Goal: Task Accomplishment & Management: Manage account settings

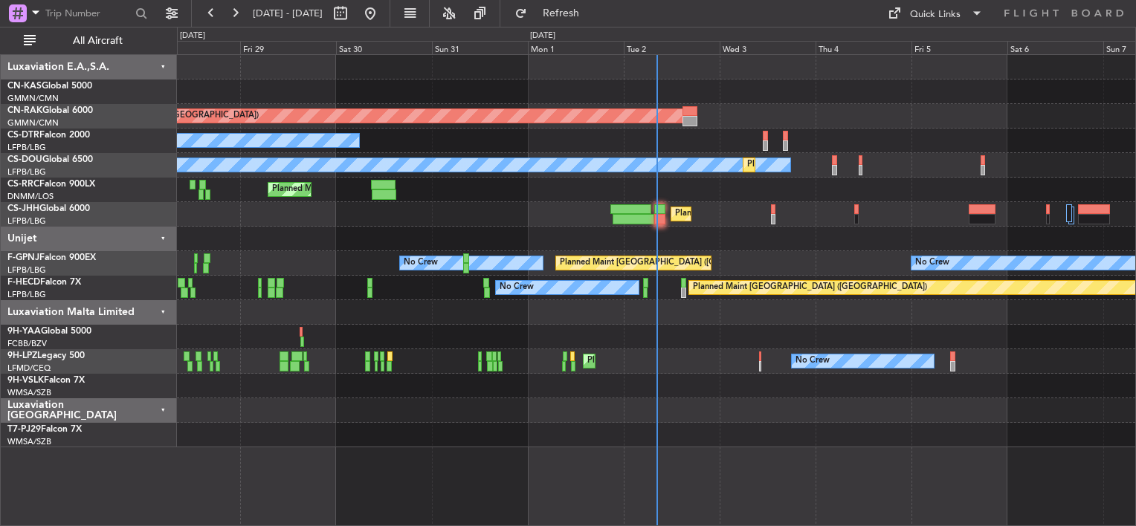
click at [478, 143] on div "No Crew" at bounding box center [656, 141] width 958 height 25
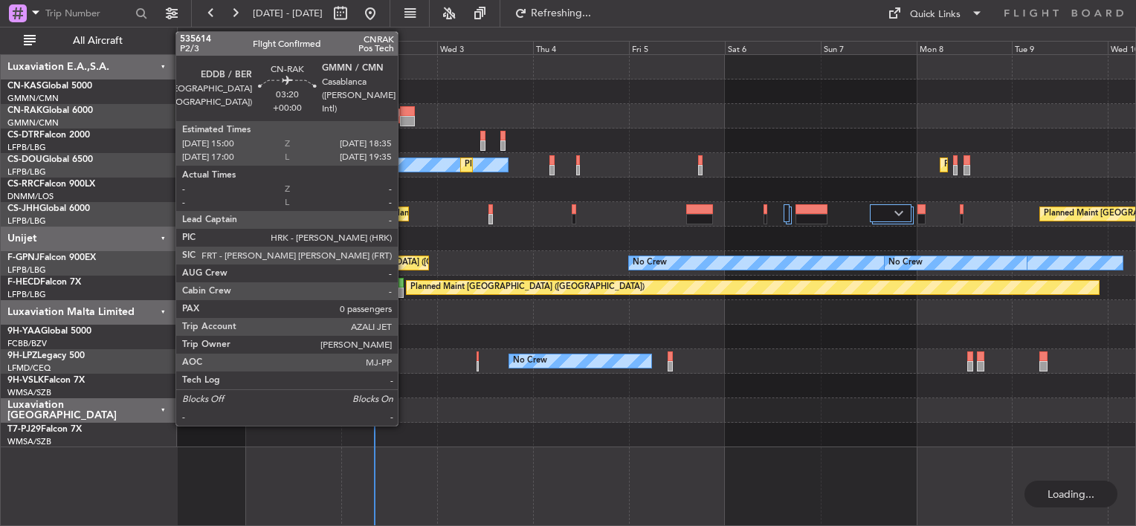
click at [404, 113] on div at bounding box center [407, 111] width 15 height 10
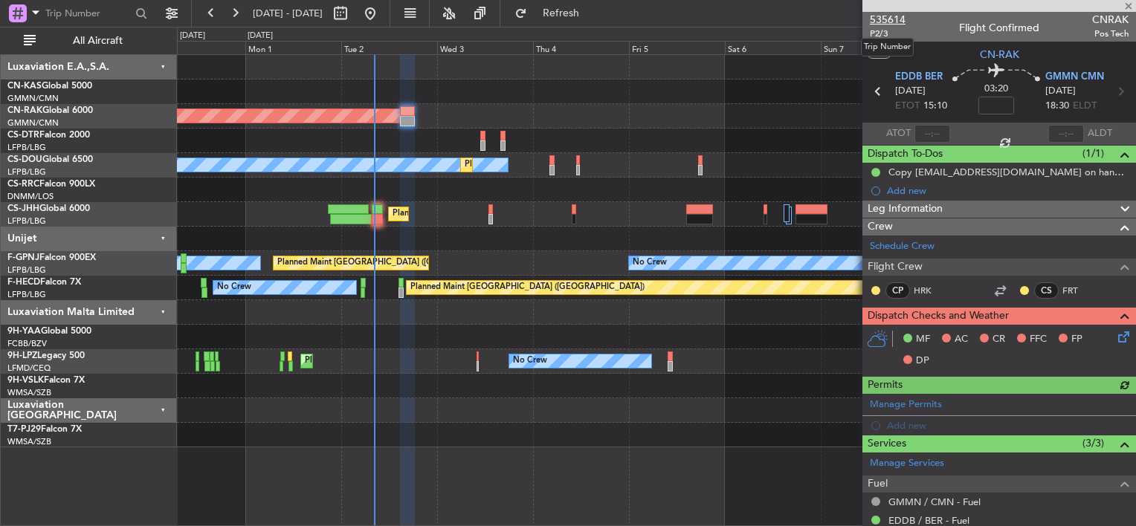
click at [889, 19] on span "535614" at bounding box center [888, 20] width 36 height 16
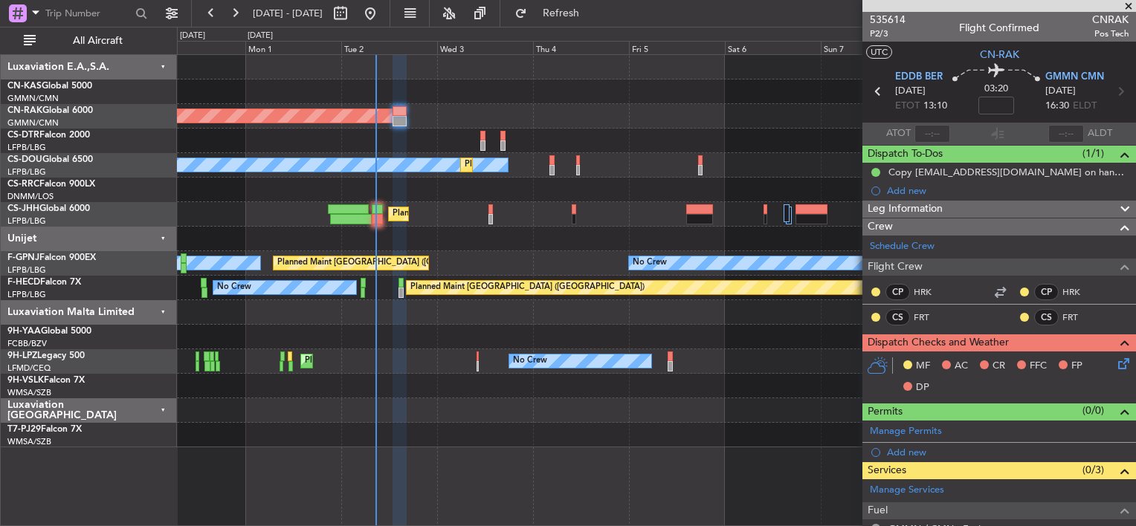
click at [392, 103] on div "Planned Maint [GEOGRAPHIC_DATA] ([GEOGRAPHIC_DATA]) No Crew Planned Maint [GEOG…" at bounding box center [656, 251] width 958 height 392
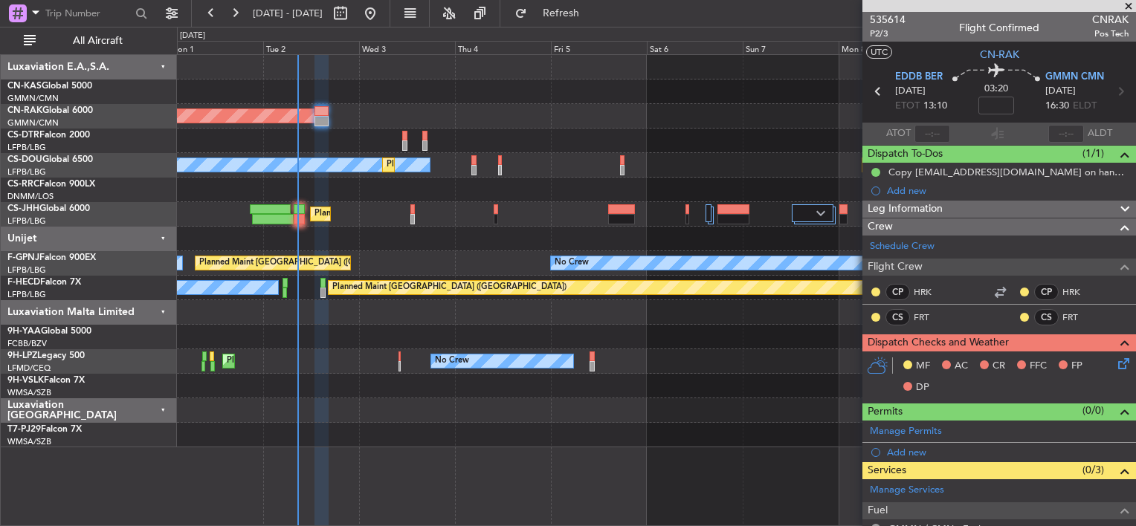
click at [470, 110] on div "Planned Maint [GEOGRAPHIC_DATA] ([GEOGRAPHIC_DATA])" at bounding box center [656, 116] width 958 height 25
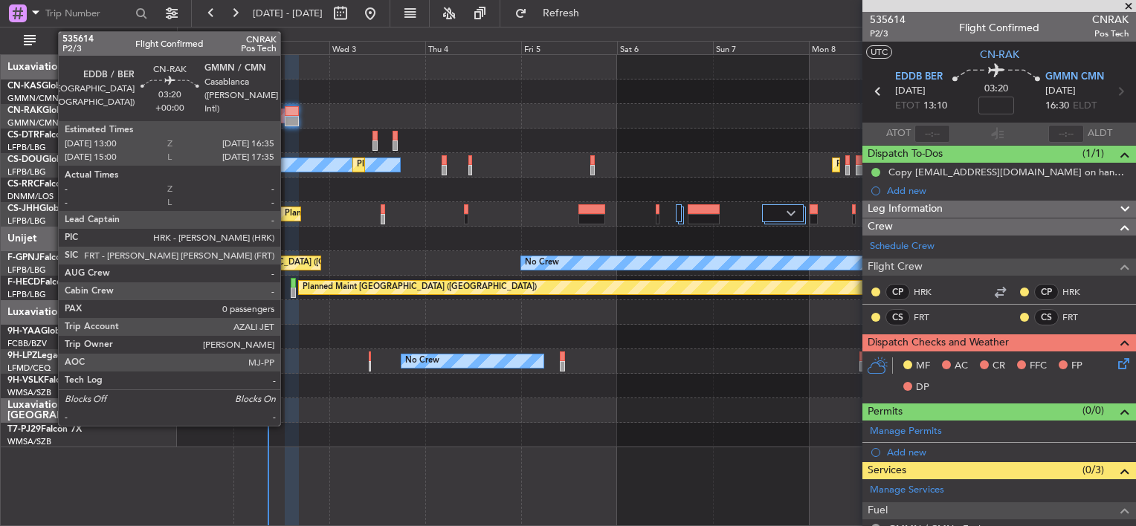
click at [291, 113] on div at bounding box center [292, 111] width 15 height 10
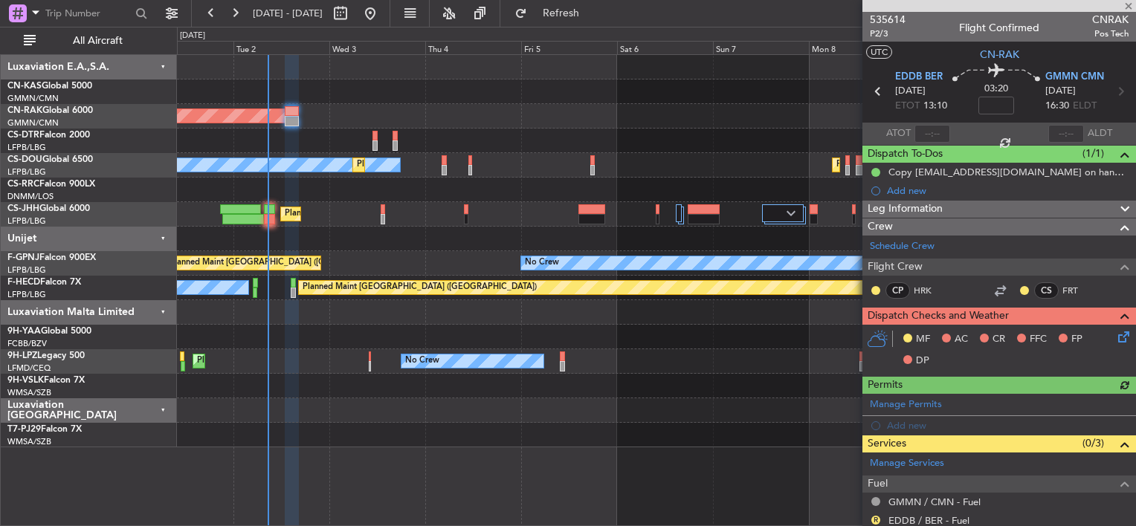
scroll to position [135, 0]
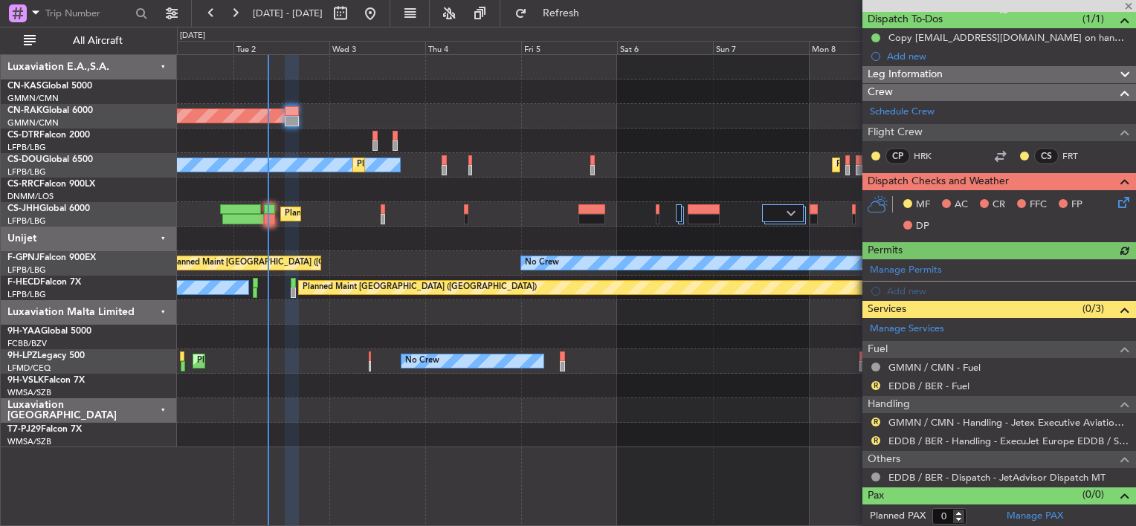
click at [1115, 198] on icon at bounding box center [1121, 200] width 12 height 12
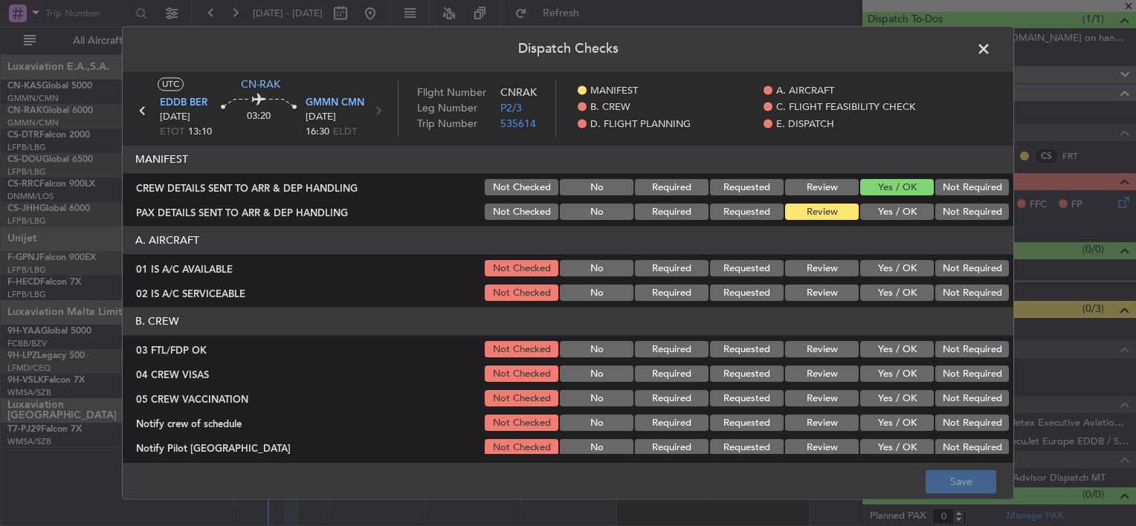
click at [880, 208] on button "Yes / OK" at bounding box center [897, 212] width 74 height 16
click at [951, 494] on footer "Save" at bounding box center [568, 482] width 890 height 36
click at [951, 489] on button "Save" at bounding box center [960, 482] width 71 height 24
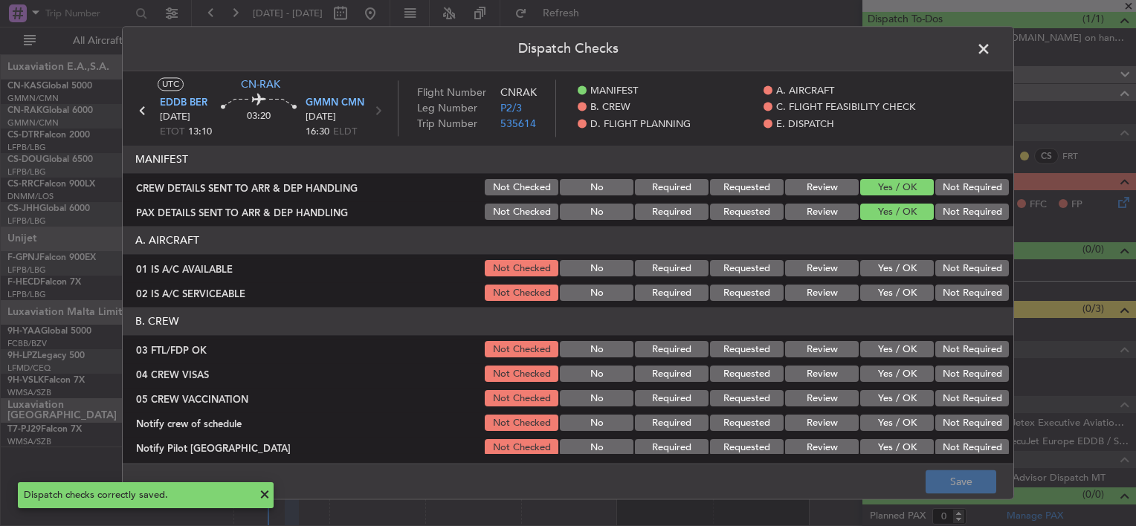
click at [991, 48] on span at bounding box center [991, 53] width 0 height 30
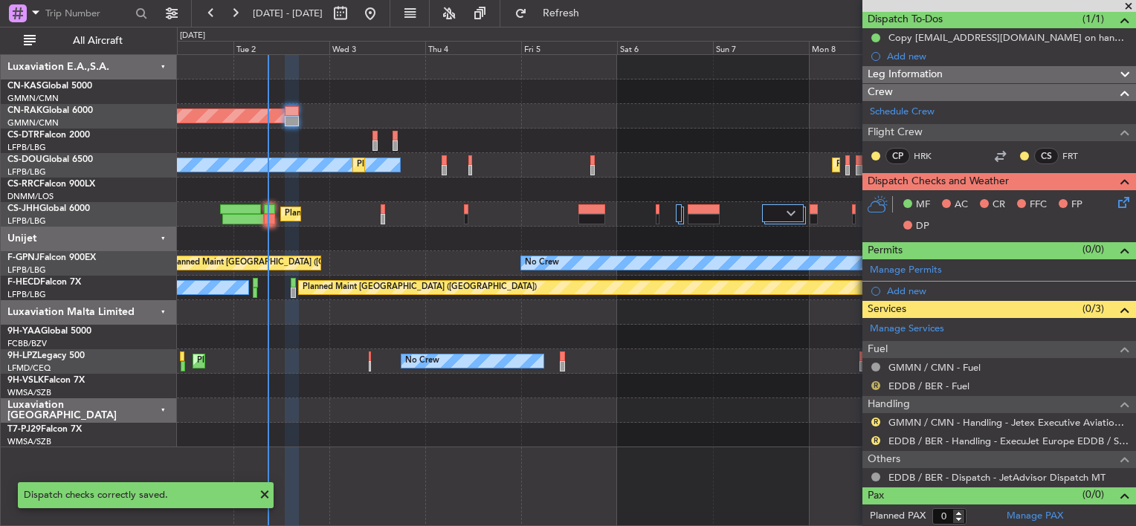
click at [872, 384] on button "R" at bounding box center [875, 385] width 9 height 9
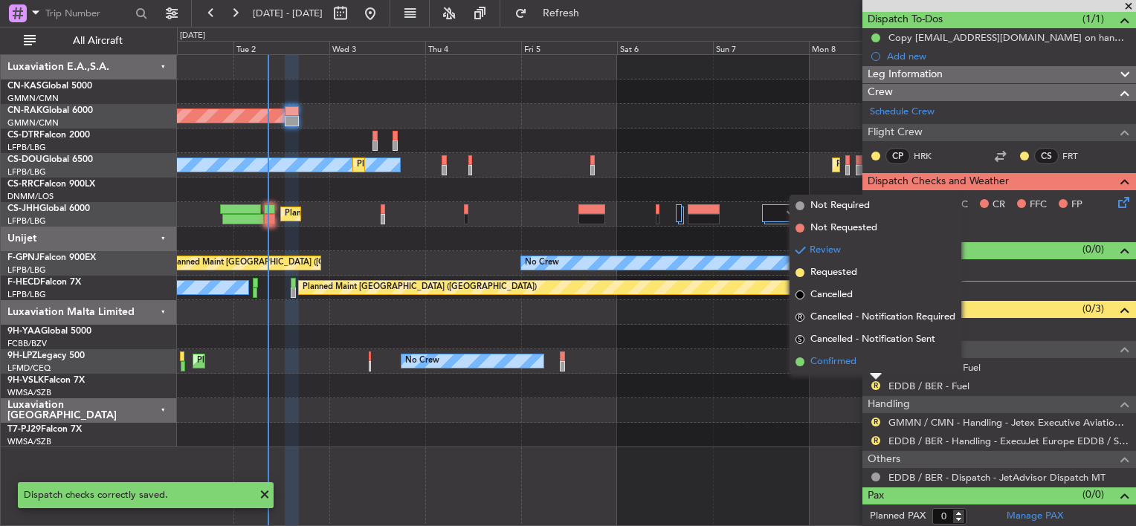
click at [841, 365] on span "Confirmed" at bounding box center [833, 362] width 46 height 15
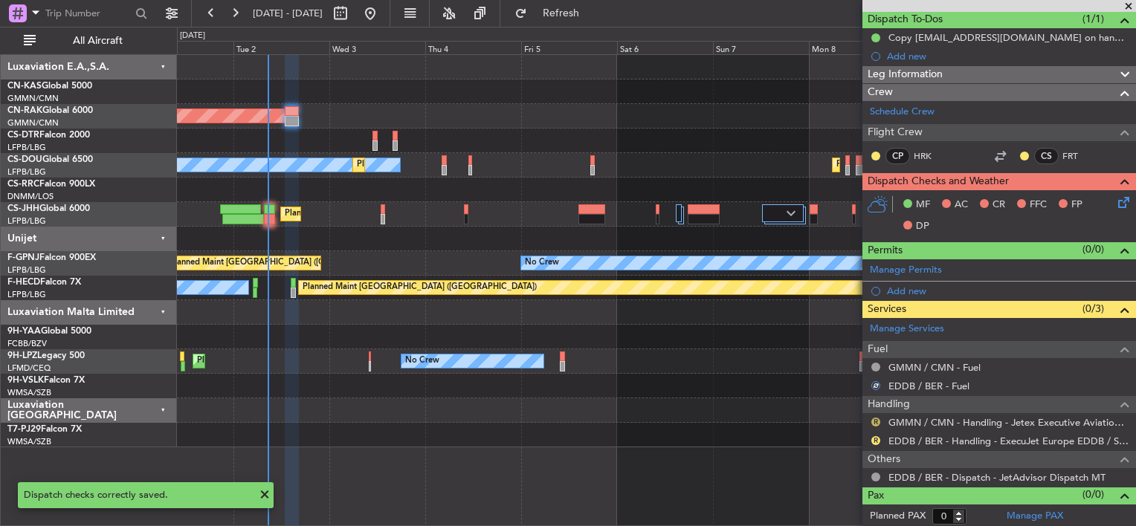
click at [875, 419] on button "R" at bounding box center [875, 422] width 9 height 9
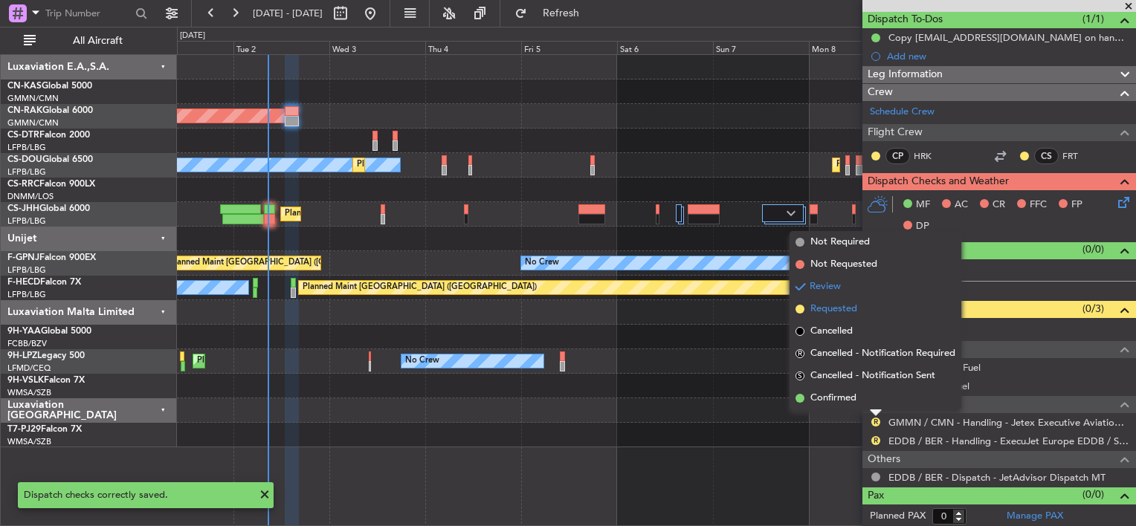
click at [822, 311] on span "Requested" at bounding box center [833, 309] width 47 height 15
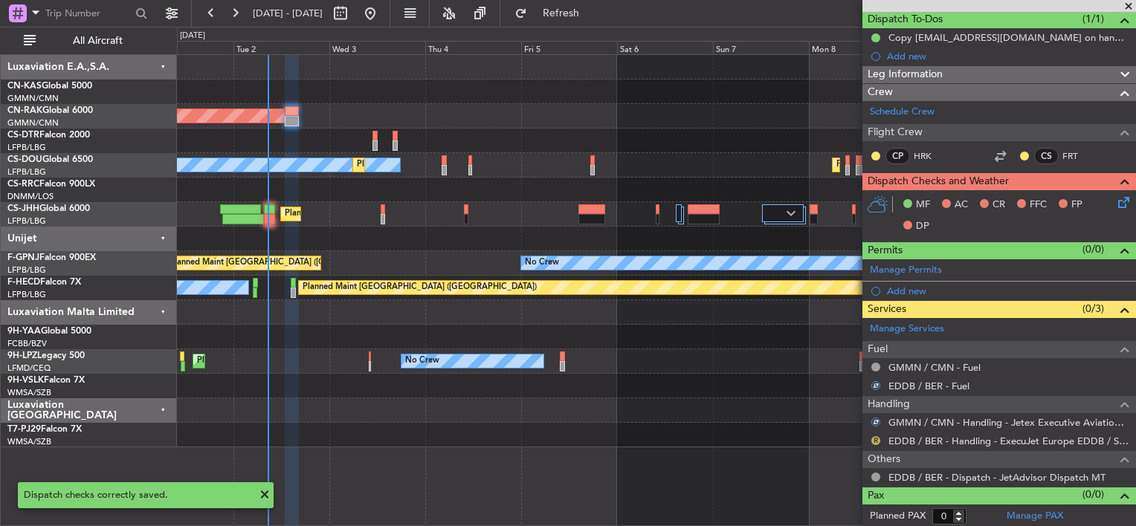
click at [874, 436] on button "R" at bounding box center [875, 440] width 9 height 9
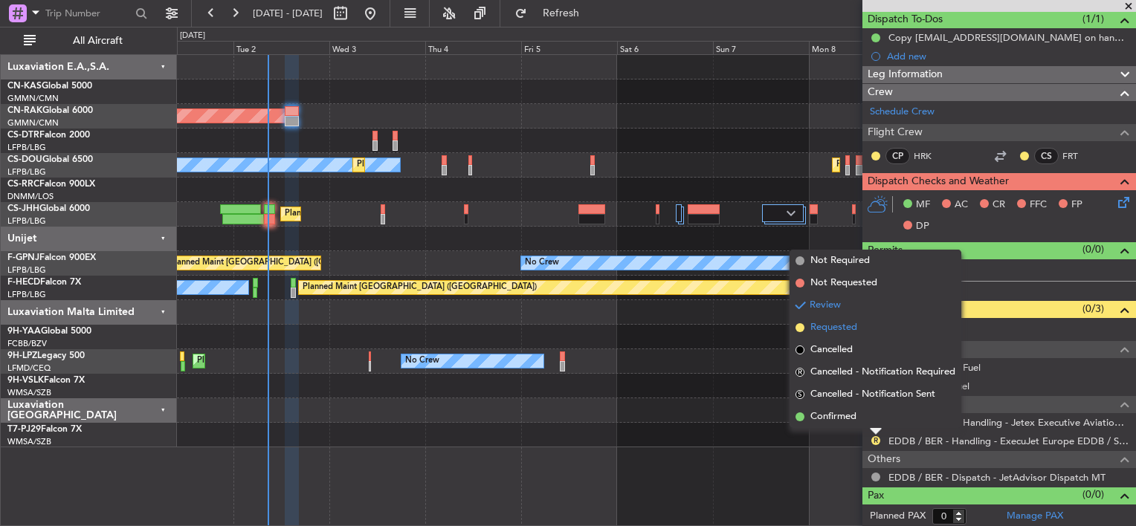
click at [818, 325] on span "Requested" at bounding box center [833, 327] width 47 height 15
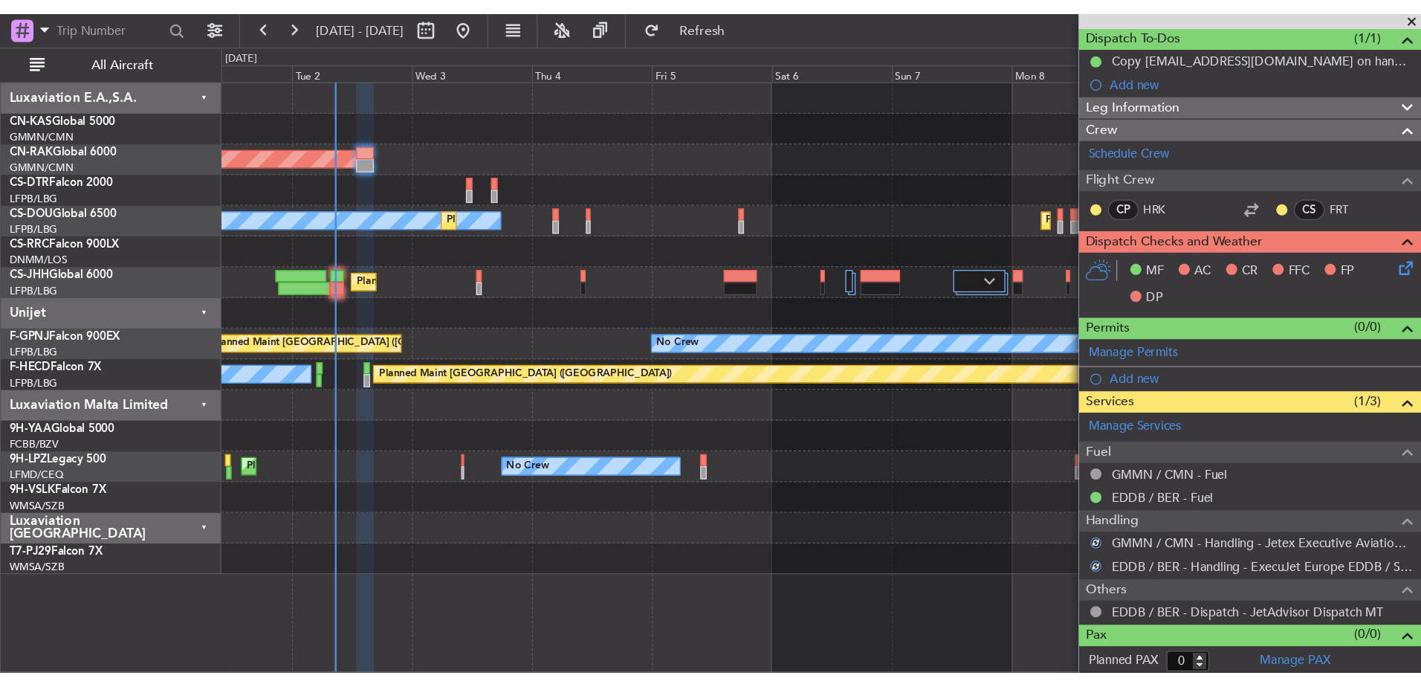
scroll to position [0, 0]
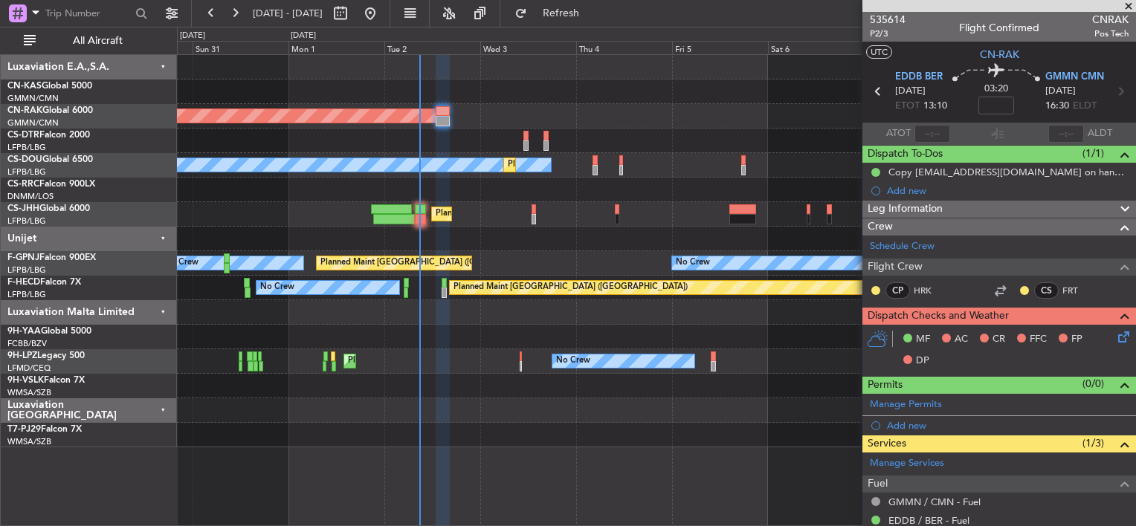
click at [734, 126] on div "Planned Maint [GEOGRAPHIC_DATA] ([GEOGRAPHIC_DATA]) No Crew No Crew Planned Mai…" at bounding box center [656, 251] width 958 height 392
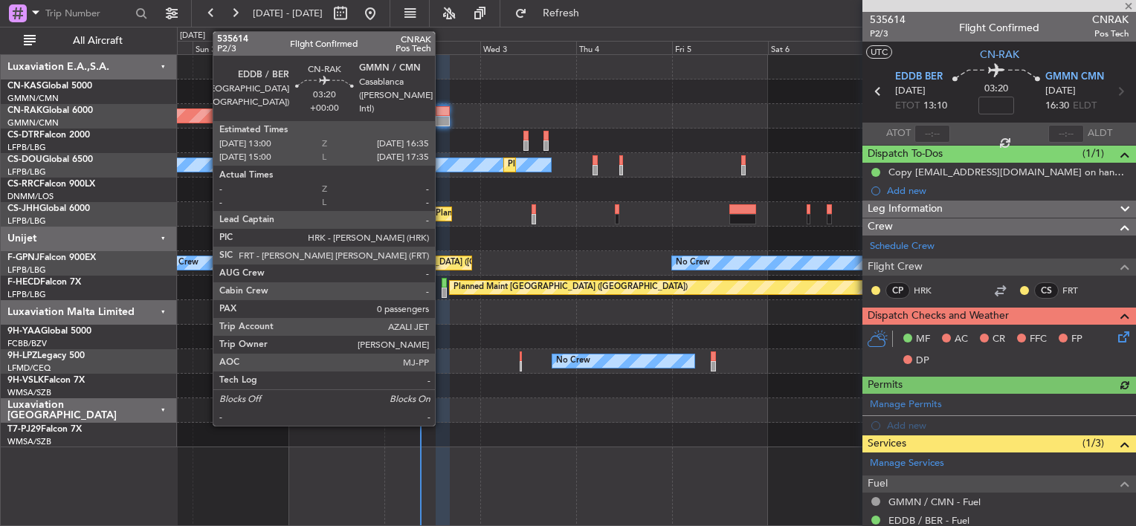
click at [442, 109] on div at bounding box center [443, 111] width 15 height 10
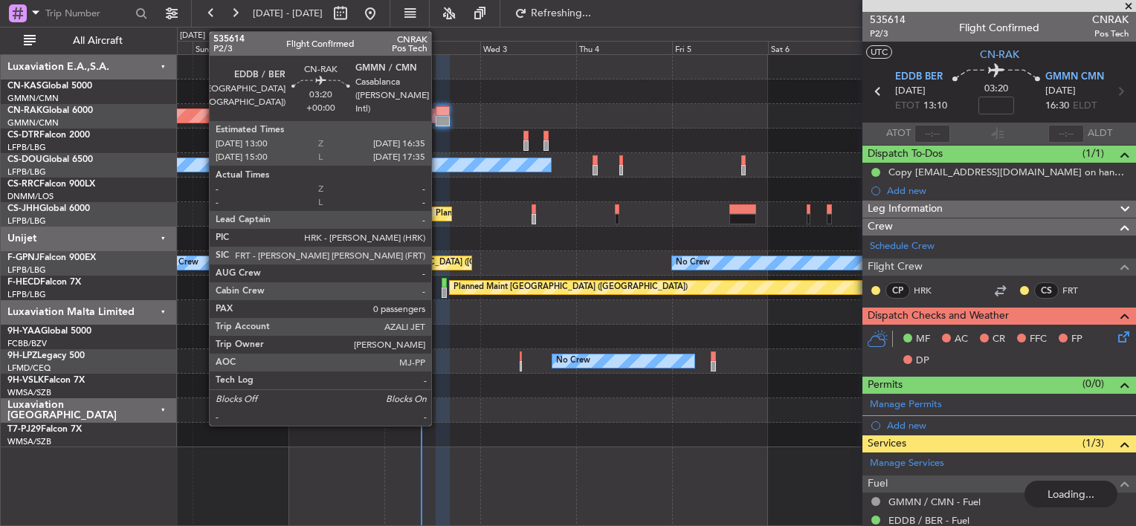
click at [425, 120] on div "Planned Maint [GEOGRAPHIC_DATA] ([GEOGRAPHIC_DATA])" at bounding box center [112, 115] width 662 height 13
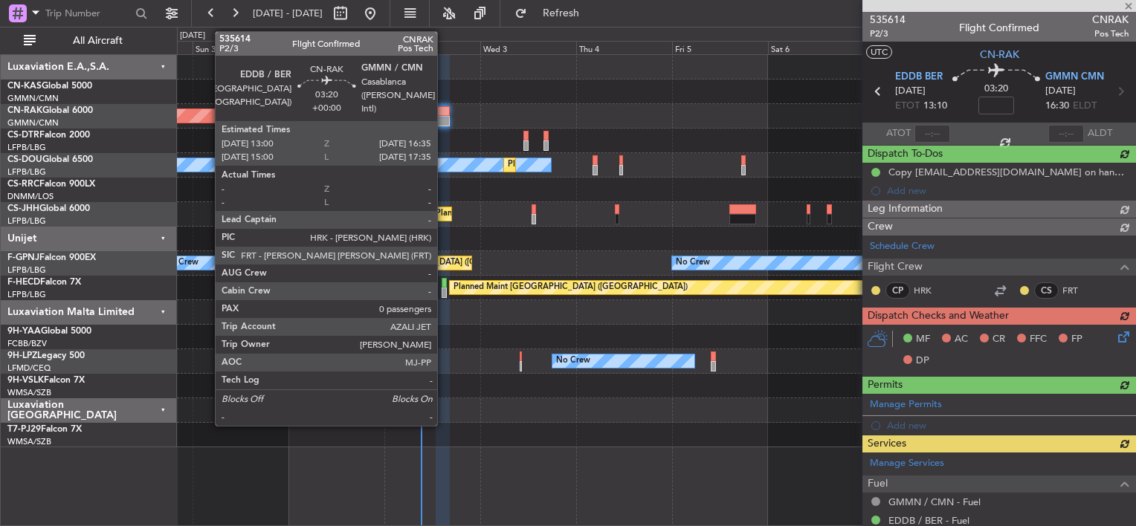
click at [444, 115] on div at bounding box center [443, 111] width 15 height 10
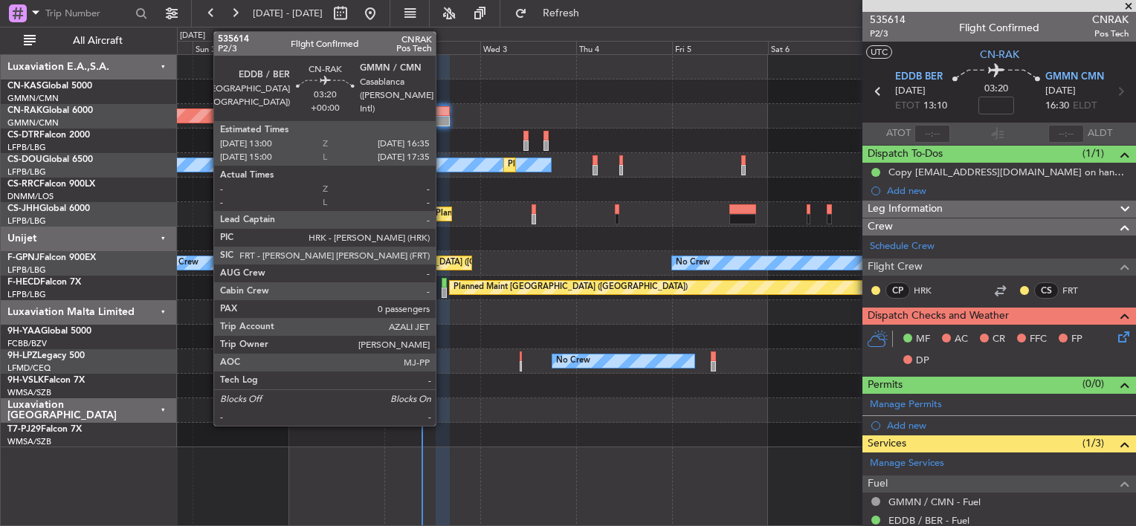
click at [442, 110] on div at bounding box center [443, 111] width 15 height 10
click at [442, 107] on div at bounding box center [443, 111] width 15 height 10
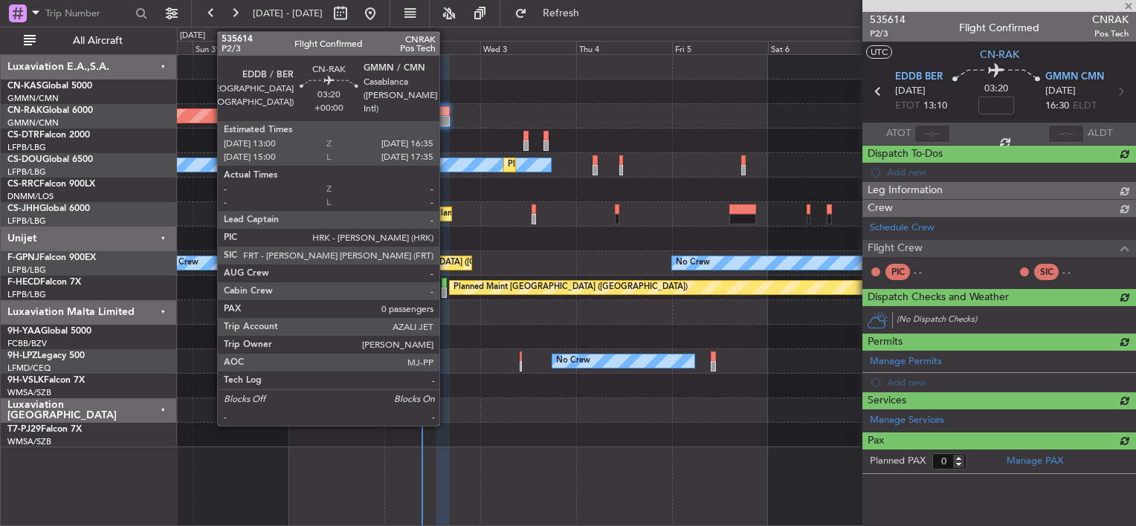
click at [446, 114] on div at bounding box center [443, 111] width 15 height 10
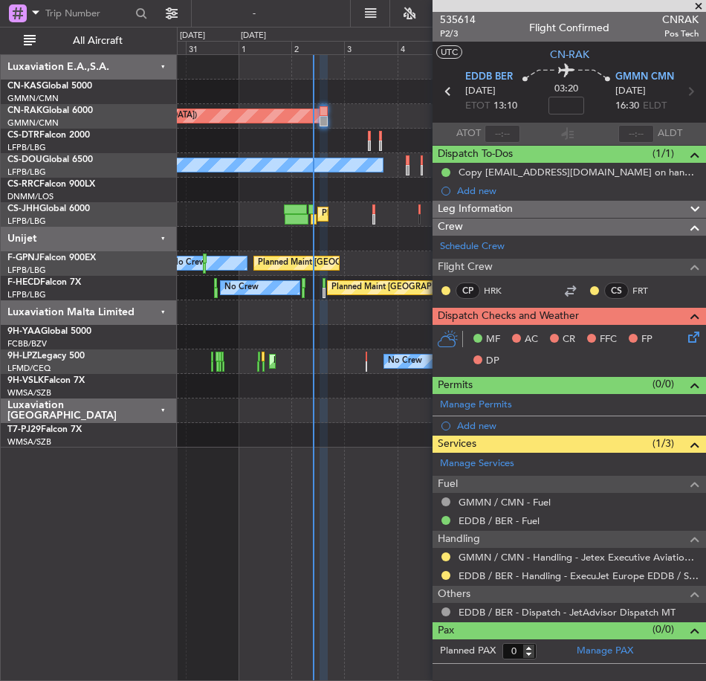
click at [705, 4] on span at bounding box center [698, 6] width 15 height 13
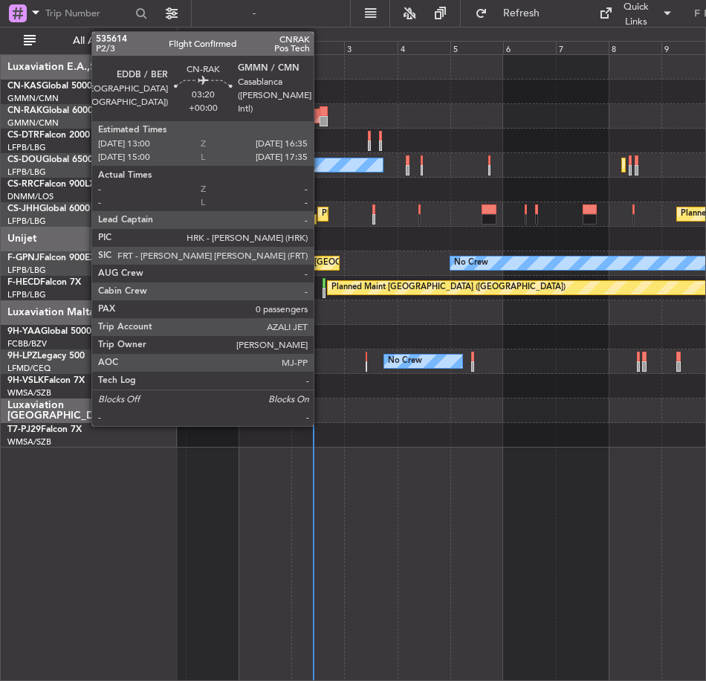
click at [320, 112] on div at bounding box center [324, 111] width 8 height 10
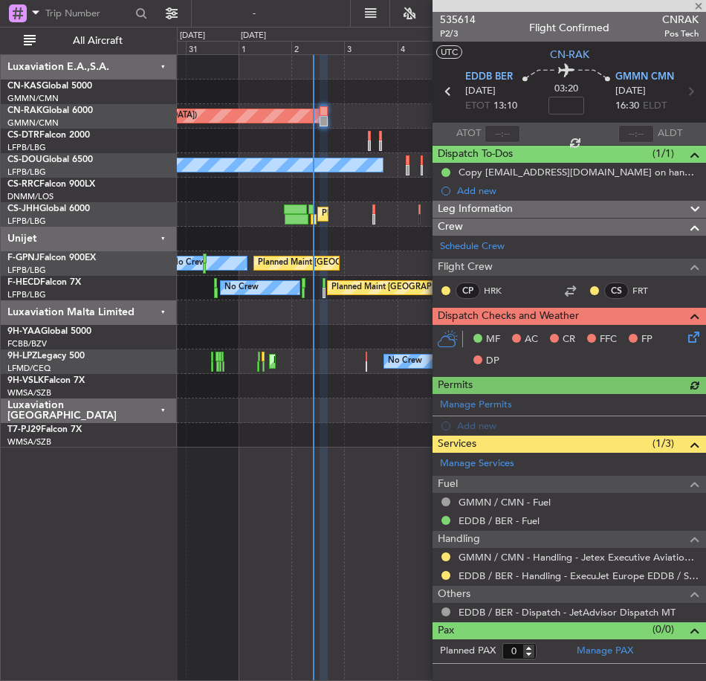
click at [697, 338] on icon at bounding box center [691, 335] width 12 height 12
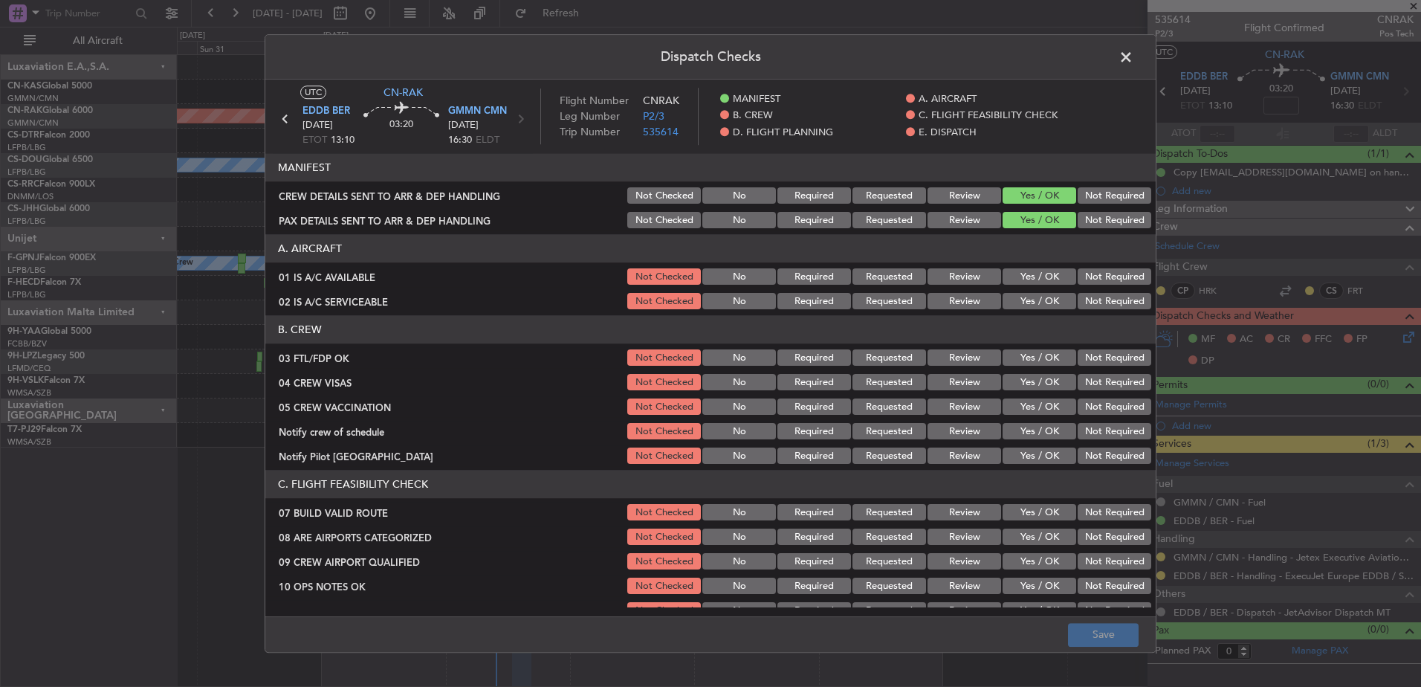
click at [1047, 278] on button "Yes / OK" at bounding box center [1040, 277] width 74 height 16
click at [1039, 305] on button "Yes / OK" at bounding box center [1040, 302] width 74 height 16
click at [1043, 362] on button "Yes / OK" at bounding box center [1040, 358] width 74 height 16
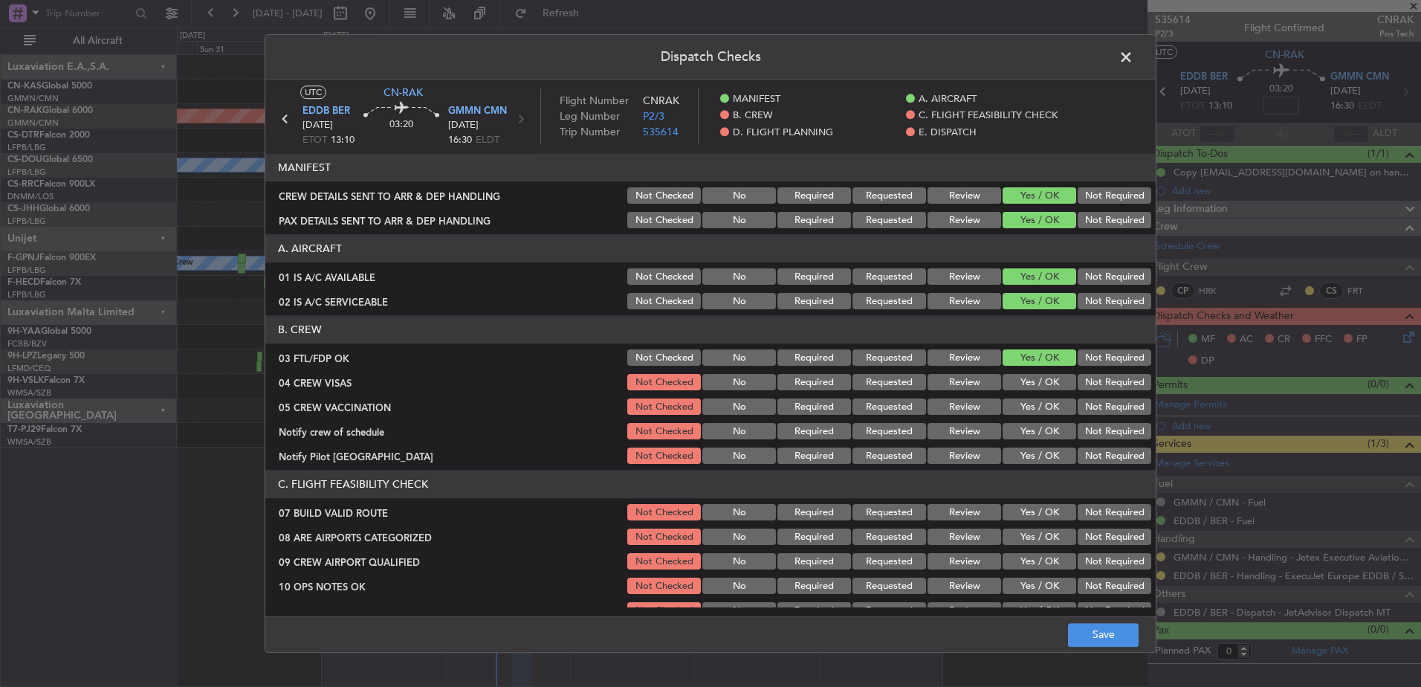
drag, startPoint x: 1041, startPoint y: 379, endPoint x: 1041, endPoint y: 396, distance: 17.1
click at [1041, 380] on button "Yes / OK" at bounding box center [1040, 383] width 74 height 16
click at [1041, 397] on div "Yes / OK" at bounding box center [1037, 407] width 75 height 21
click at [1040, 410] on button "Yes / OK" at bounding box center [1040, 407] width 74 height 16
drag, startPoint x: 1037, startPoint y: 424, endPoint x: 1038, endPoint y: 435, distance: 11.2
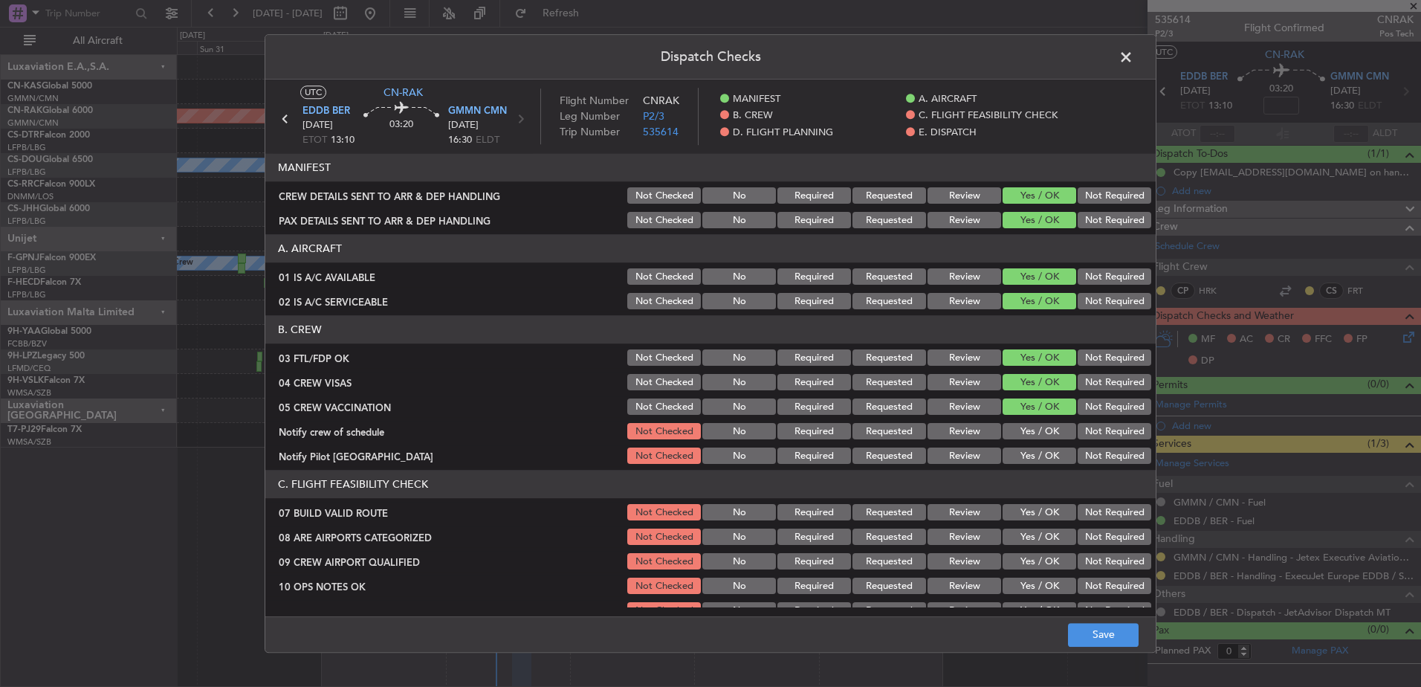
click at [1037, 424] on div "Yes / OK" at bounding box center [1037, 431] width 75 height 21
click at [1038, 436] on button "Yes / OK" at bounding box center [1040, 432] width 74 height 16
click at [1037, 452] on button "Yes / OK" at bounding box center [1040, 456] width 74 height 16
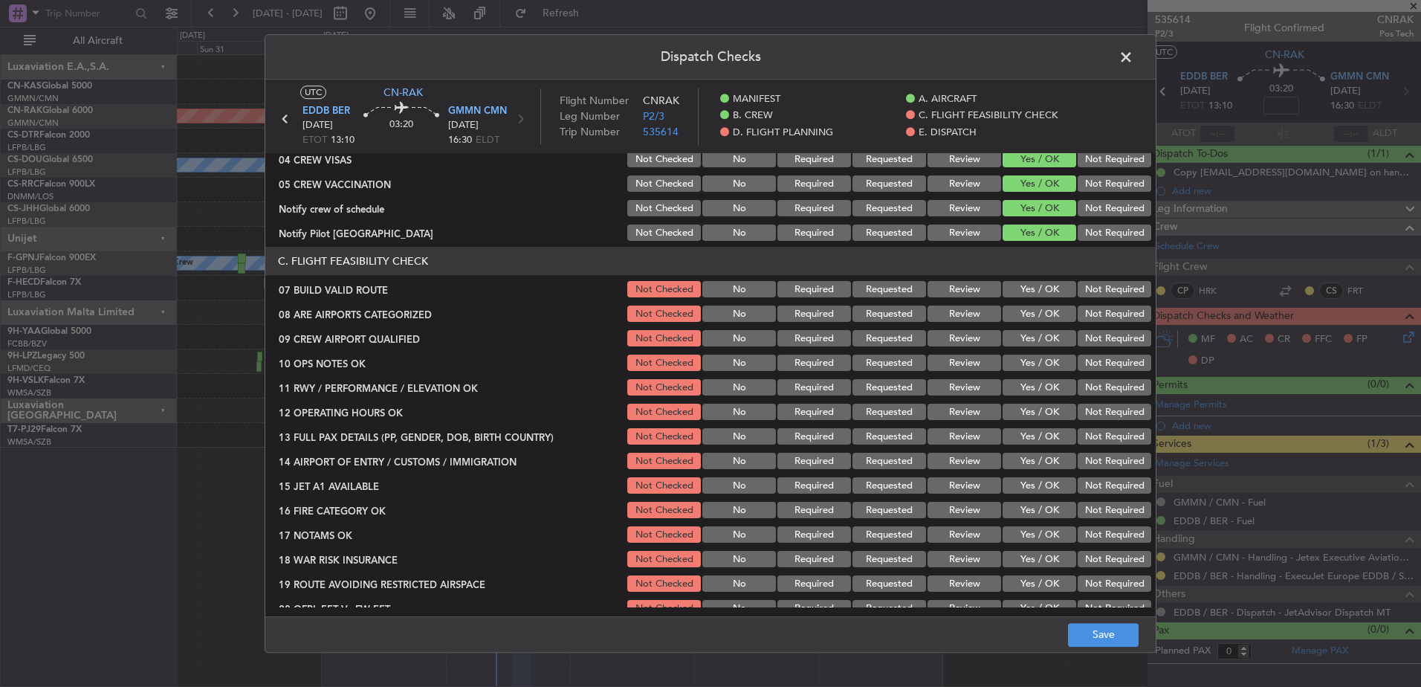
click at [1043, 288] on button "Yes / OK" at bounding box center [1040, 290] width 74 height 16
drag, startPoint x: 1041, startPoint y: 308, endPoint x: 1041, endPoint y: 318, distance: 10.4
click at [1041, 309] on button "Yes / OK" at bounding box center [1040, 314] width 74 height 16
drag, startPoint x: 1038, startPoint y: 341, endPoint x: 1034, endPoint y: 355, distance: 14.6
click at [1038, 342] on button "Yes / OK" at bounding box center [1040, 339] width 74 height 16
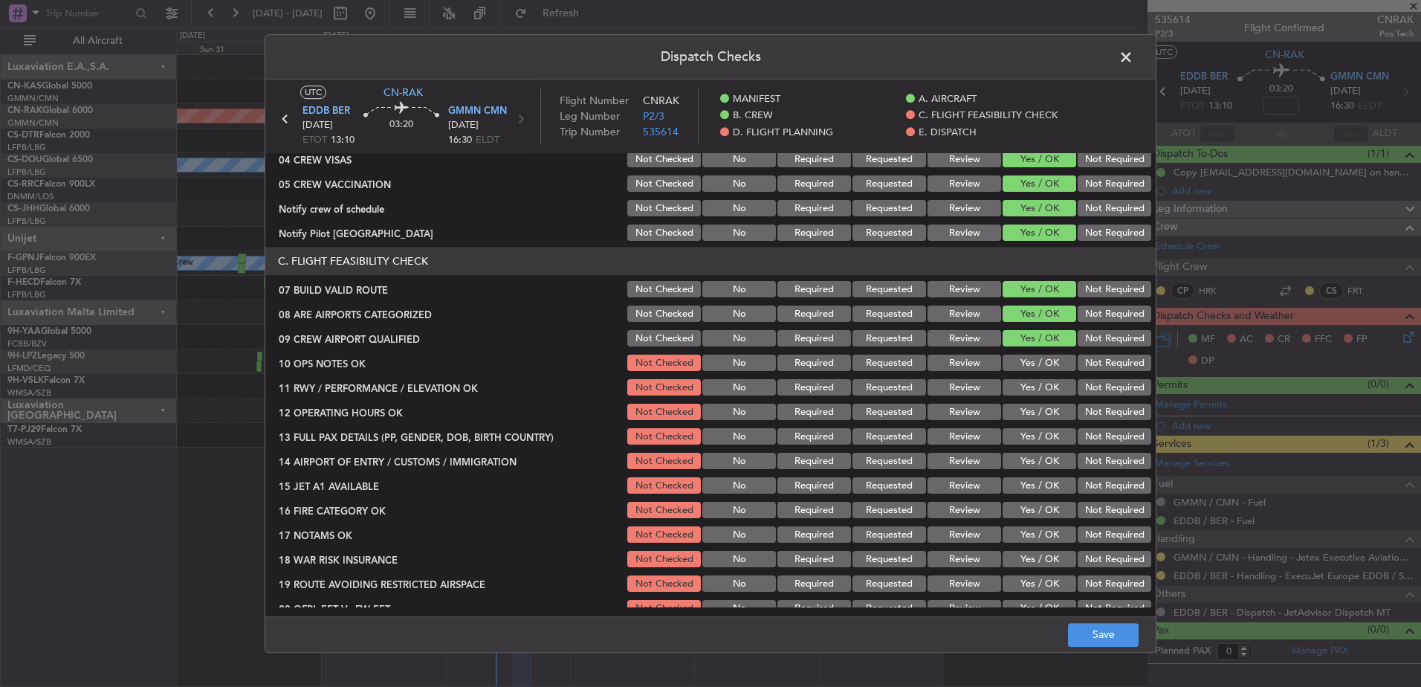
click at [1034, 358] on button "Yes / OK" at bounding box center [1040, 363] width 74 height 16
drag, startPoint x: 1031, startPoint y: 379, endPoint x: 1031, endPoint y: 408, distance: 29.0
click at [1031, 380] on div "Yes / OK" at bounding box center [1037, 388] width 75 height 21
click at [1029, 389] on button "Yes / OK" at bounding box center [1040, 388] width 74 height 16
click at [1030, 417] on button "Yes / OK" at bounding box center [1040, 412] width 74 height 16
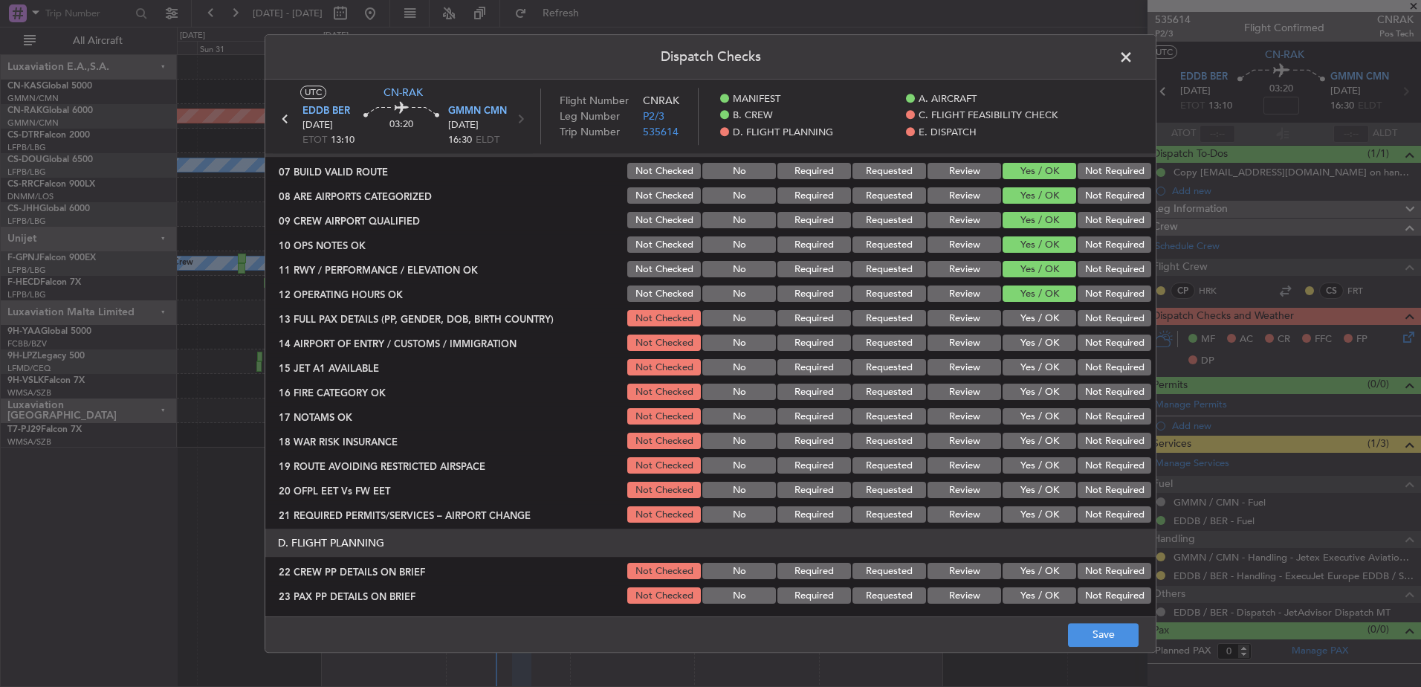
scroll to position [372, 0]
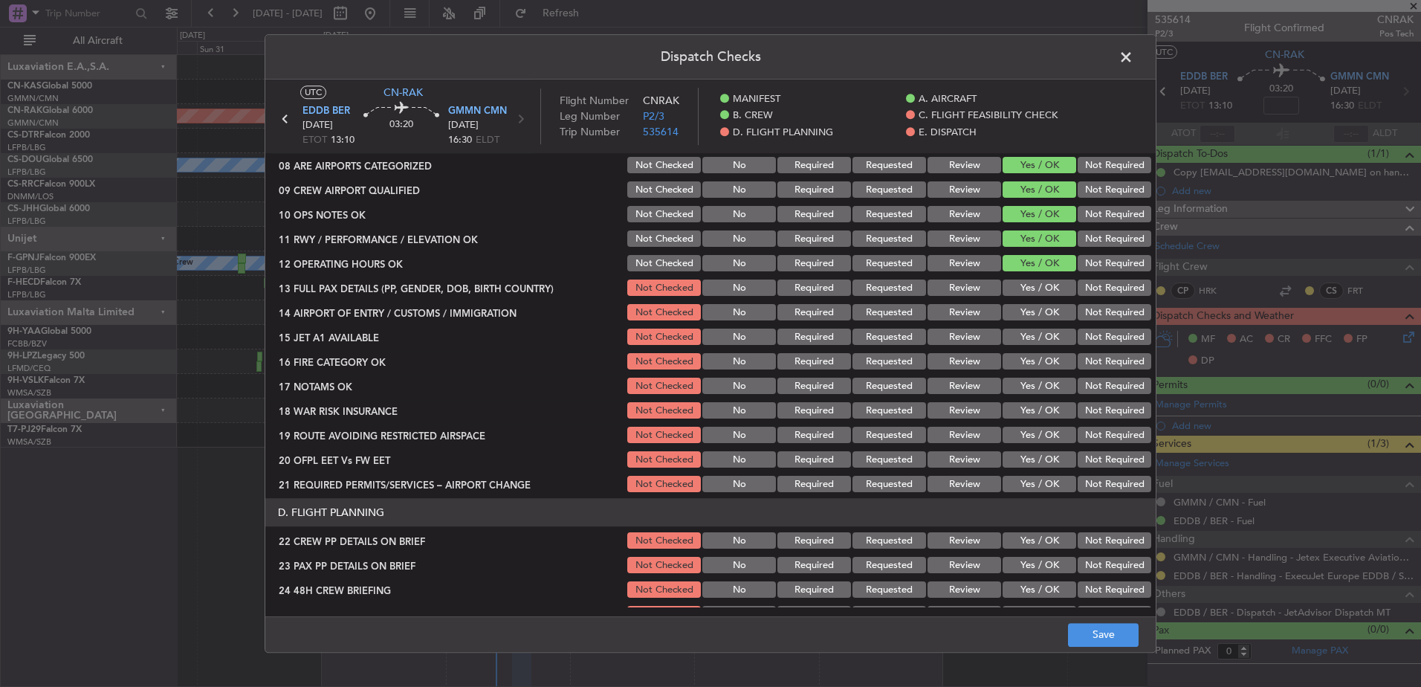
click at [1032, 291] on button "Yes / OK" at bounding box center [1040, 288] width 74 height 16
click at [1030, 322] on div "Yes / OK" at bounding box center [1037, 313] width 75 height 21
click at [1031, 314] on button "Yes / OK" at bounding box center [1040, 313] width 74 height 16
click at [1029, 342] on button "Yes / OK" at bounding box center [1040, 337] width 74 height 16
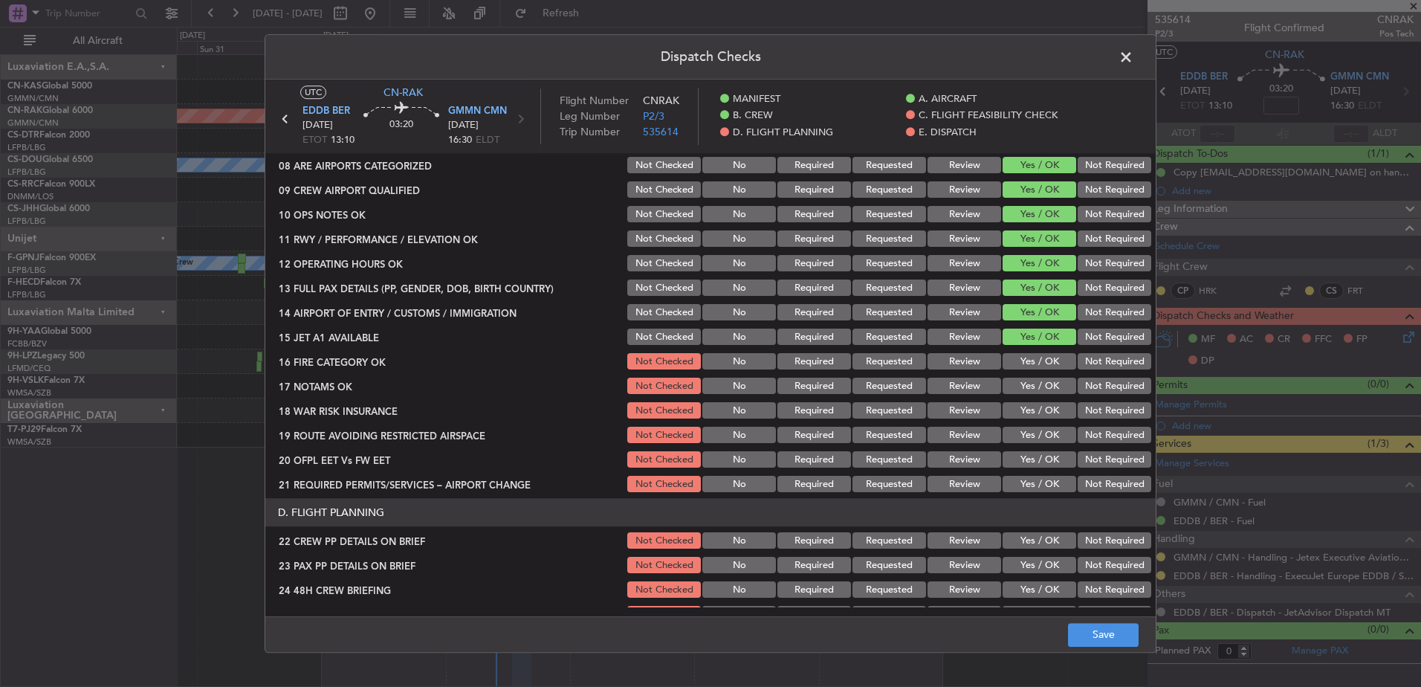
click at [1026, 363] on button "Yes / OK" at bounding box center [1040, 362] width 74 height 16
click at [1023, 390] on button "Yes / OK" at bounding box center [1040, 386] width 74 height 16
click at [1023, 425] on div "Yes / OK" at bounding box center [1037, 435] width 75 height 21
click at [1021, 461] on button "Yes / OK" at bounding box center [1040, 460] width 74 height 16
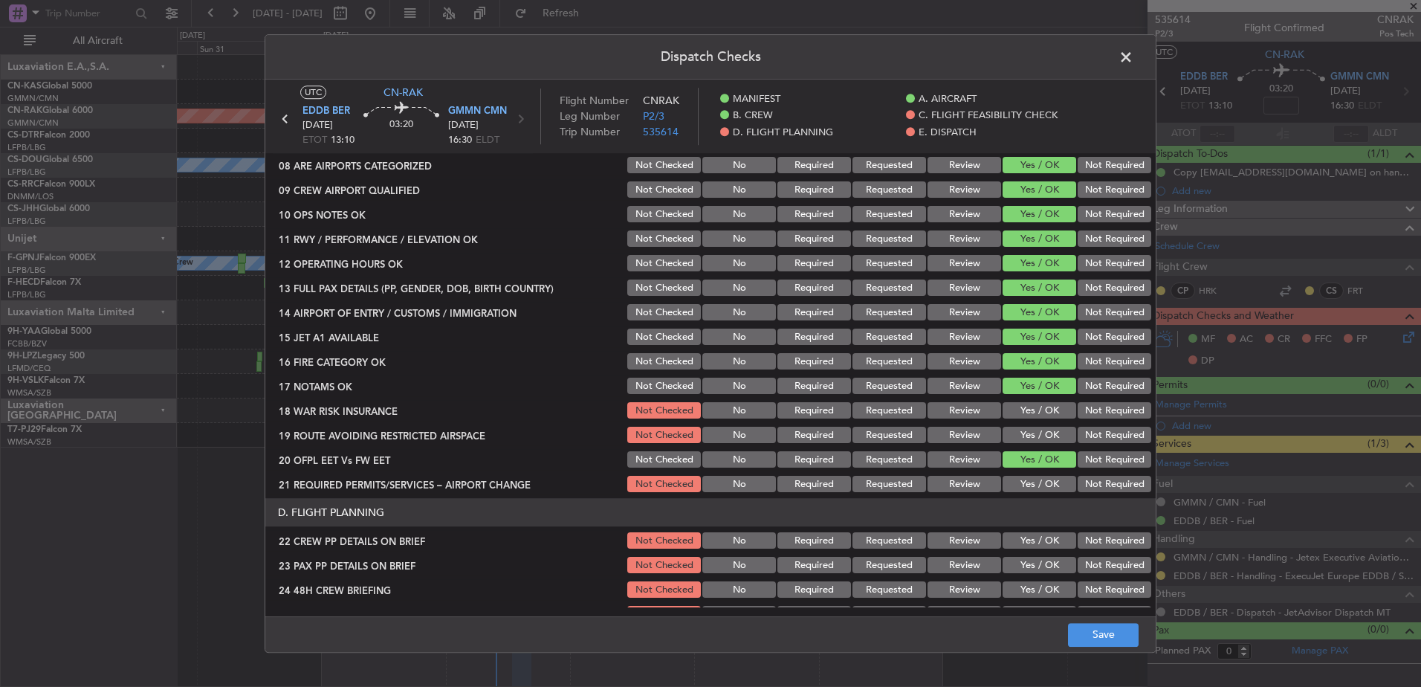
click at [1021, 482] on button "Yes / OK" at bounding box center [1040, 484] width 74 height 16
click at [1028, 433] on button "Yes / OK" at bounding box center [1040, 435] width 74 height 16
click at [1033, 401] on div "Yes / OK" at bounding box center [1037, 411] width 75 height 21
click at [1032, 413] on button "Yes / OK" at bounding box center [1040, 411] width 74 height 16
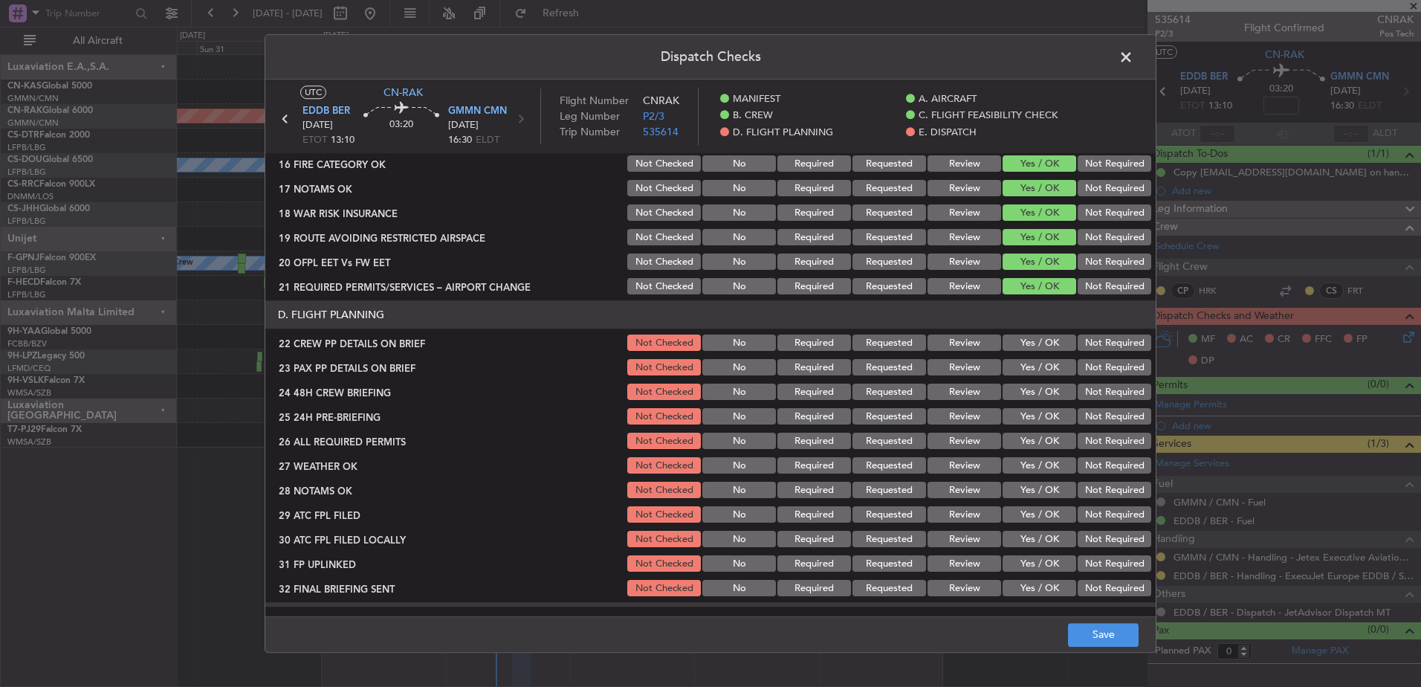
scroll to position [595, 0]
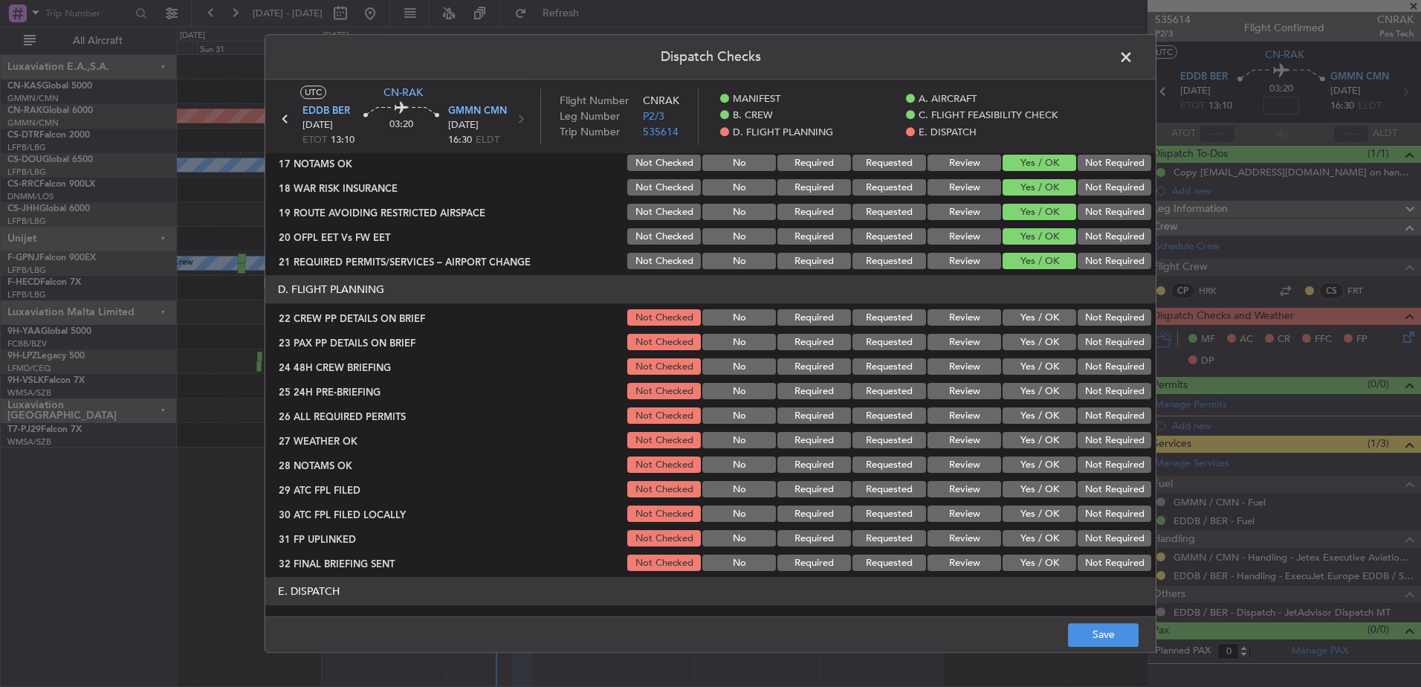
click at [1035, 328] on div "Yes / OK" at bounding box center [1037, 318] width 75 height 21
click at [1038, 323] on button "Yes / OK" at bounding box center [1040, 318] width 74 height 16
click at [1032, 348] on button "Yes / OK" at bounding box center [1040, 342] width 74 height 16
click at [1035, 360] on button "Yes / OK" at bounding box center [1040, 367] width 74 height 16
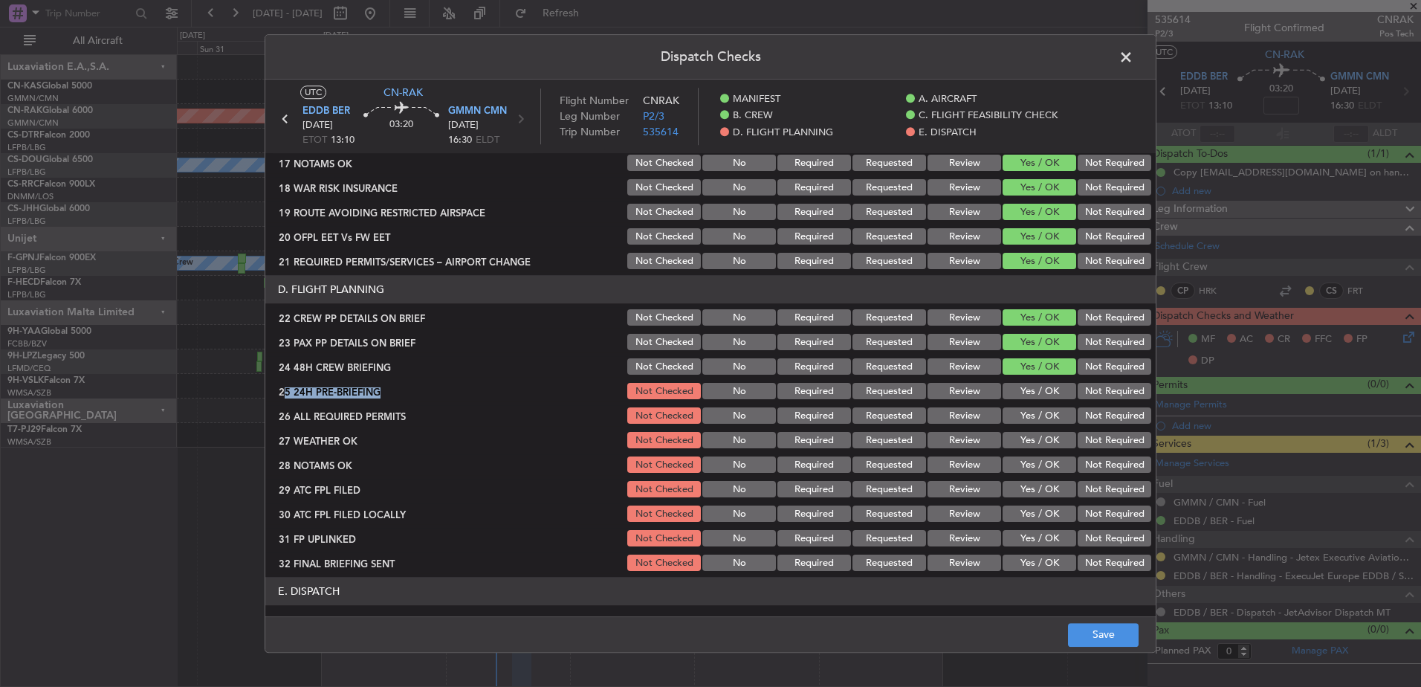
click at [1034, 378] on section "D. FLIGHT PLANNING 22 CREW PP DETAILS ON BRIEF Not Checked No Required Requeste…" at bounding box center [710, 425] width 890 height 298
drag, startPoint x: 1034, startPoint y: 378, endPoint x: 1033, endPoint y: 401, distance: 22.3
click at [1033, 401] on div "Yes / OK" at bounding box center [1037, 391] width 75 height 21
drag, startPoint x: 1032, startPoint y: 395, endPoint x: 1024, endPoint y: 416, distance: 22.1
click at [1032, 398] on button "Yes / OK" at bounding box center [1040, 392] width 74 height 16
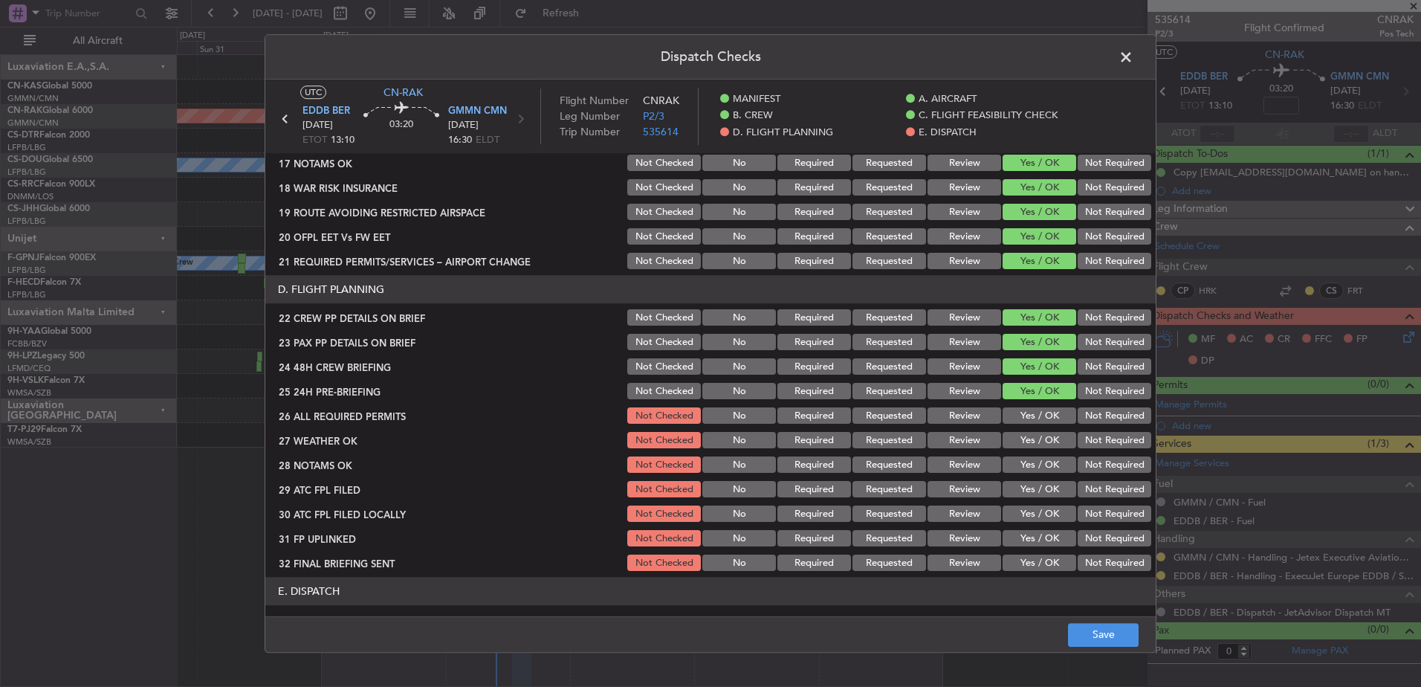
drag, startPoint x: 1024, startPoint y: 416, endPoint x: 1029, endPoint y: 427, distance: 11.3
click at [1025, 418] on button "Yes / OK" at bounding box center [1040, 416] width 74 height 16
drag, startPoint x: 1029, startPoint y: 439, endPoint x: 1028, endPoint y: 466, distance: 27.5
click at [1029, 440] on button "Yes / OK" at bounding box center [1040, 441] width 74 height 16
click at [1029, 467] on button "Yes / OK" at bounding box center [1040, 465] width 74 height 16
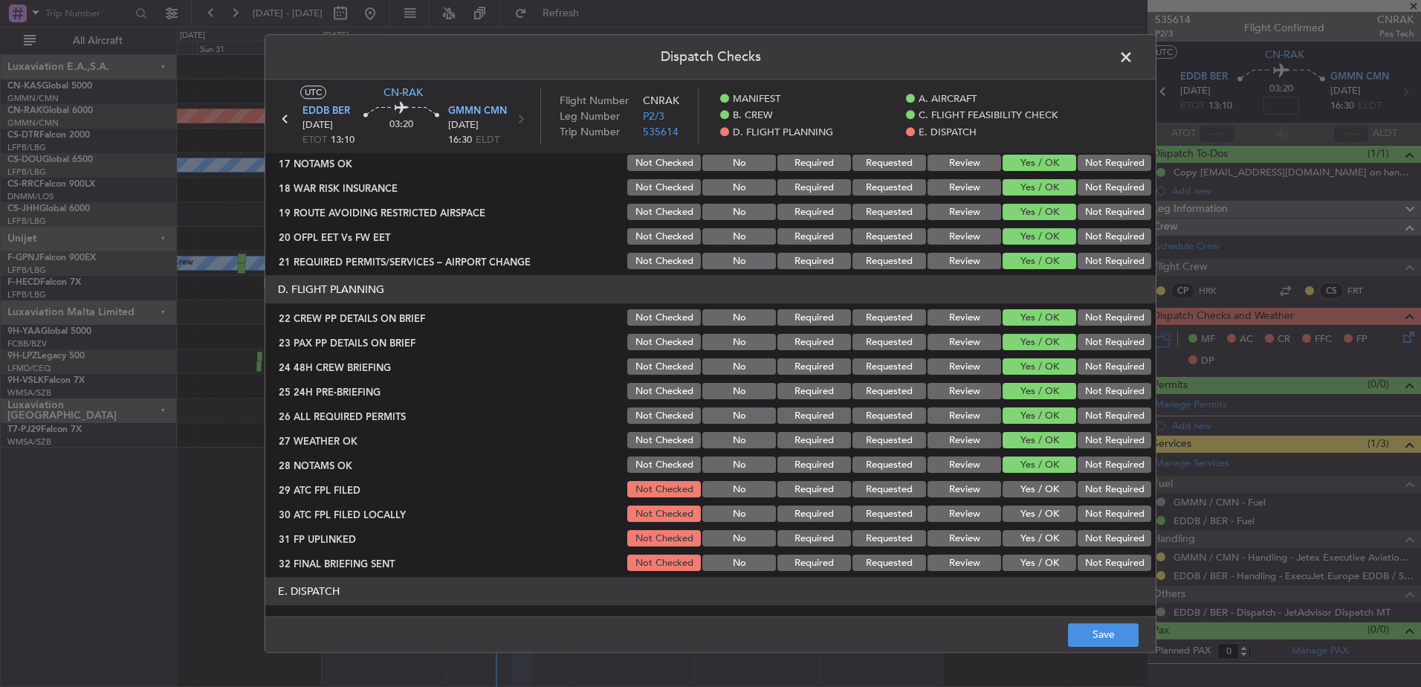
click at [1026, 497] on button "Yes / OK" at bounding box center [1040, 490] width 74 height 16
click at [1026, 517] on button "Yes / OK" at bounding box center [1040, 514] width 74 height 16
click at [1026, 525] on button "Yes / OK" at bounding box center [1040, 539] width 74 height 16
click at [1026, 525] on button "Yes / OK" at bounding box center [1040, 563] width 74 height 16
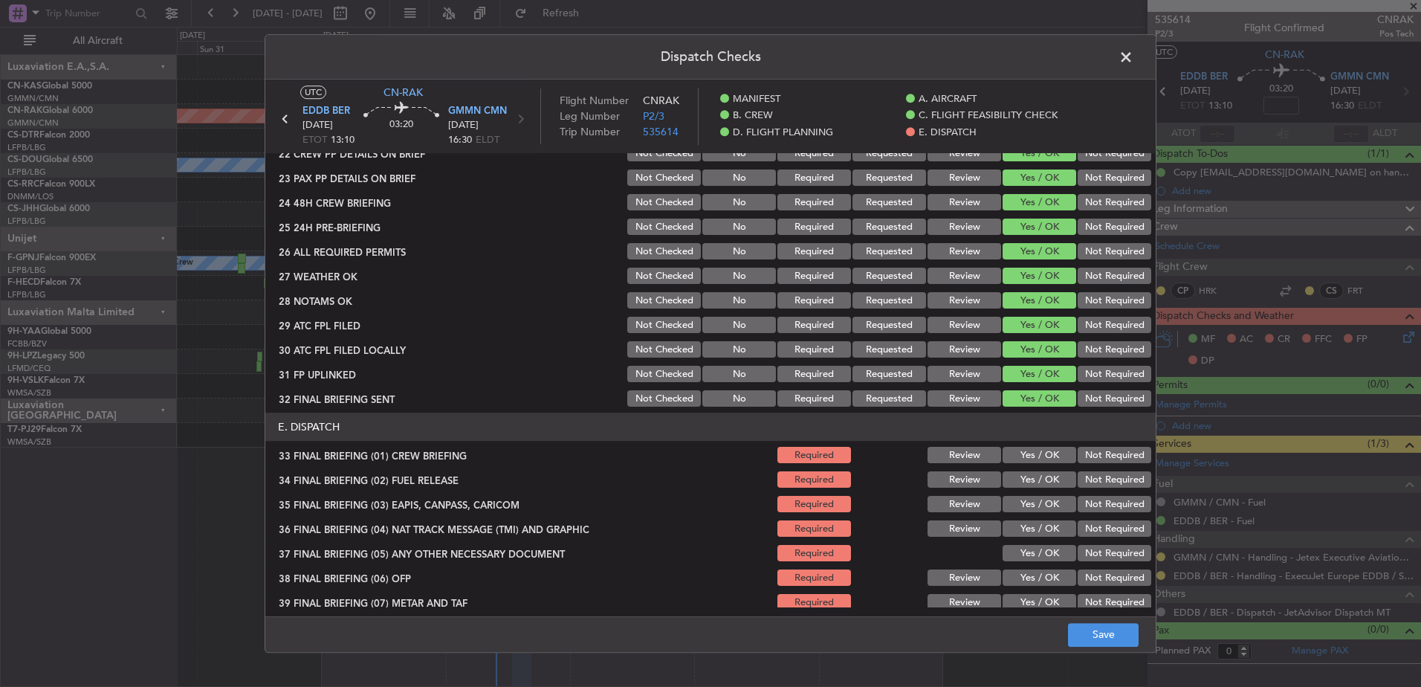
scroll to position [891, 0]
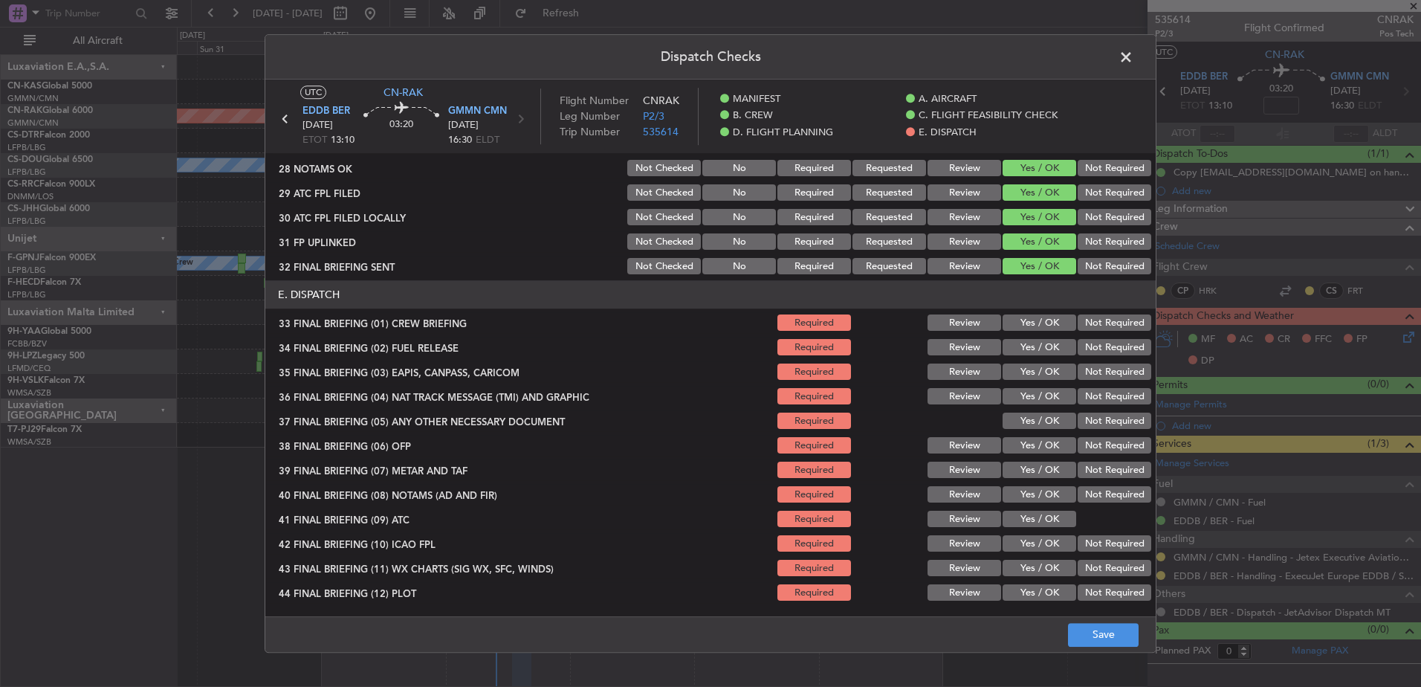
click at [1032, 327] on button "Yes / OK" at bounding box center [1040, 323] width 74 height 16
click at [1036, 339] on div "Yes / OK" at bounding box center [1037, 347] width 75 height 21
click at [1043, 352] on button "Yes / OK" at bounding box center [1040, 348] width 74 height 16
click at [1038, 372] on button "Yes / OK" at bounding box center [1040, 372] width 74 height 16
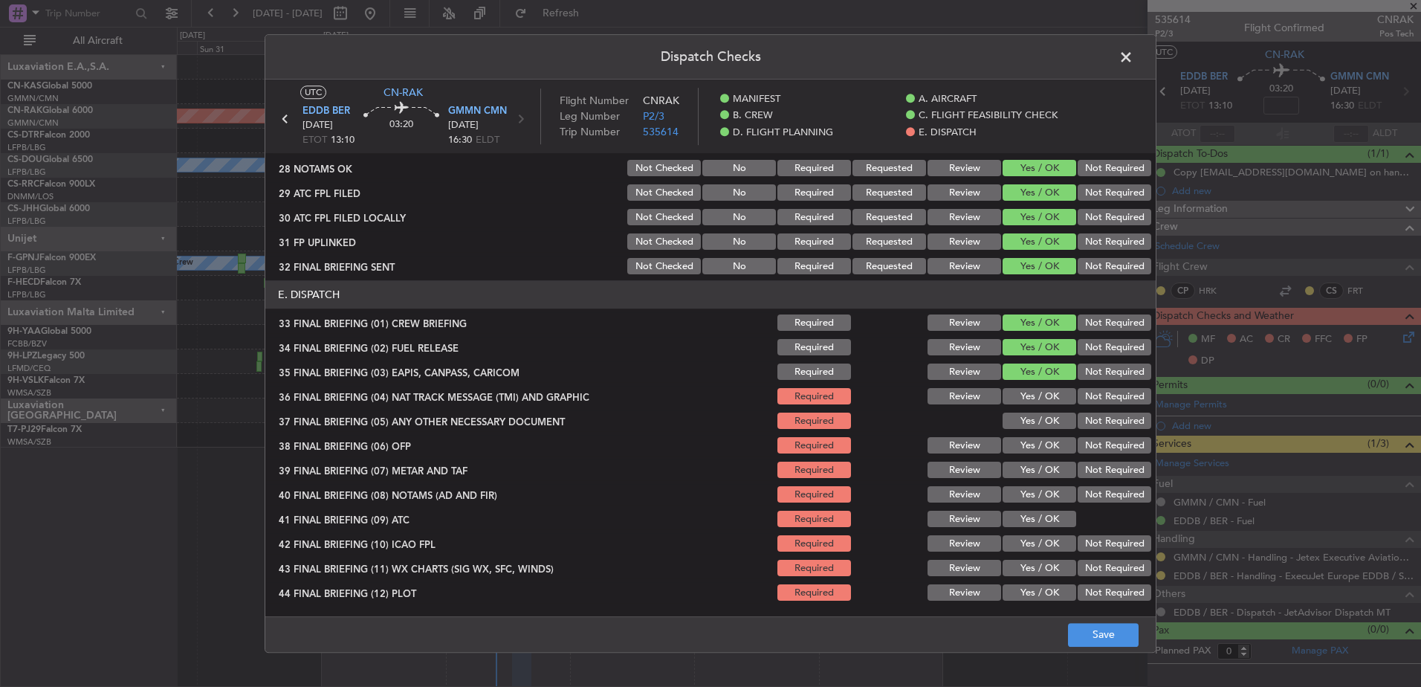
drag, startPoint x: 1039, startPoint y: 403, endPoint x: 1035, endPoint y: 443, distance: 40.4
click at [1039, 404] on button "Yes / OK" at bounding box center [1040, 397] width 74 height 16
click at [1035, 443] on button "Yes / OK" at bounding box center [1040, 446] width 74 height 16
click at [1021, 525] on button "Yes / OK" at bounding box center [1040, 593] width 74 height 16
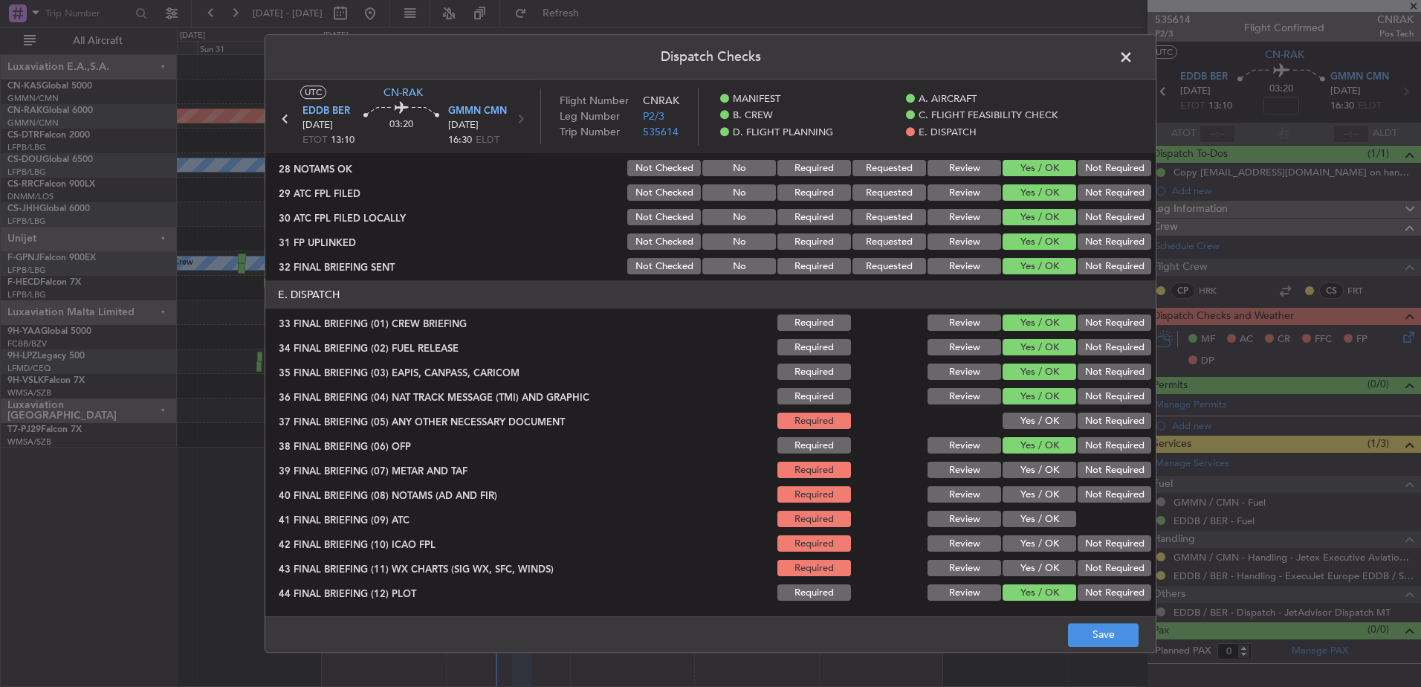
click at [1026, 525] on button "Yes / OK" at bounding box center [1040, 568] width 74 height 16
click at [1024, 525] on button "Yes / OK" at bounding box center [1040, 544] width 74 height 16
click at [1022, 509] on div "Yes / OK" at bounding box center [1037, 519] width 75 height 21
click at [1022, 494] on button "Yes / OK" at bounding box center [1040, 495] width 74 height 16
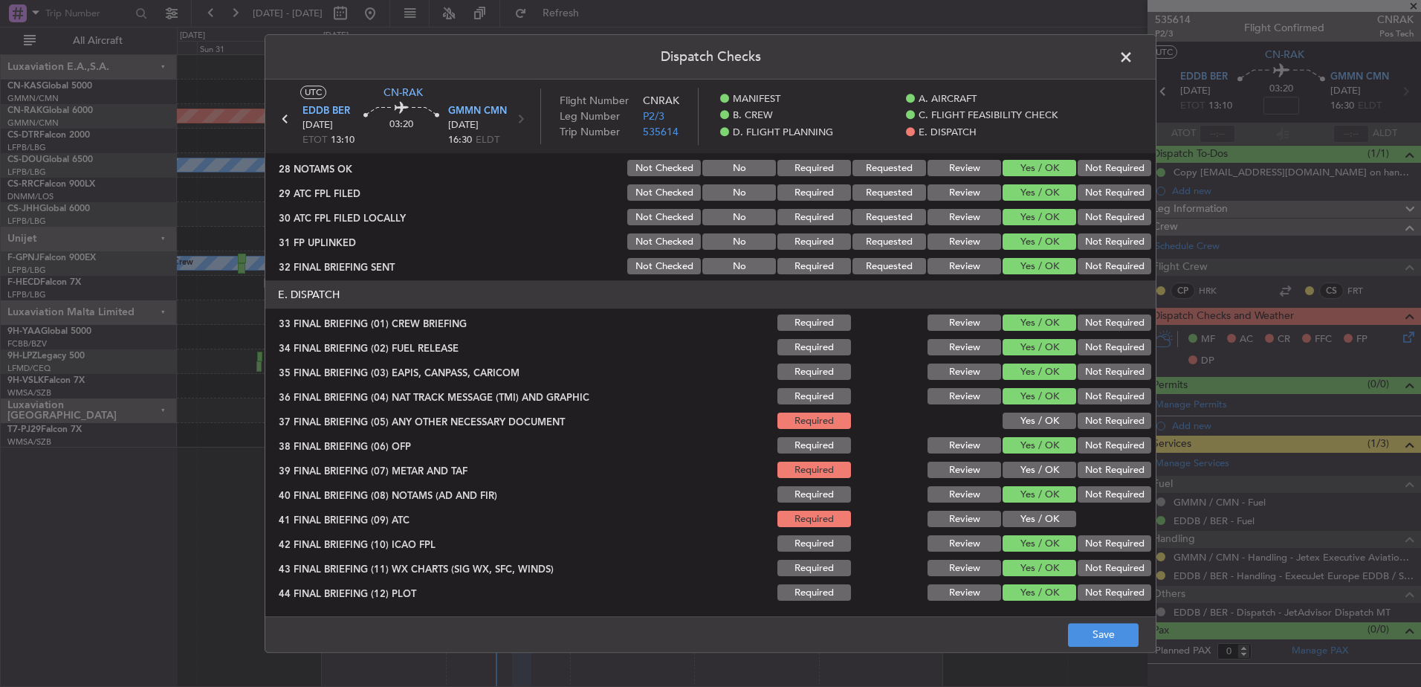
click at [1024, 522] on button "Yes / OK" at bounding box center [1040, 519] width 74 height 16
click at [1021, 459] on section "E. DISPATCH 33 FINAL BRIEFING (01) CREW BRIEFING Required Review Yes / OK Not R…" at bounding box center [710, 442] width 890 height 323
click at [1026, 465] on button "Yes / OK" at bounding box center [1040, 470] width 74 height 16
click at [1033, 413] on button "Yes / OK" at bounding box center [1040, 421] width 74 height 16
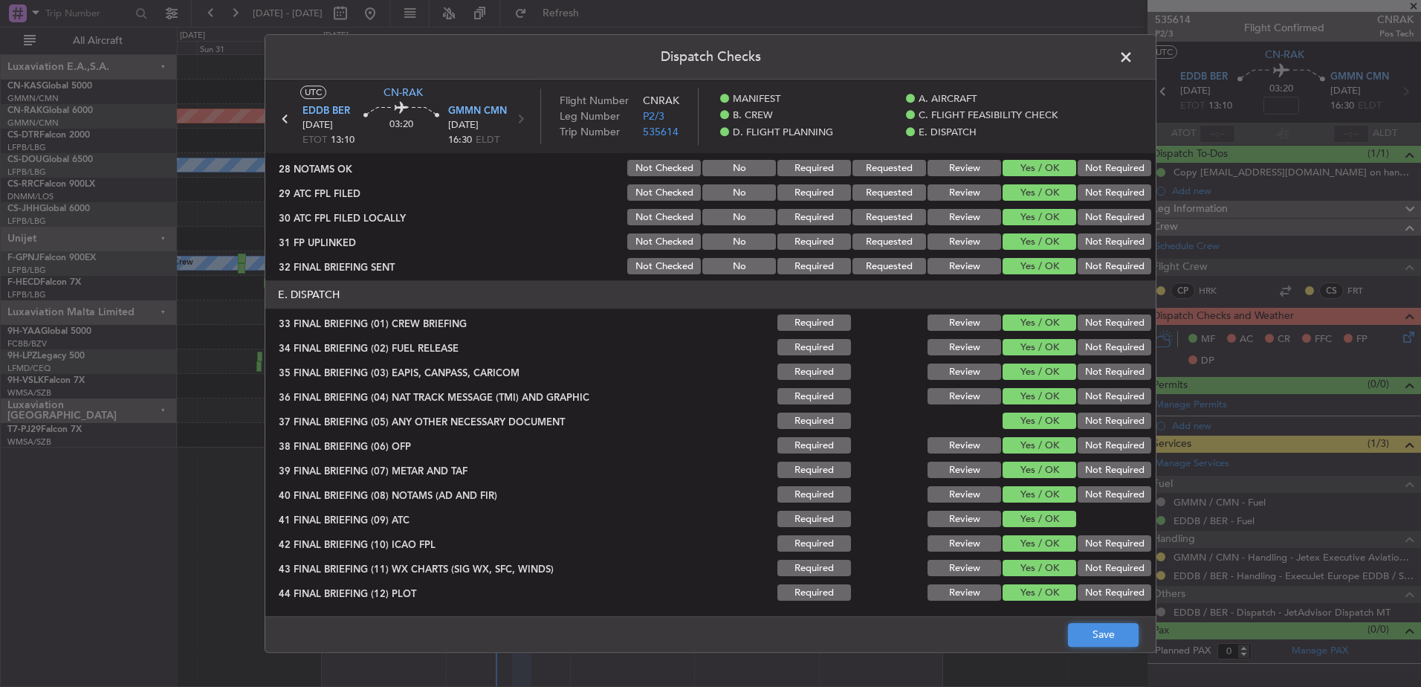
click at [1090, 525] on button "Save" at bounding box center [1103, 635] width 71 height 24
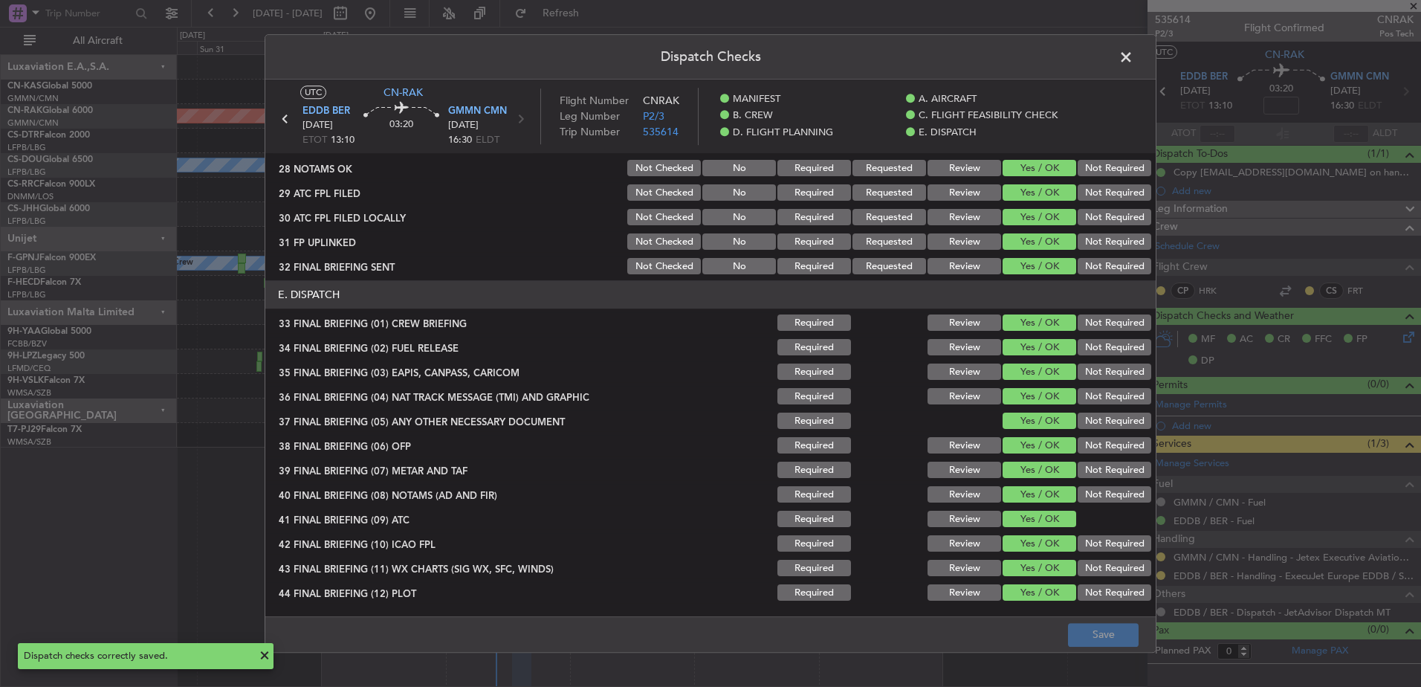
click at [1133, 54] on span at bounding box center [1133, 61] width 0 height 30
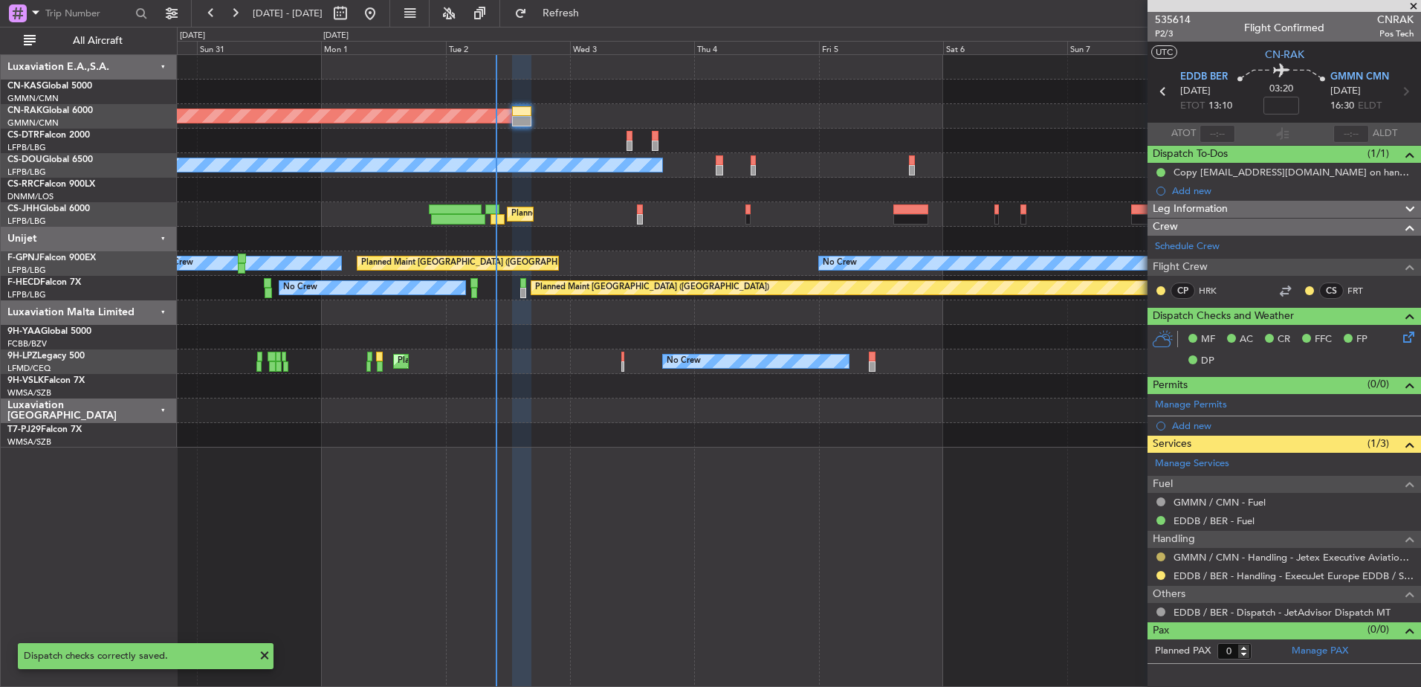
click at [1135, 525] on button at bounding box center [1161, 556] width 9 height 9
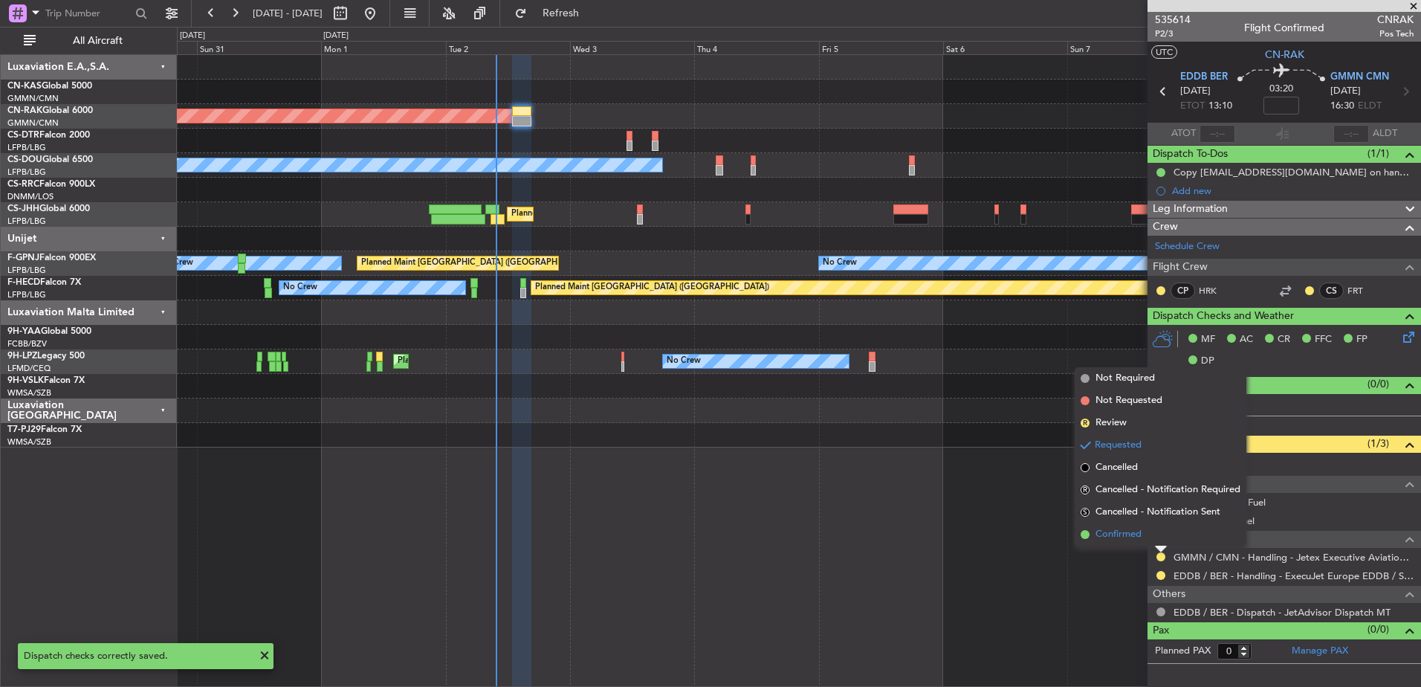
click at [1122, 525] on span "Confirmed" at bounding box center [1119, 534] width 46 height 15
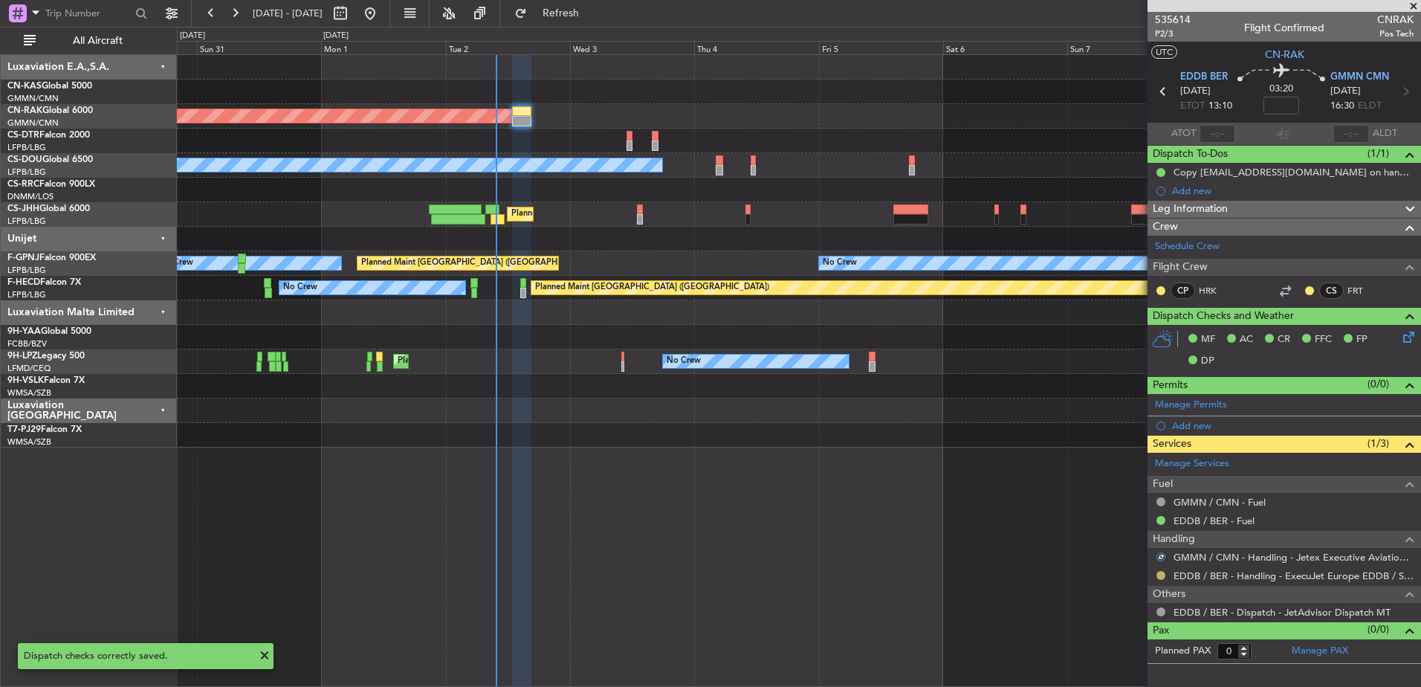
click at [1135, 525] on button at bounding box center [1161, 575] width 9 height 9
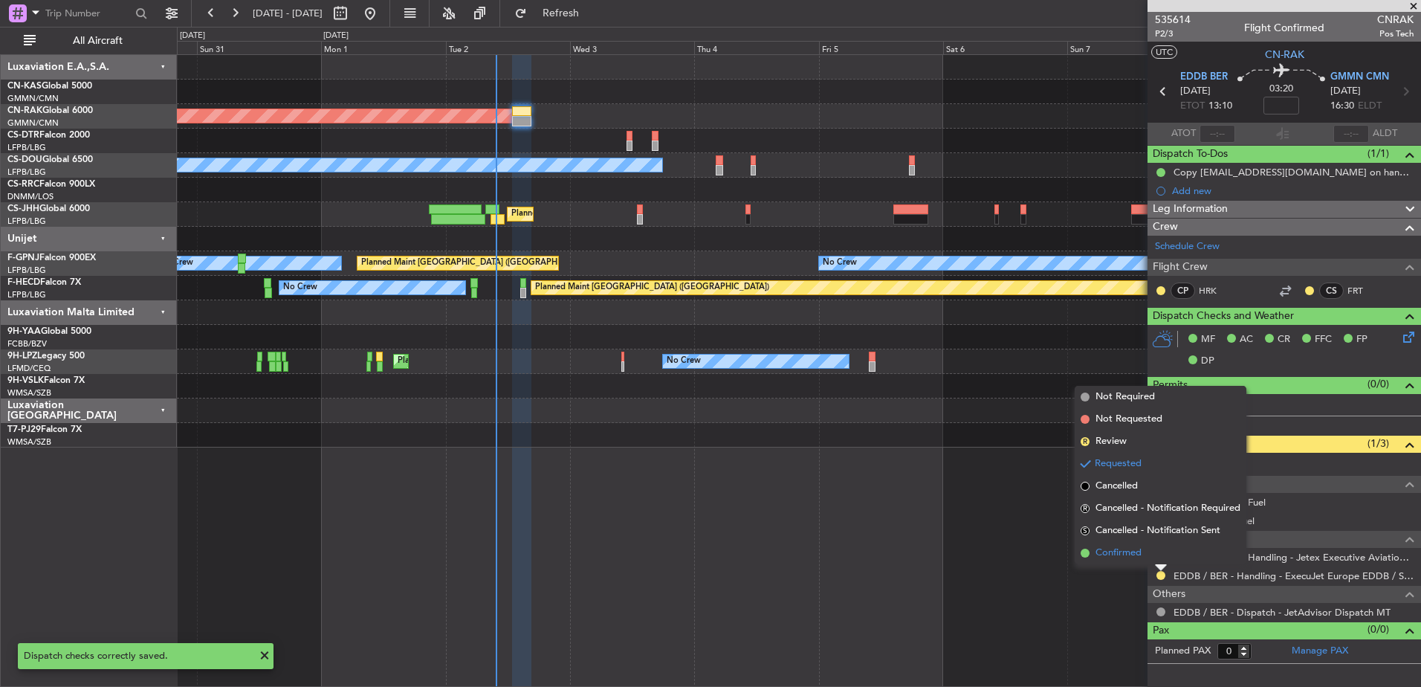
click at [1128, 525] on span "Confirmed" at bounding box center [1119, 553] width 46 height 15
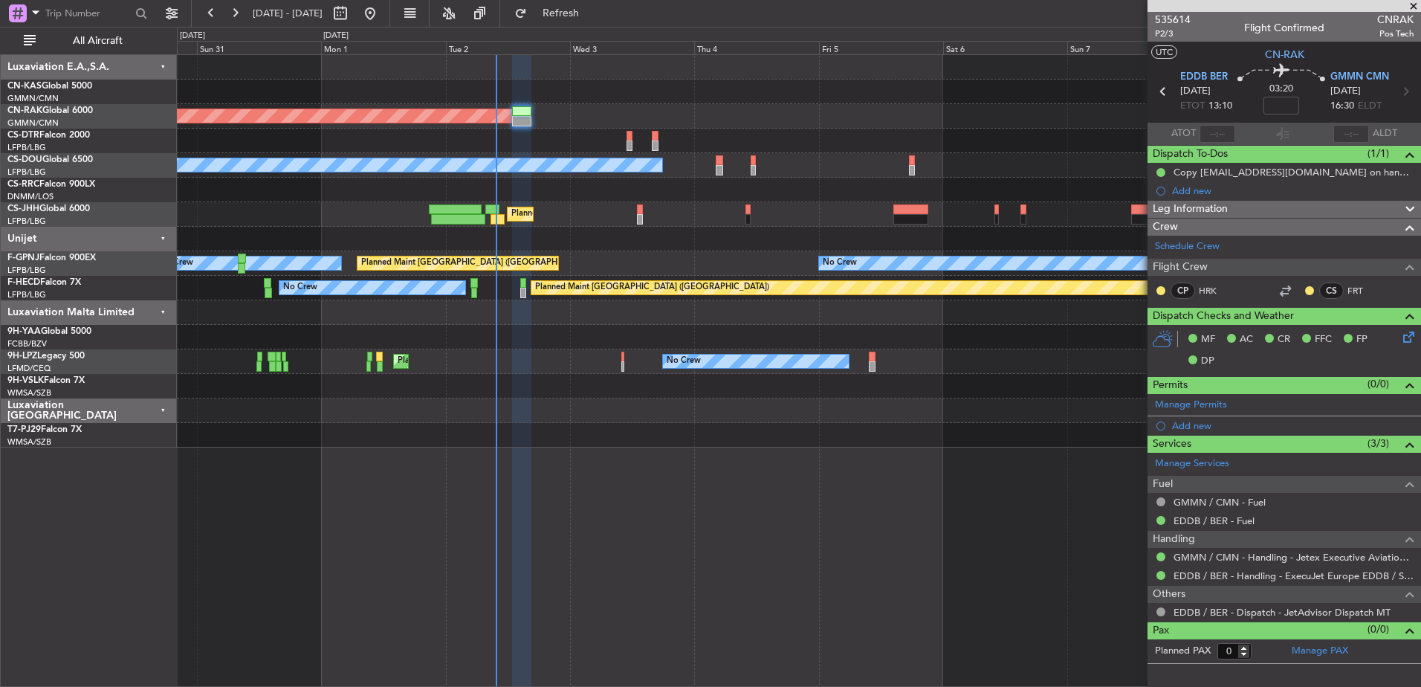
click at [707, 90] on div at bounding box center [798, 92] width 1243 height 25
click at [722, 186] on div "Planned Maint [GEOGRAPHIC_DATA] ([GEOGRAPHIC_DATA]) No Crew Planned Maint [GEOG…" at bounding box center [798, 251] width 1243 height 392
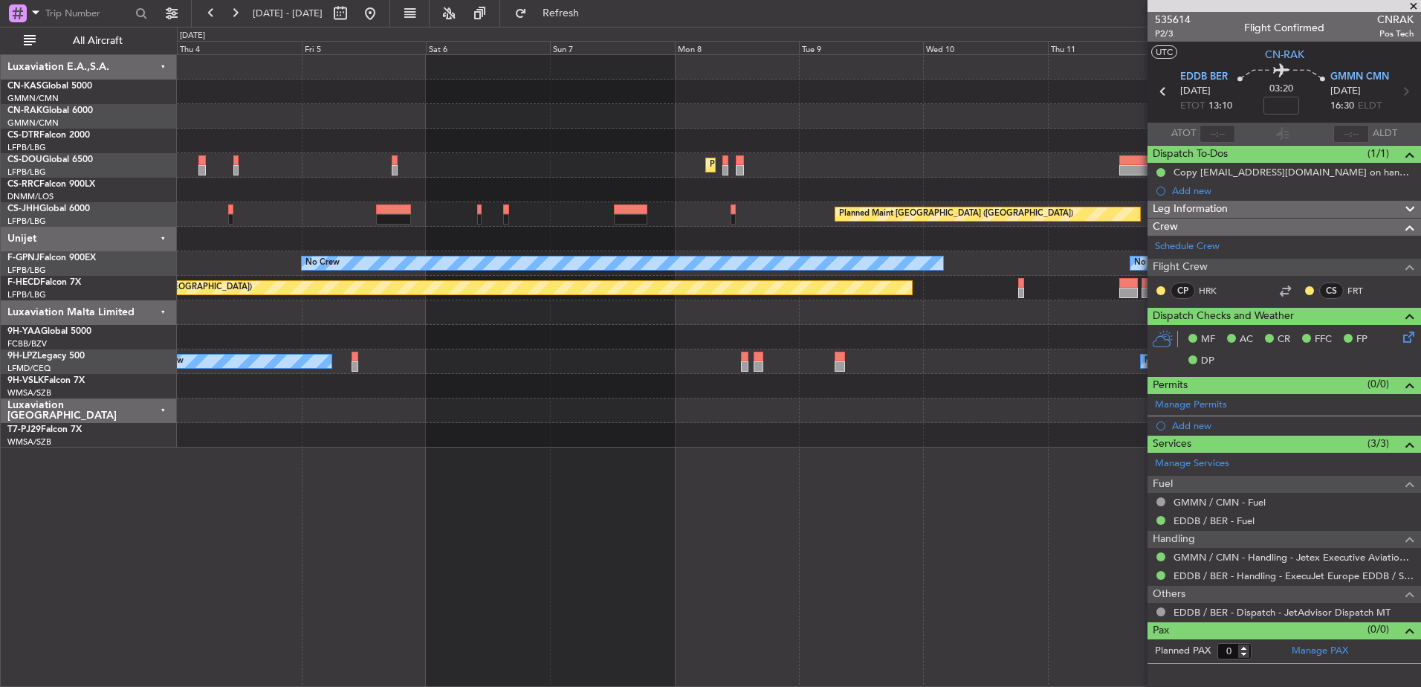
click at [552, 221] on div "Planned Maint [GEOGRAPHIC_DATA] ([GEOGRAPHIC_DATA]) Planned Maint [GEOGRAPHIC_D…" at bounding box center [798, 251] width 1243 height 392
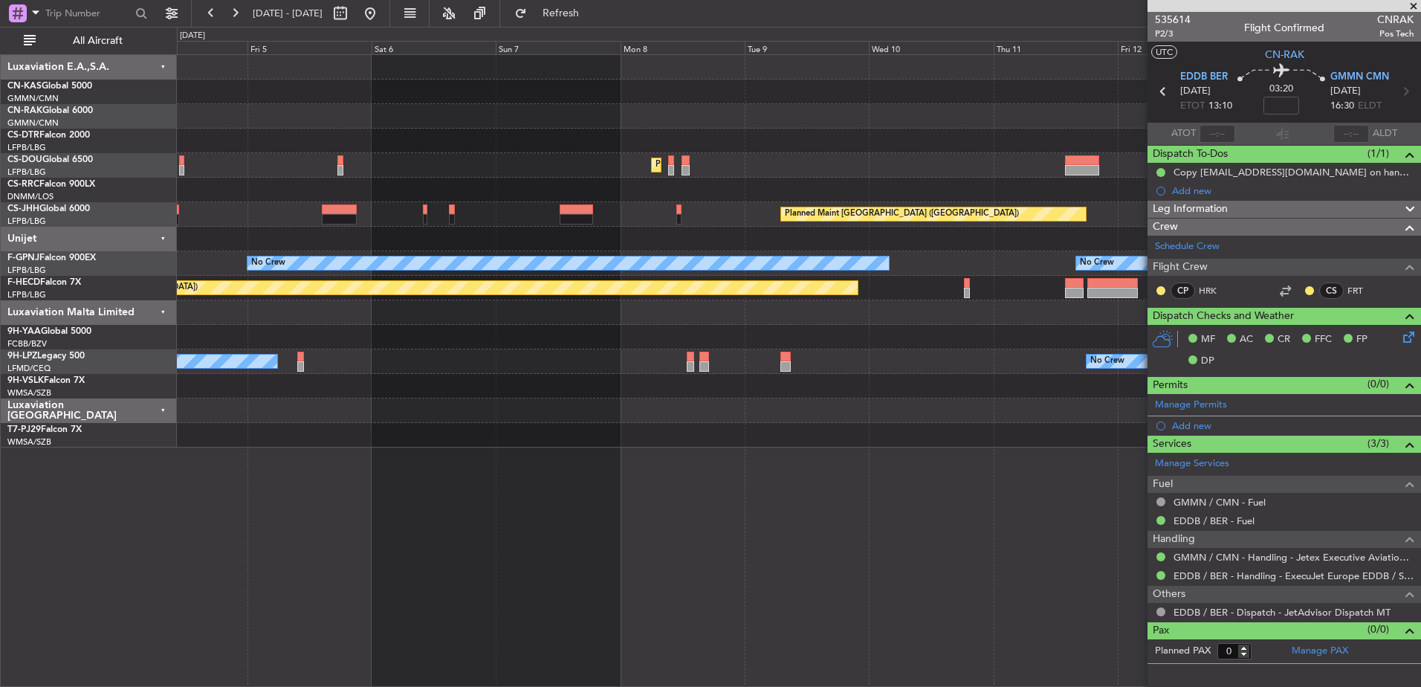
click at [500, 214] on div "Planned Maint [GEOGRAPHIC_DATA] ([GEOGRAPHIC_DATA]) Planned Maint [GEOGRAPHIC_D…" at bounding box center [798, 214] width 1243 height 25
click at [400, 198] on div "Planned Maint [GEOGRAPHIC_DATA] ([GEOGRAPHIC_DATA]) Planned Maint [GEOGRAPHIC_D…" at bounding box center [798, 251] width 1243 height 392
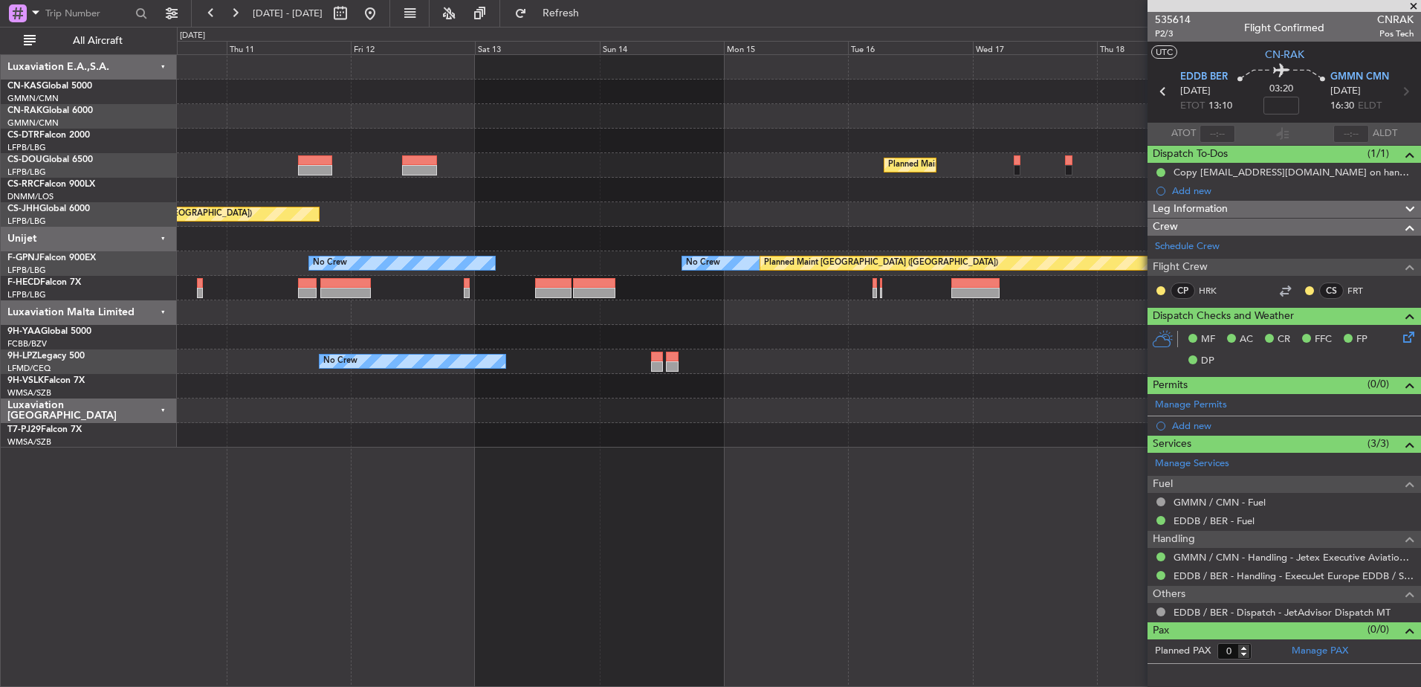
click at [394, 186] on div at bounding box center [798, 190] width 1243 height 25
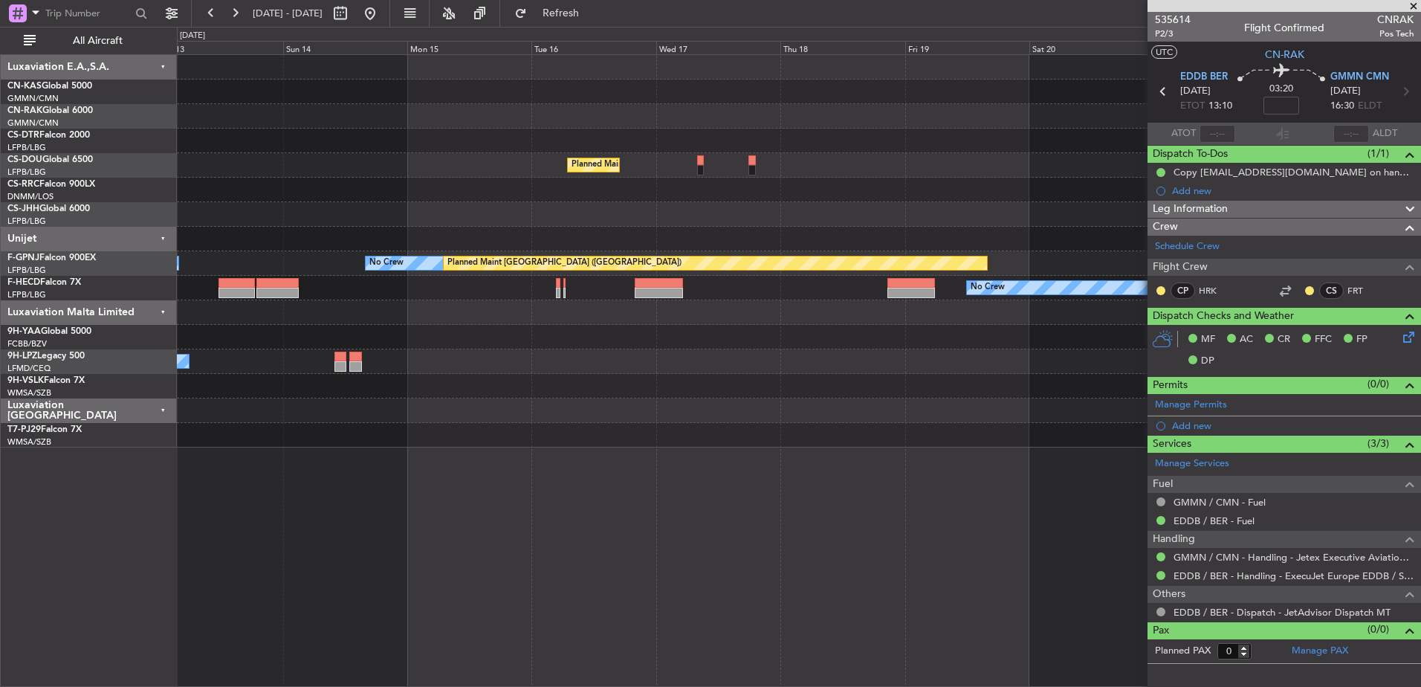
click at [417, 198] on div "Planned Maint [GEOGRAPHIC_DATA] ([GEOGRAPHIC_DATA]) Planned Maint [GEOGRAPHIC_D…" at bounding box center [798, 251] width 1243 height 392
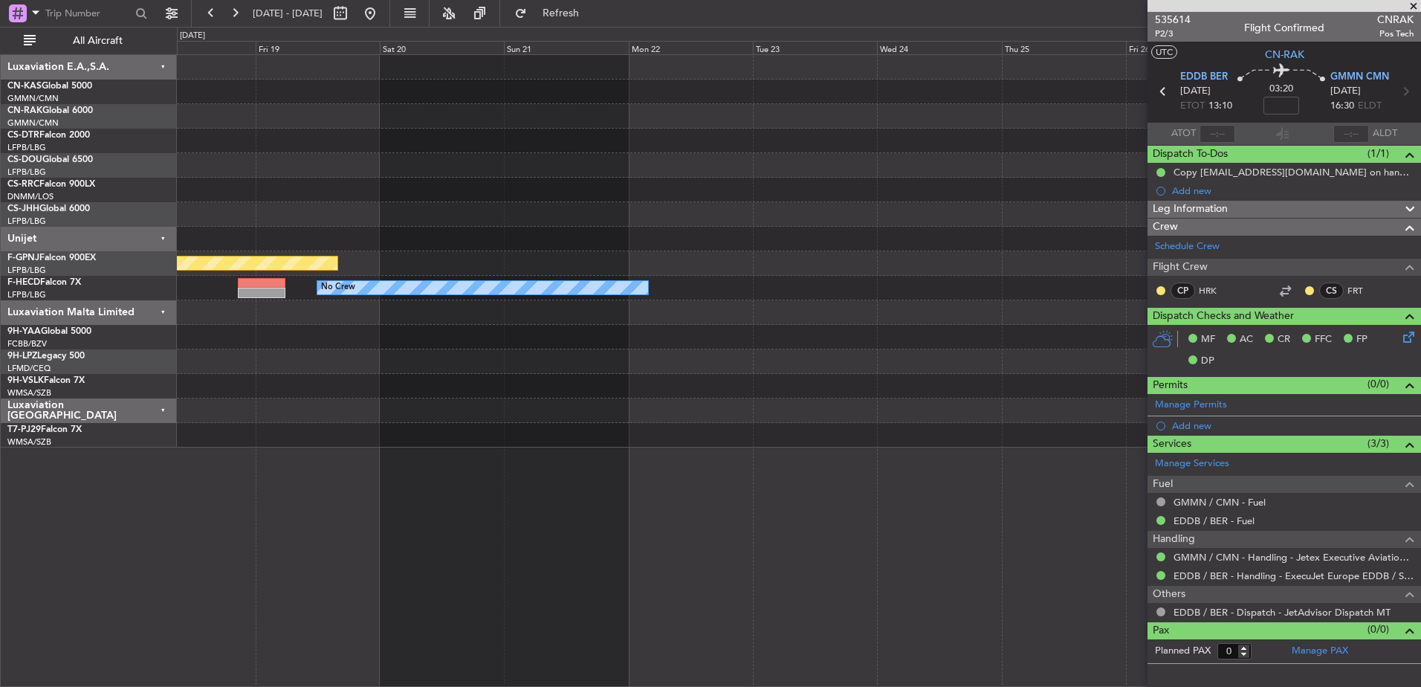
click at [393, 197] on div "Planned Maint [GEOGRAPHIC_DATA] ([GEOGRAPHIC_DATA]) Planned Maint [GEOGRAPHIC_D…" at bounding box center [798, 251] width 1243 height 392
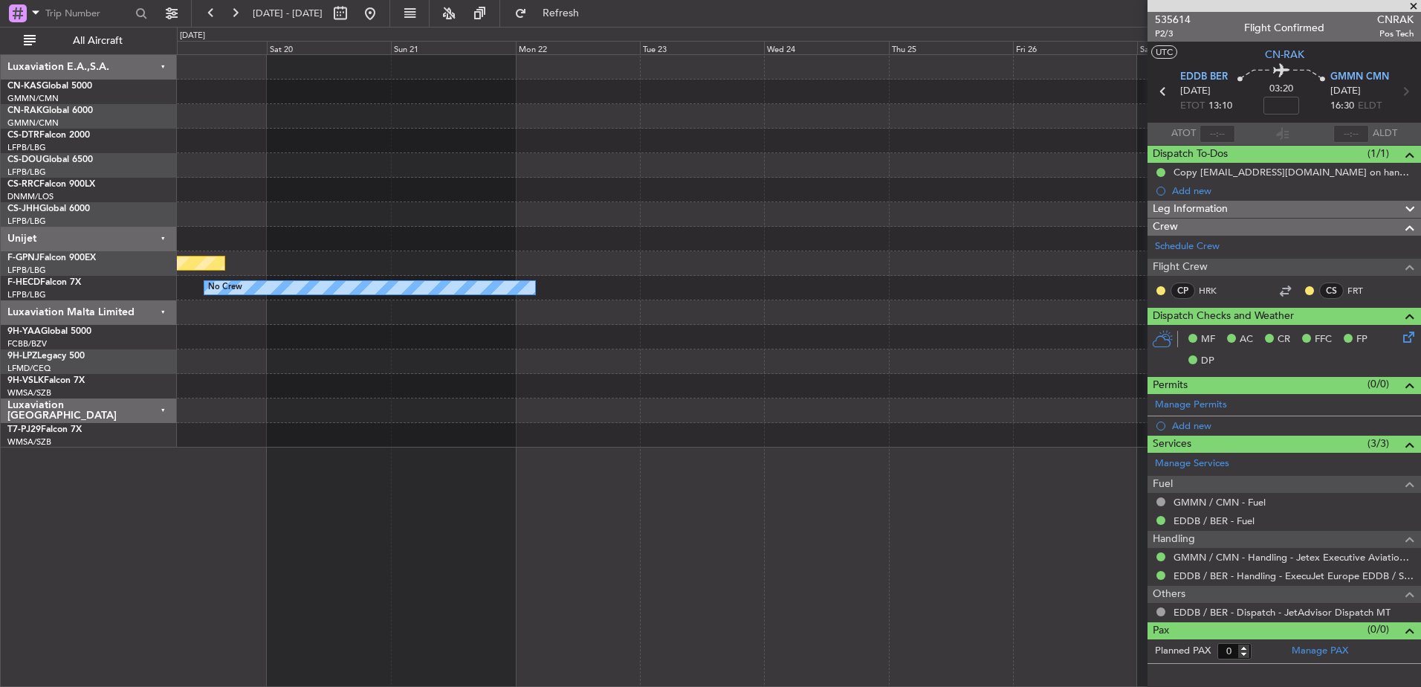
click at [464, 194] on div "Planned Maint [GEOGRAPHIC_DATA] ([GEOGRAPHIC_DATA]) No Crew" at bounding box center [798, 251] width 1243 height 392
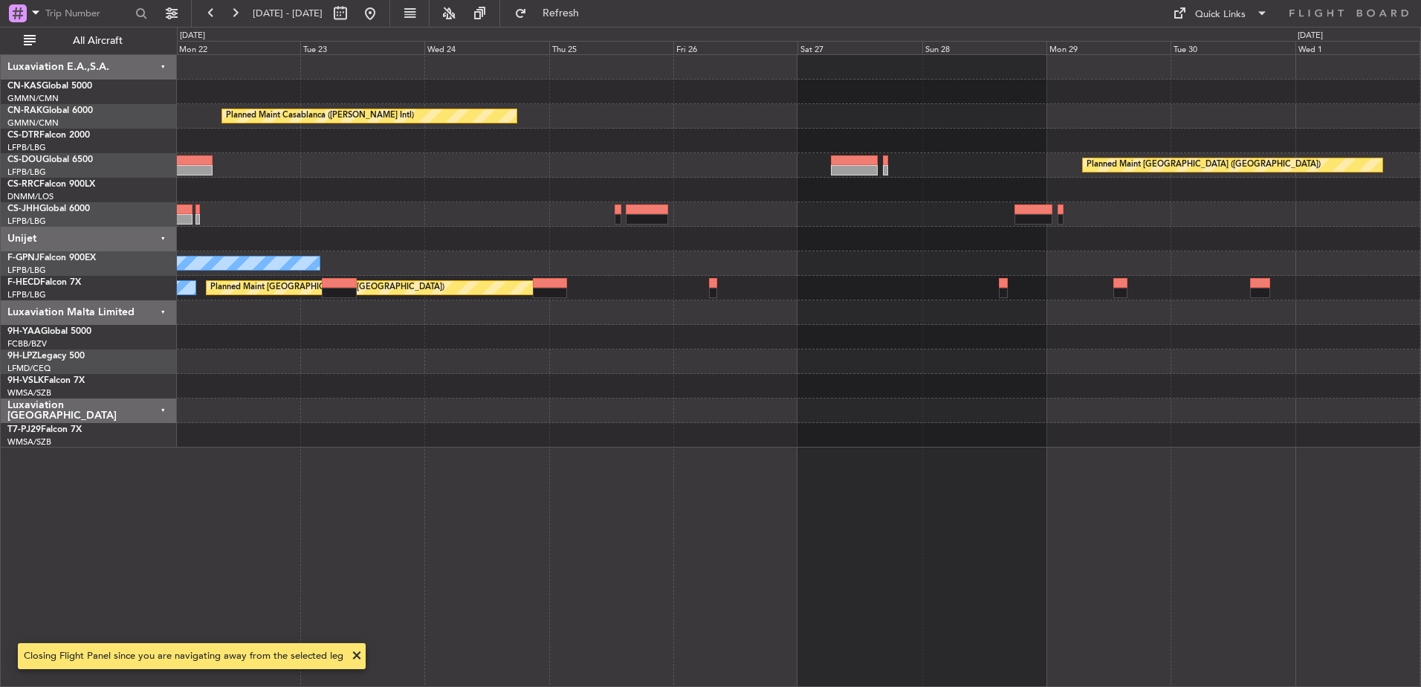
click at [634, 283] on div "Planned Maint Casablanca ([PERSON_NAME] Intl) Planned Maint [GEOGRAPHIC_DATA] (…" at bounding box center [798, 251] width 1243 height 392
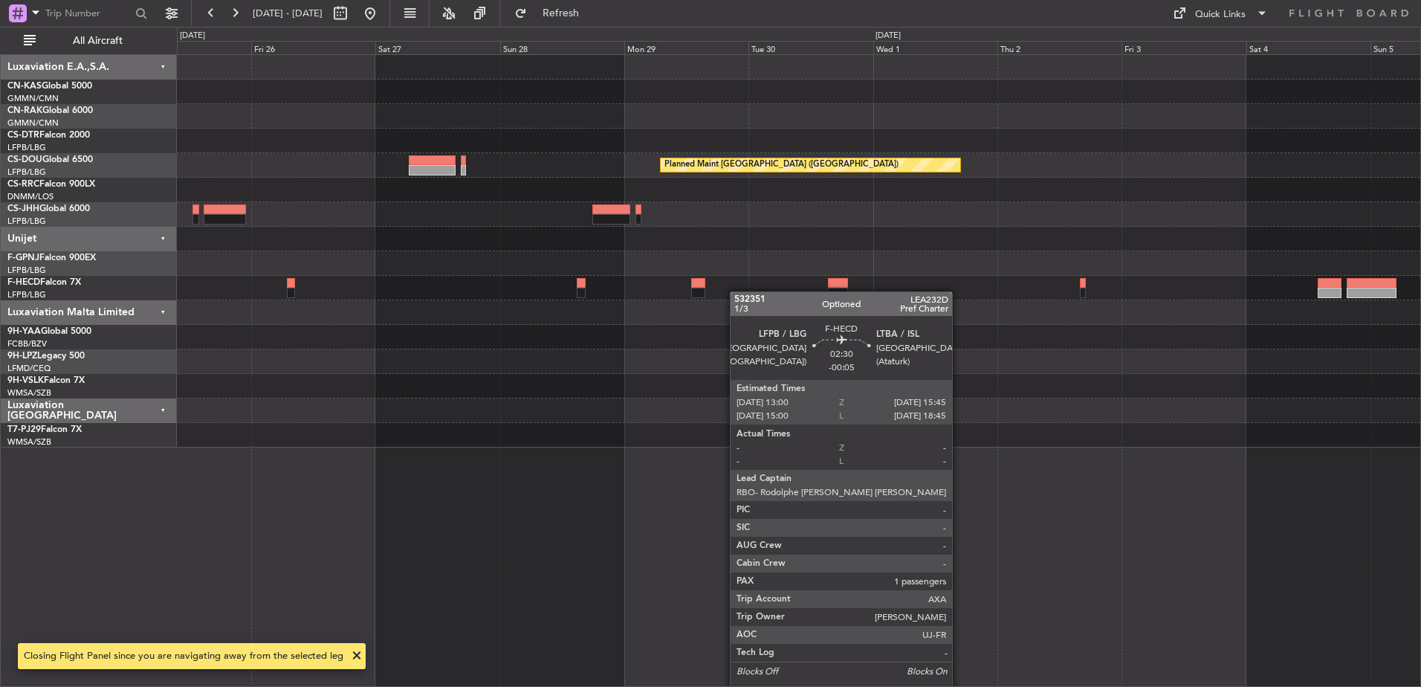
click at [683, 286] on div "Planned Maint Casablanca ([PERSON_NAME] Intl) Planned Maint [GEOGRAPHIC_DATA] (…" at bounding box center [798, 251] width 1243 height 392
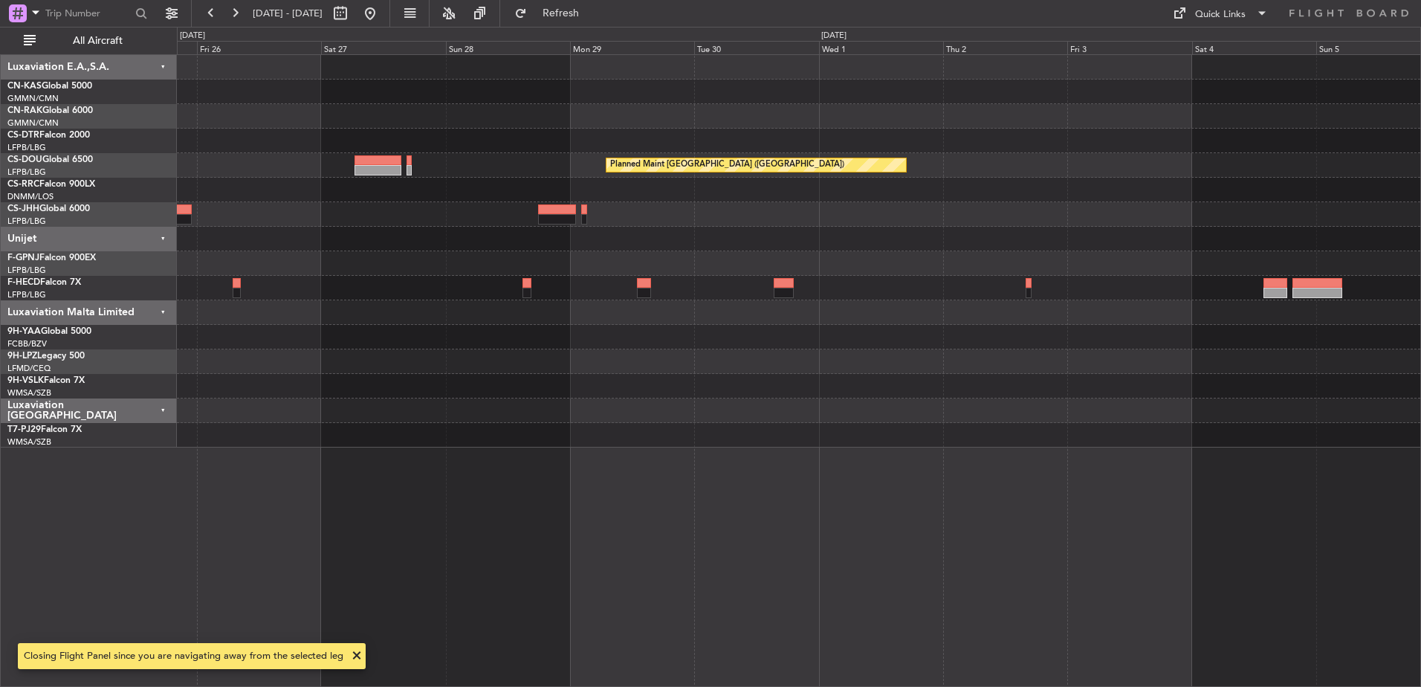
click at [746, 293] on div "Planned Maint Casablanca ([PERSON_NAME] Intl) Planned Maint [GEOGRAPHIC_DATA] (…" at bounding box center [798, 251] width 1243 height 392
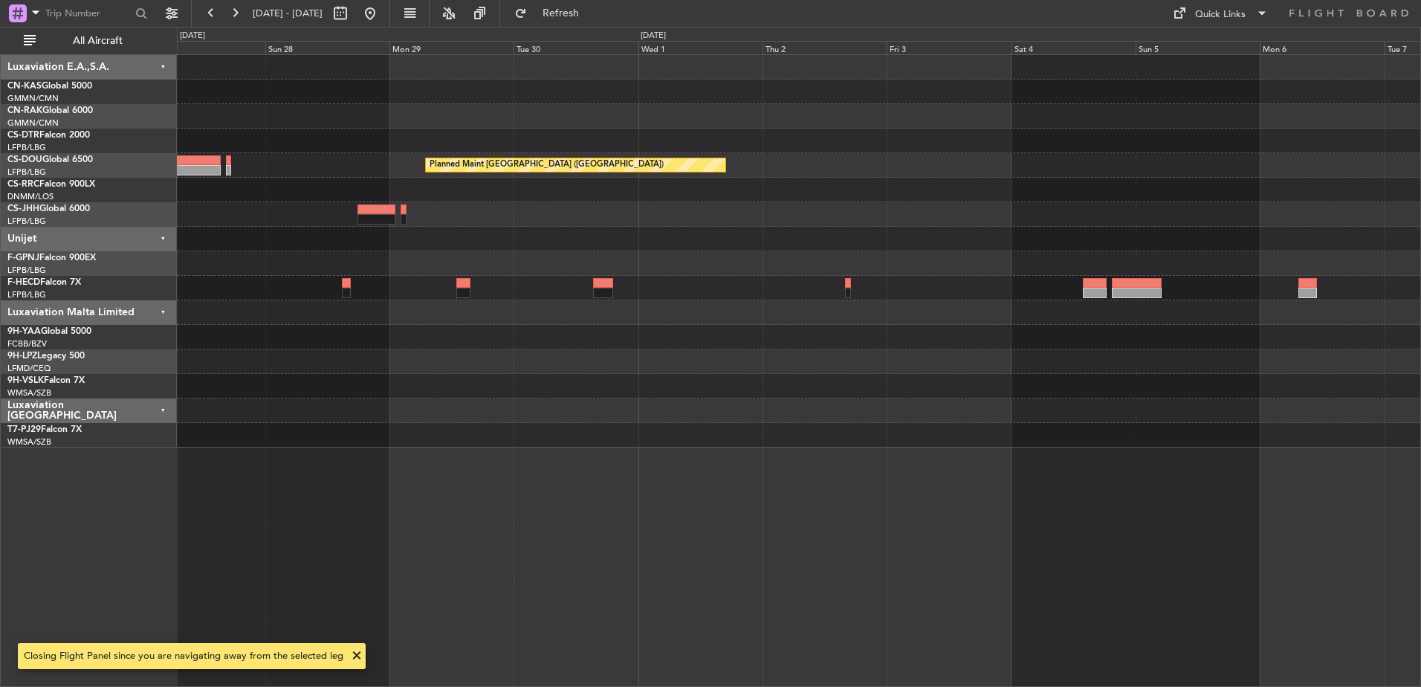
click at [715, 277] on div "Planned Maint [GEOGRAPHIC_DATA] ([GEOGRAPHIC_DATA]) Planned Maint [GEOGRAPHIC_D…" at bounding box center [798, 251] width 1243 height 392
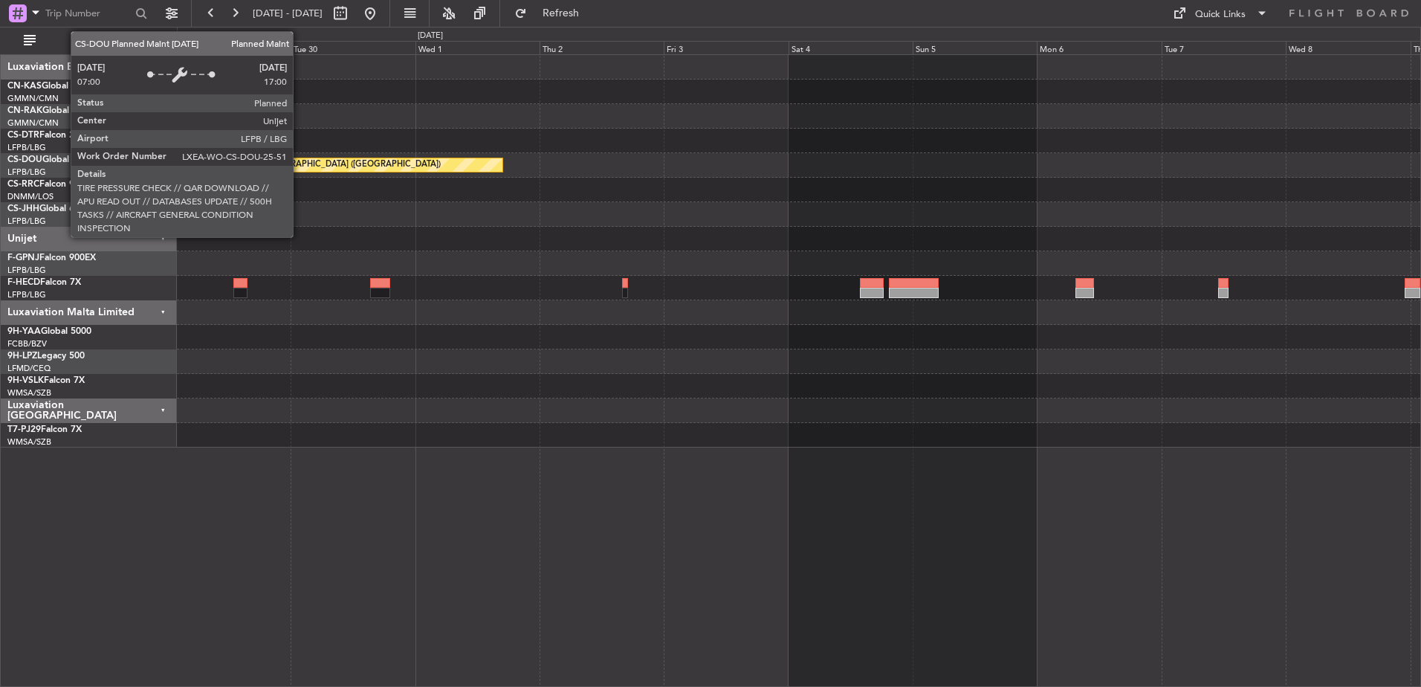
click at [280, 96] on div at bounding box center [798, 92] width 1243 height 25
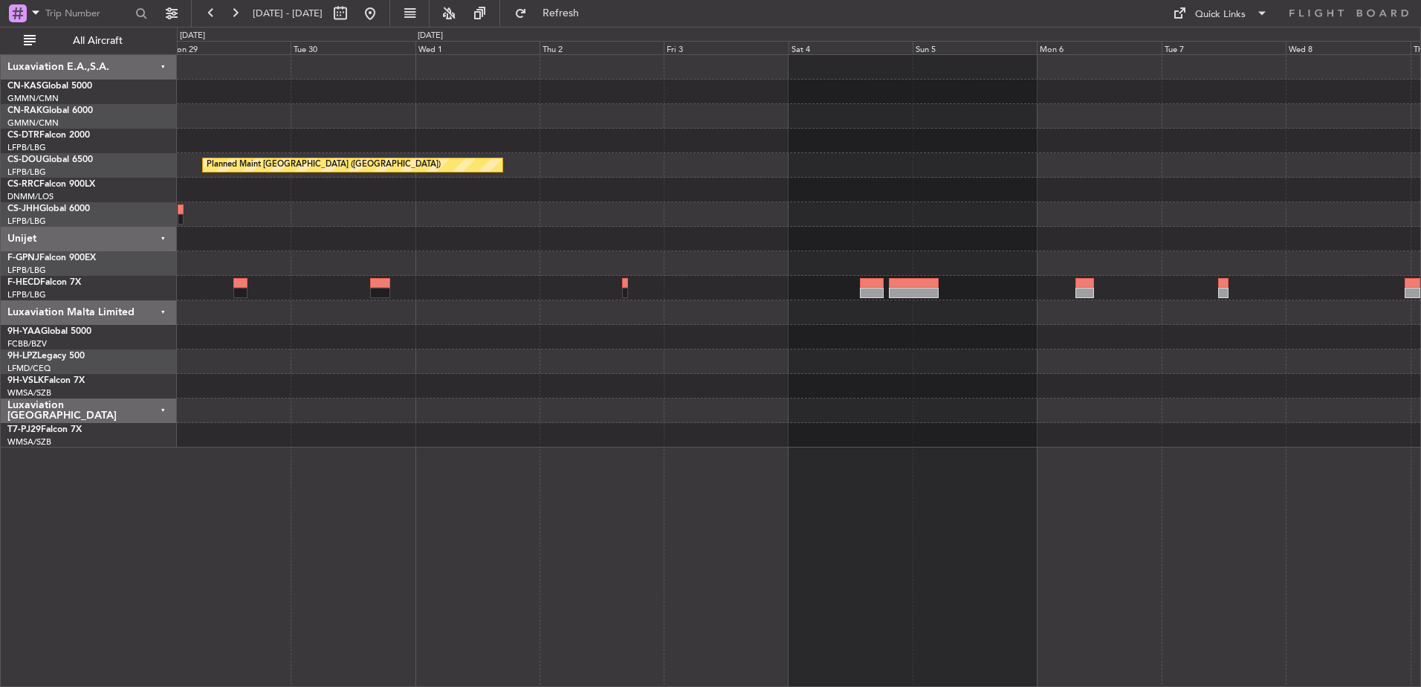
click at [653, 250] on div "Planned Maint [GEOGRAPHIC_DATA] ([GEOGRAPHIC_DATA])" at bounding box center [798, 251] width 1243 height 392
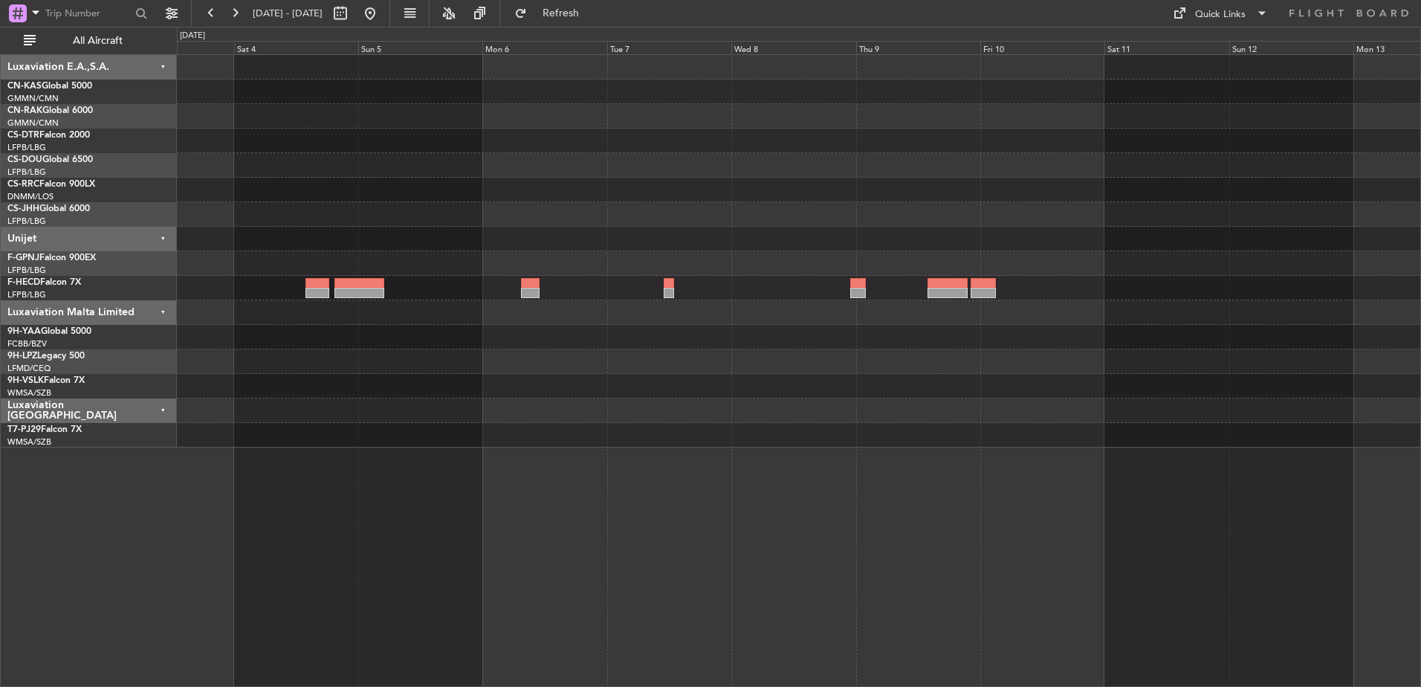
click at [549, 235] on div "Planned Maint [GEOGRAPHIC_DATA] ([GEOGRAPHIC_DATA])" at bounding box center [798, 251] width 1243 height 392
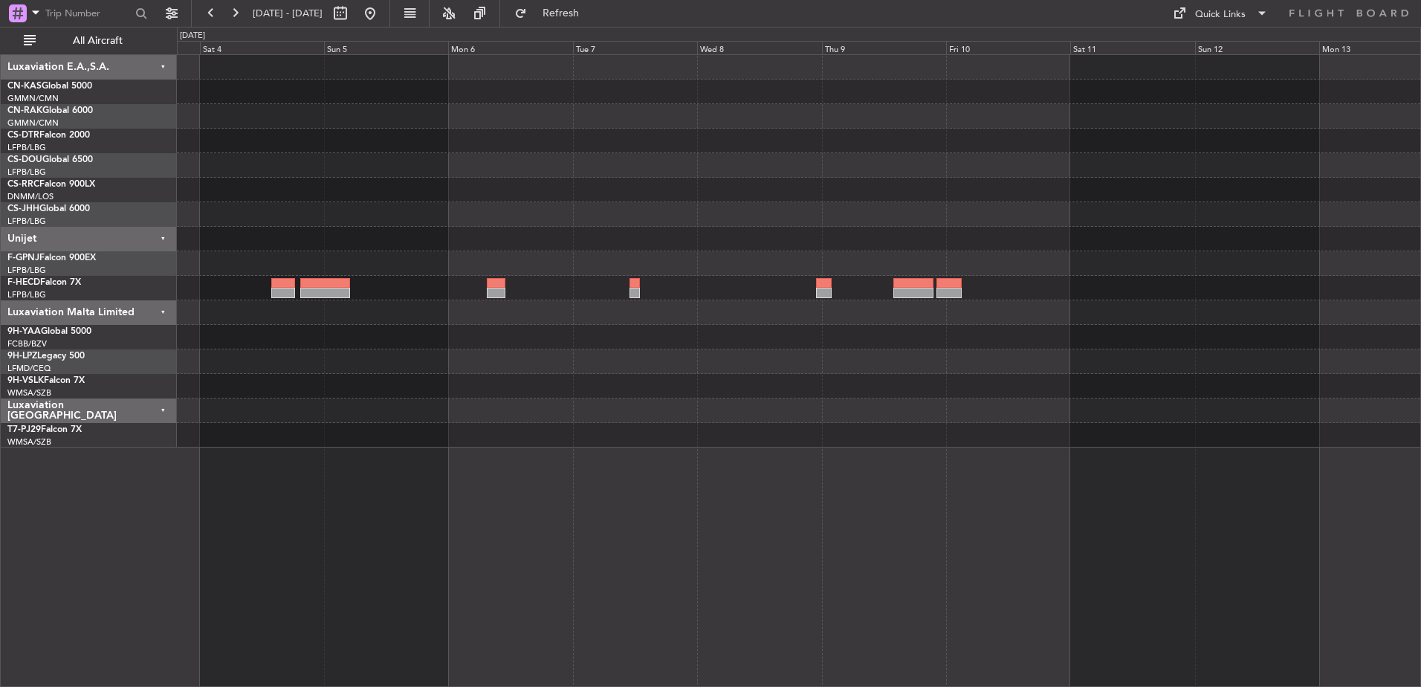
click at [1004, 184] on div at bounding box center [798, 190] width 1243 height 25
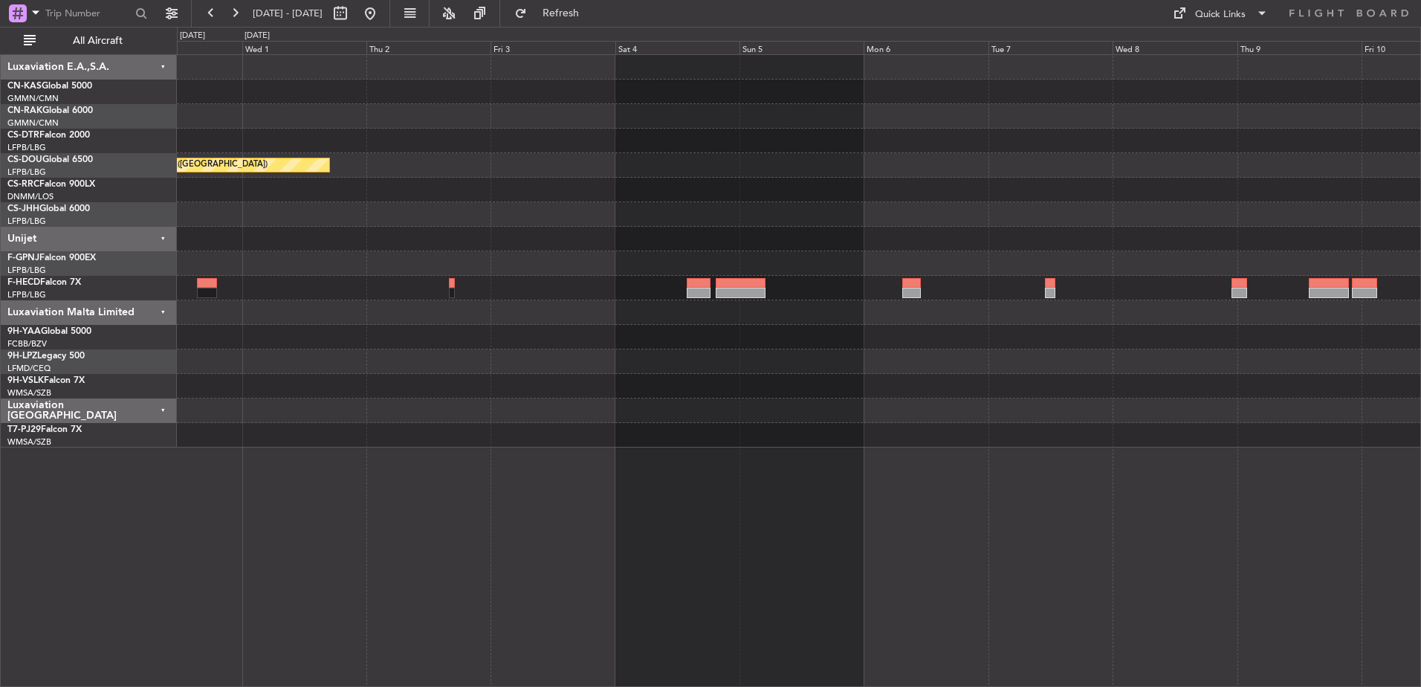
click at [933, 169] on div "Planned Maint [GEOGRAPHIC_DATA] ([GEOGRAPHIC_DATA])" at bounding box center [798, 165] width 1243 height 25
click at [986, 172] on div "Planned Maint [GEOGRAPHIC_DATA] ([GEOGRAPHIC_DATA])" at bounding box center [798, 165] width 1243 height 25
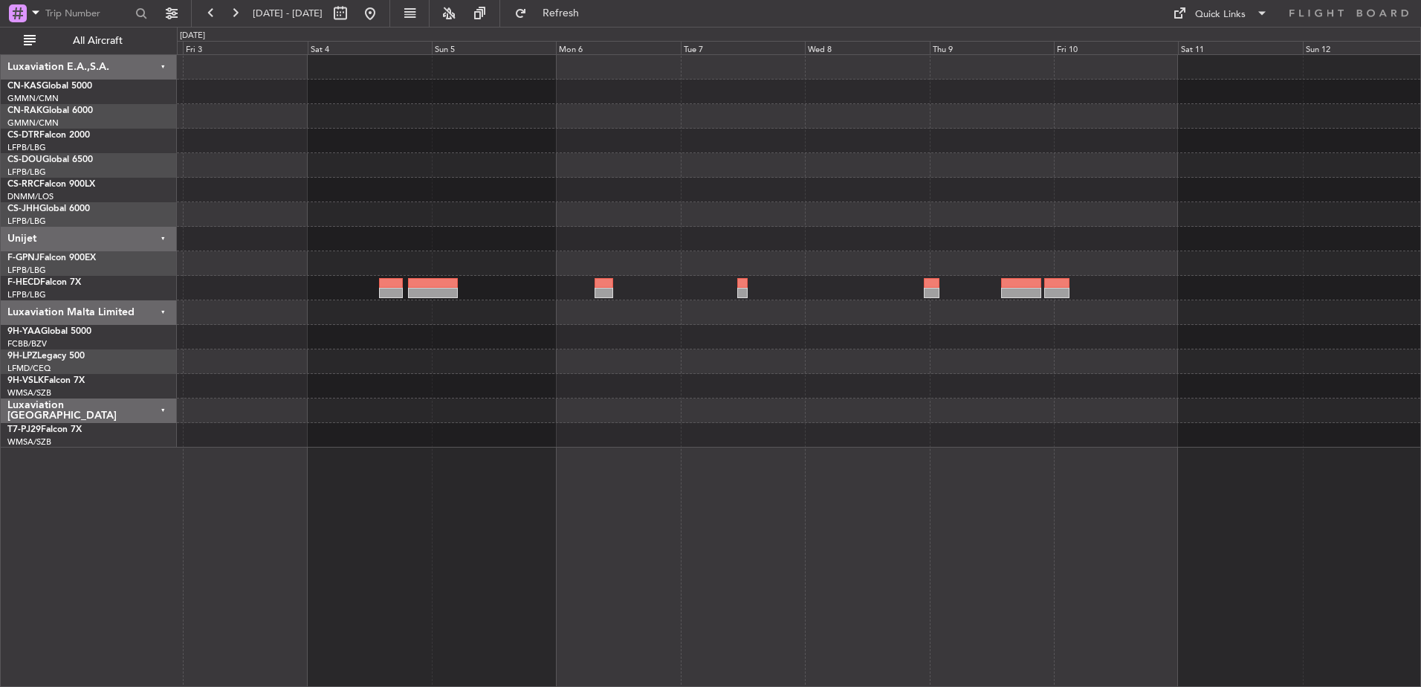
click at [777, 234] on div "Planned Maint [GEOGRAPHIC_DATA] ([GEOGRAPHIC_DATA])" at bounding box center [798, 251] width 1243 height 392
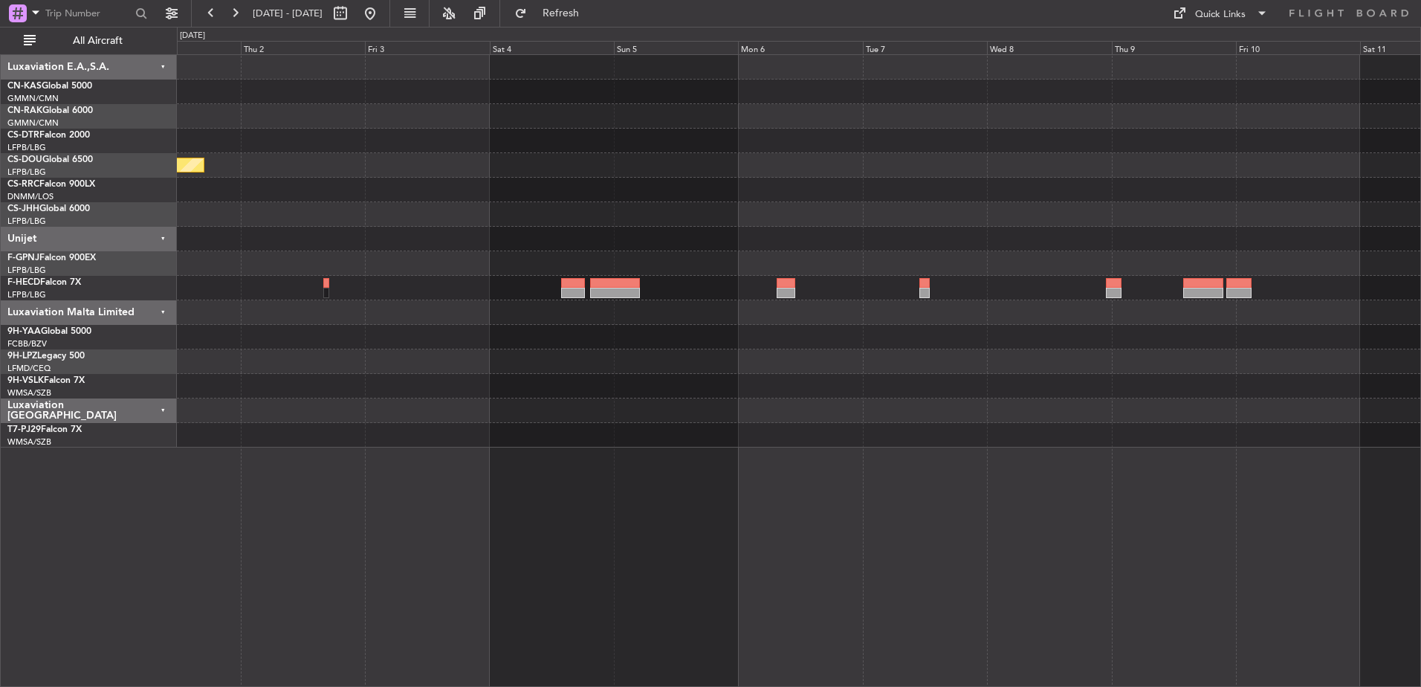
click at [1134, 221] on div at bounding box center [798, 214] width 1243 height 25
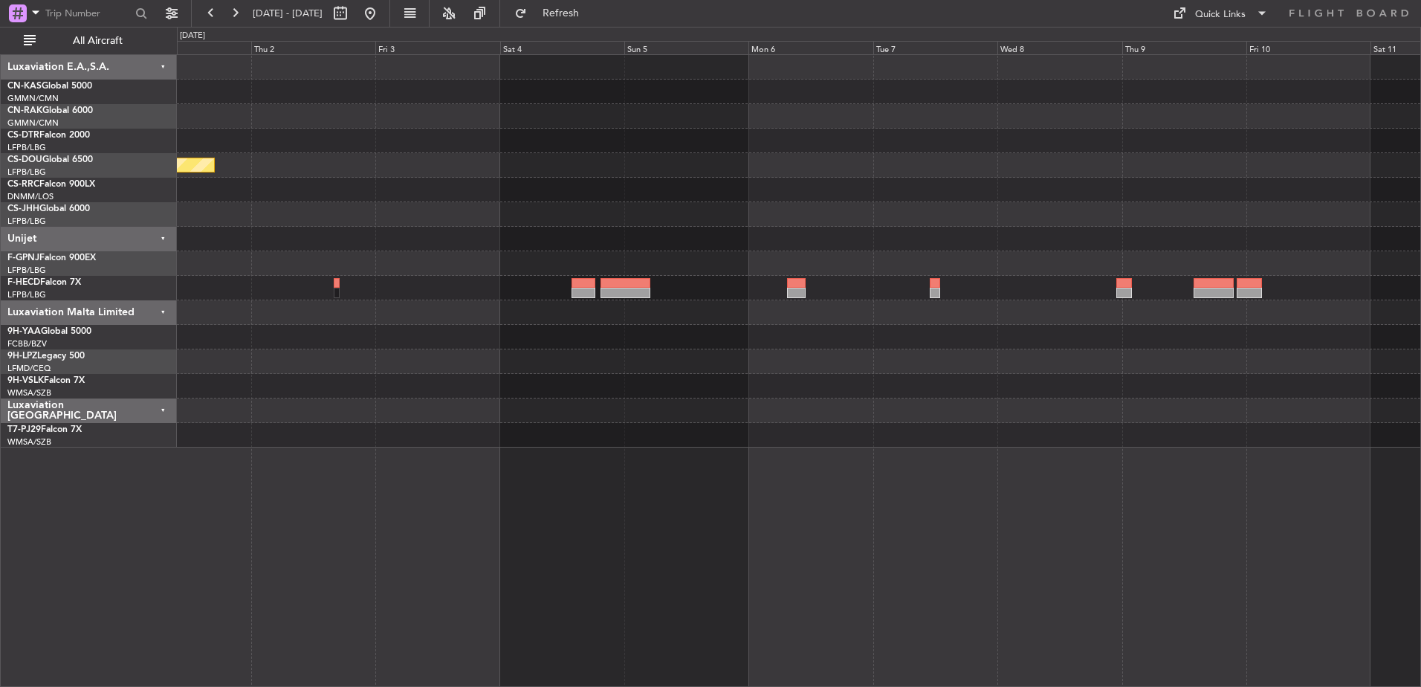
click at [984, 224] on div at bounding box center [798, 214] width 1243 height 25
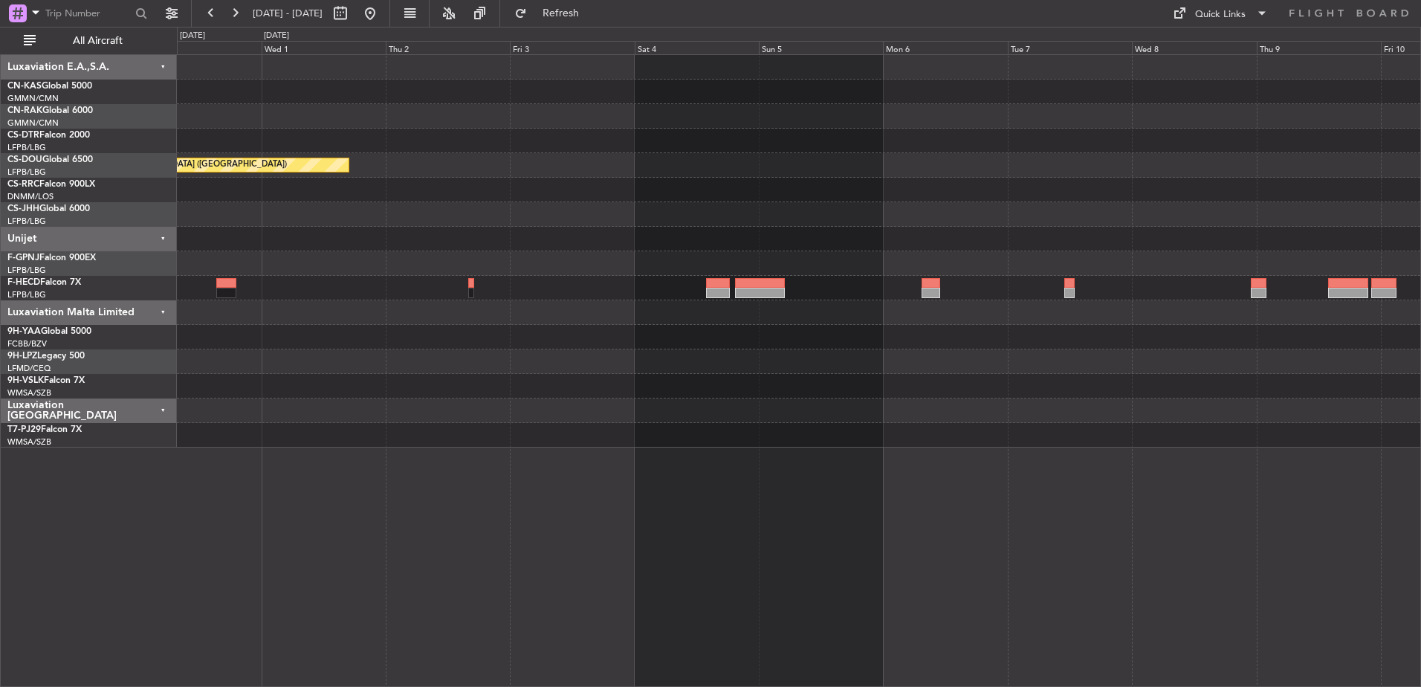
click at [844, 216] on div "Planned Maint [GEOGRAPHIC_DATA] ([GEOGRAPHIC_DATA])" at bounding box center [798, 251] width 1243 height 392
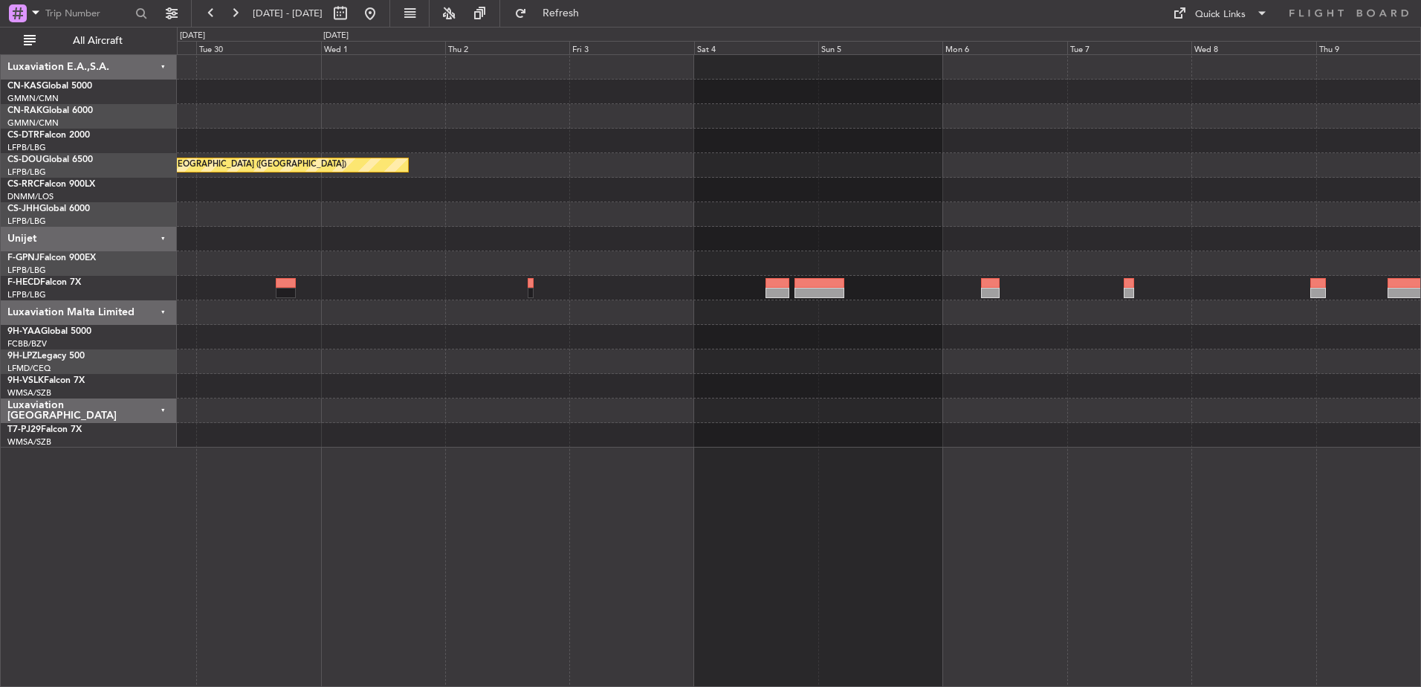
click at [657, 119] on div "Planned Maint [GEOGRAPHIC_DATA] ([GEOGRAPHIC_DATA])" at bounding box center [798, 251] width 1243 height 392
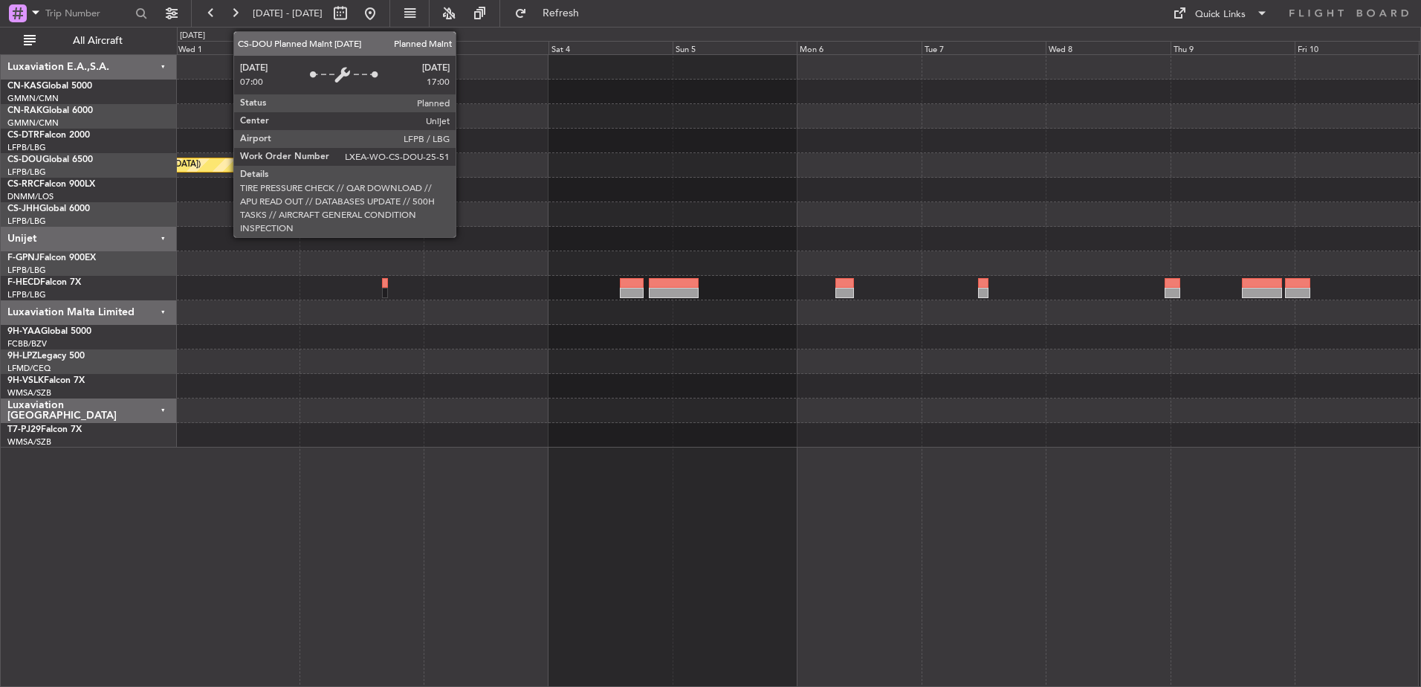
click at [266, 95] on div at bounding box center [798, 92] width 1243 height 25
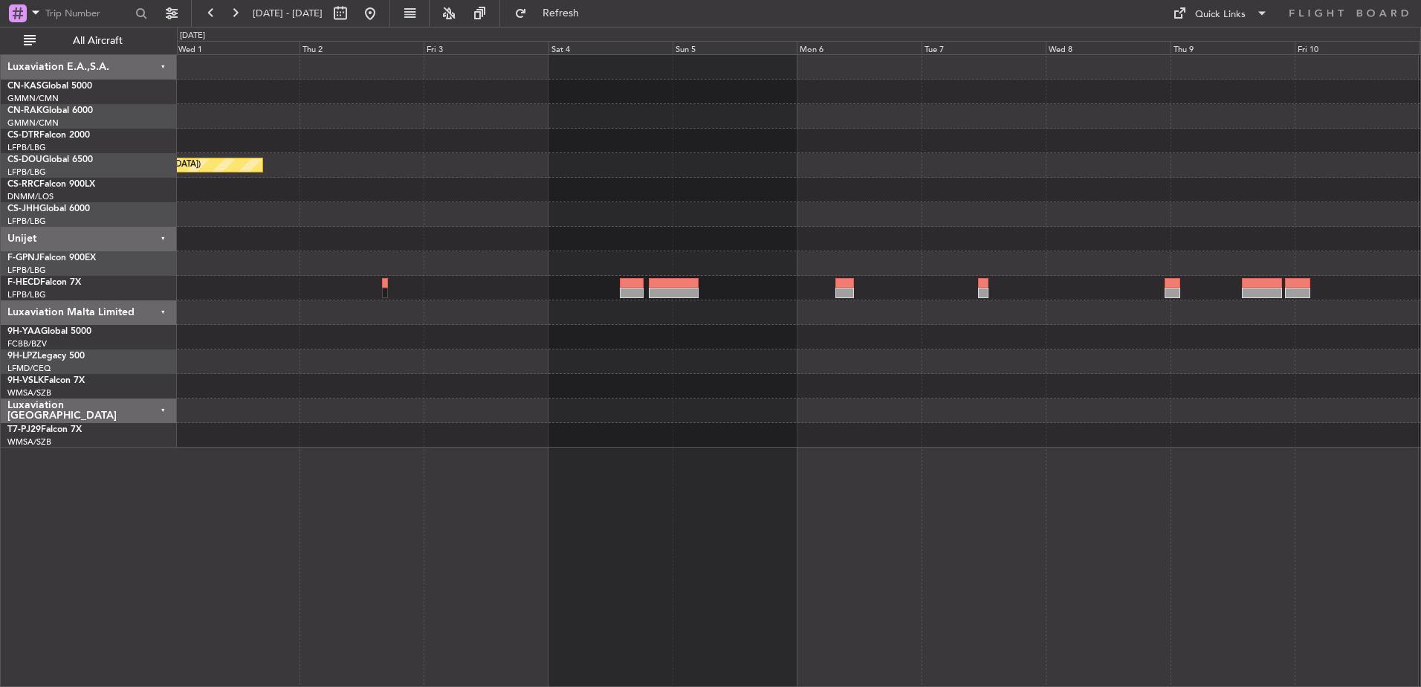
click at [1135, 150] on div at bounding box center [798, 141] width 1243 height 25
click at [806, 269] on div "Planned Maint [GEOGRAPHIC_DATA] ([GEOGRAPHIC_DATA])" at bounding box center [798, 251] width 1243 height 392
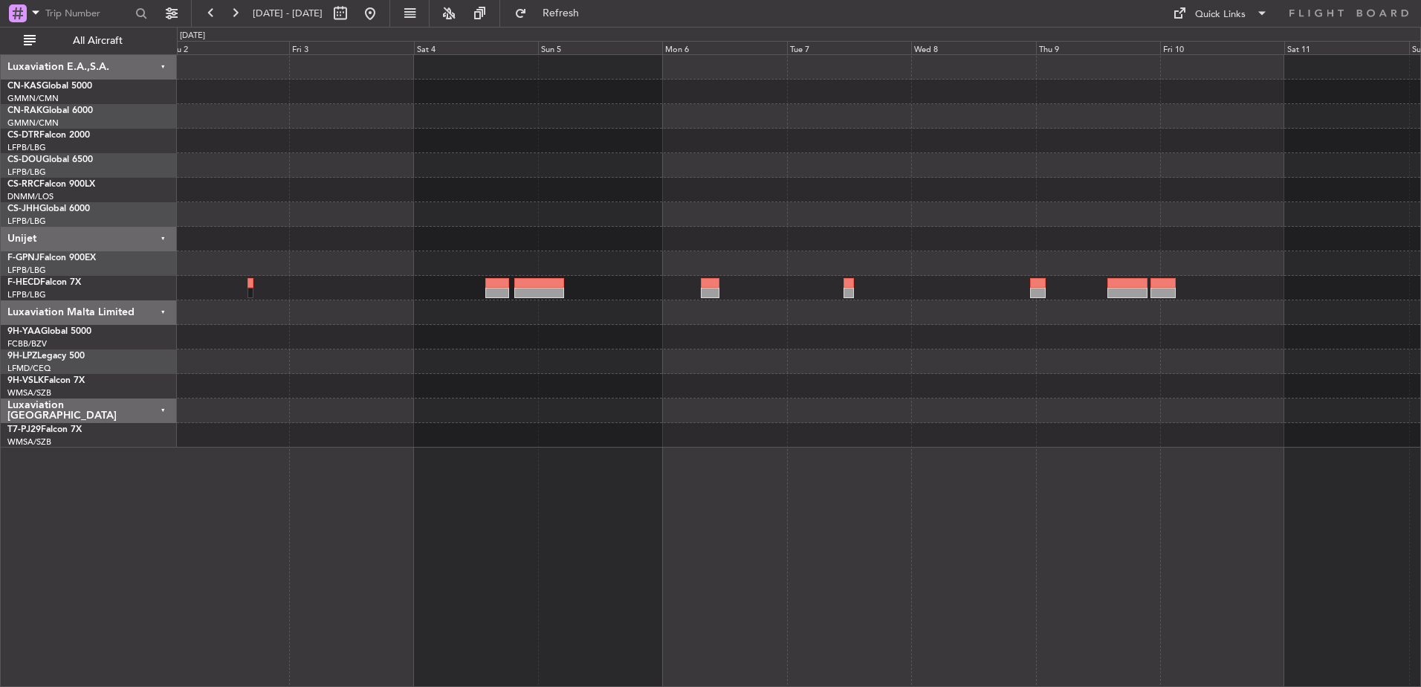
click at [807, 224] on div at bounding box center [798, 214] width 1243 height 25
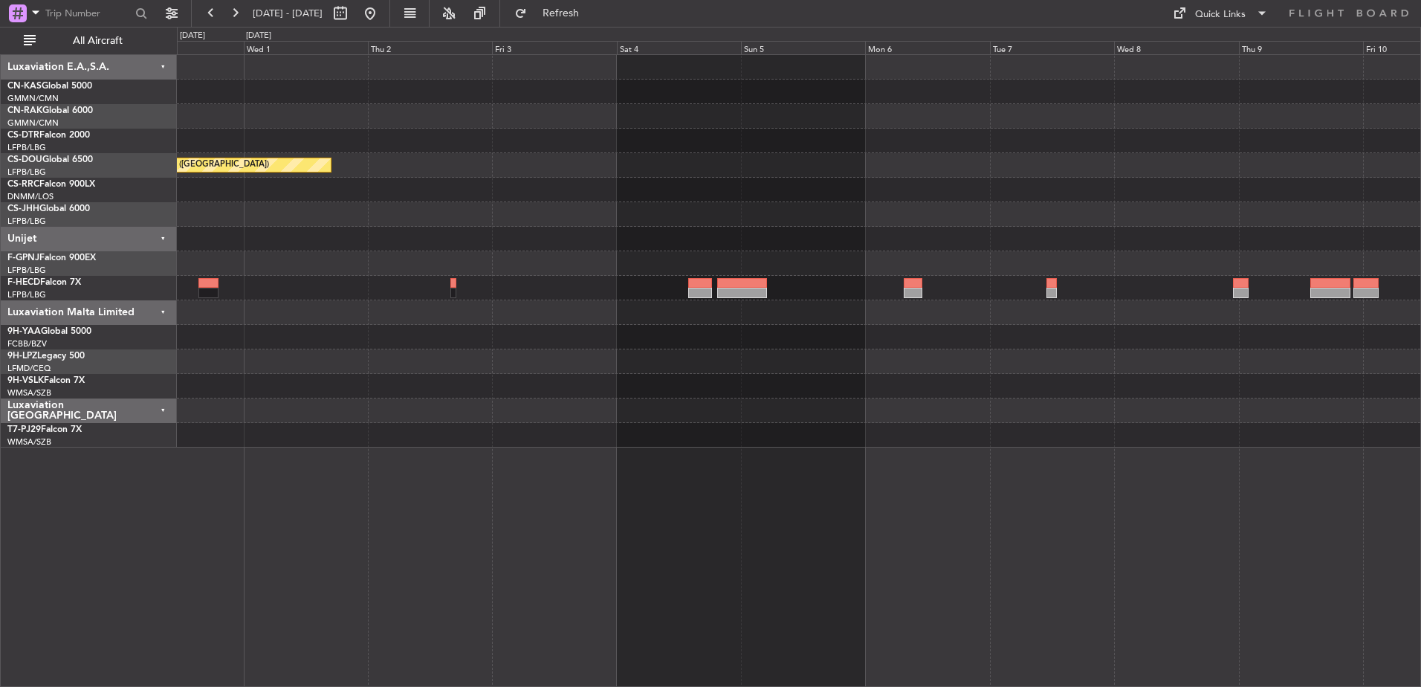
click at [1135, 157] on div "Planned Maint [GEOGRAPHIC_DATA] ([GEOGRAPHIC_DATA])" at bounding box center [798, 165] width 1243 height 25
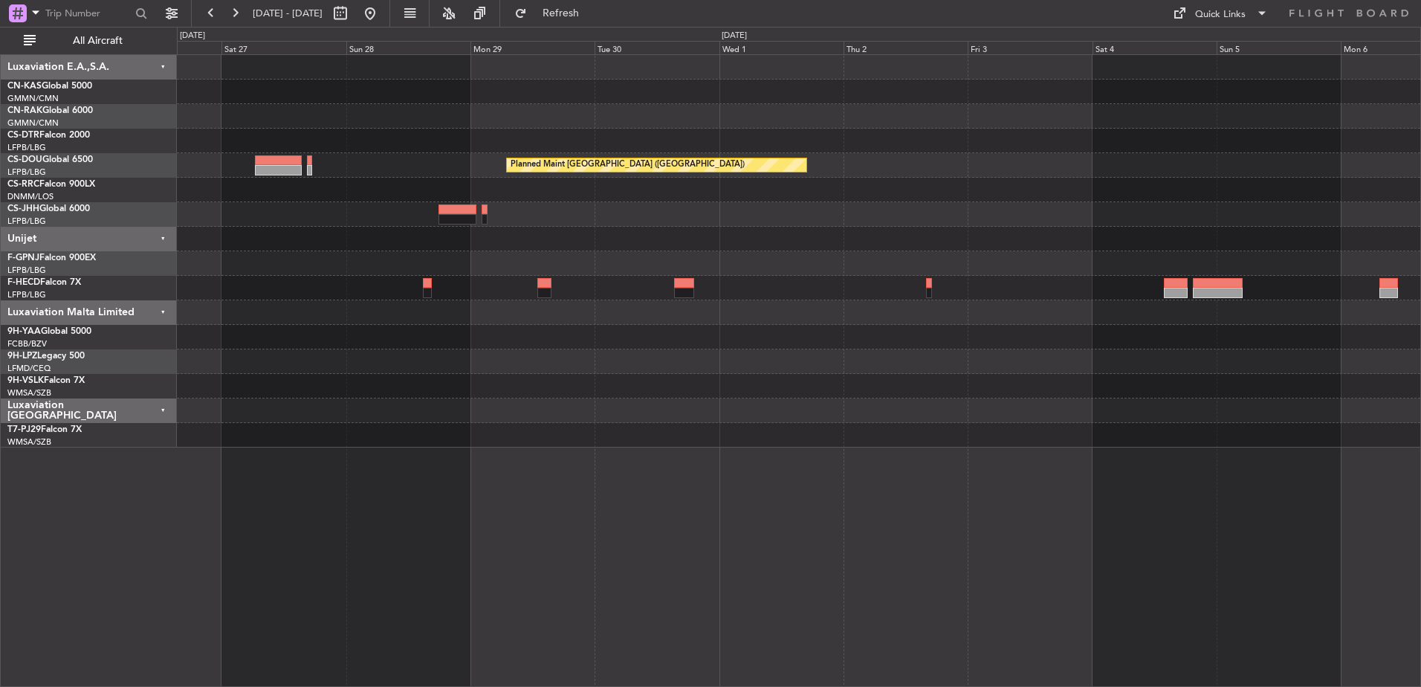
click at [1135, 219] on div "Planned Maint Casablanca ([PERSON_NAME] Intl) Planned Maint [GEOGRAPHIC_DATA] (…" at bounding box center [798, 251] width 1243 height 392
click at [765, 219] on div "Planned Maint Casablanca ([PERSON_NAME] Intl) Planned Maint [GEOGRAPHIC_DATA] (…" at bounding box center [798, 251] width 1243 height 392
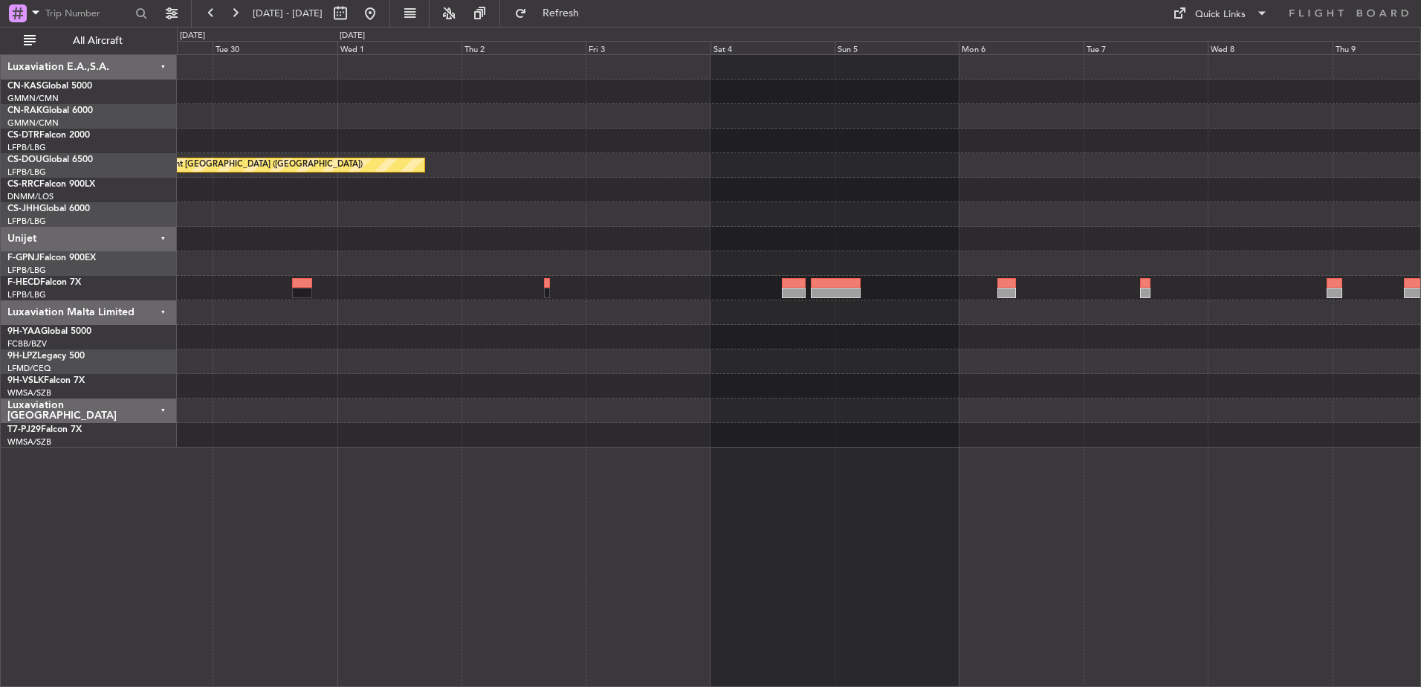
click at [895, 199] on div "Planned Maint [GEOGRAPHIC_DATA] ([GEOGRAPHIC_DATA])" at bounding box center [798, 251] width 1243 height 392
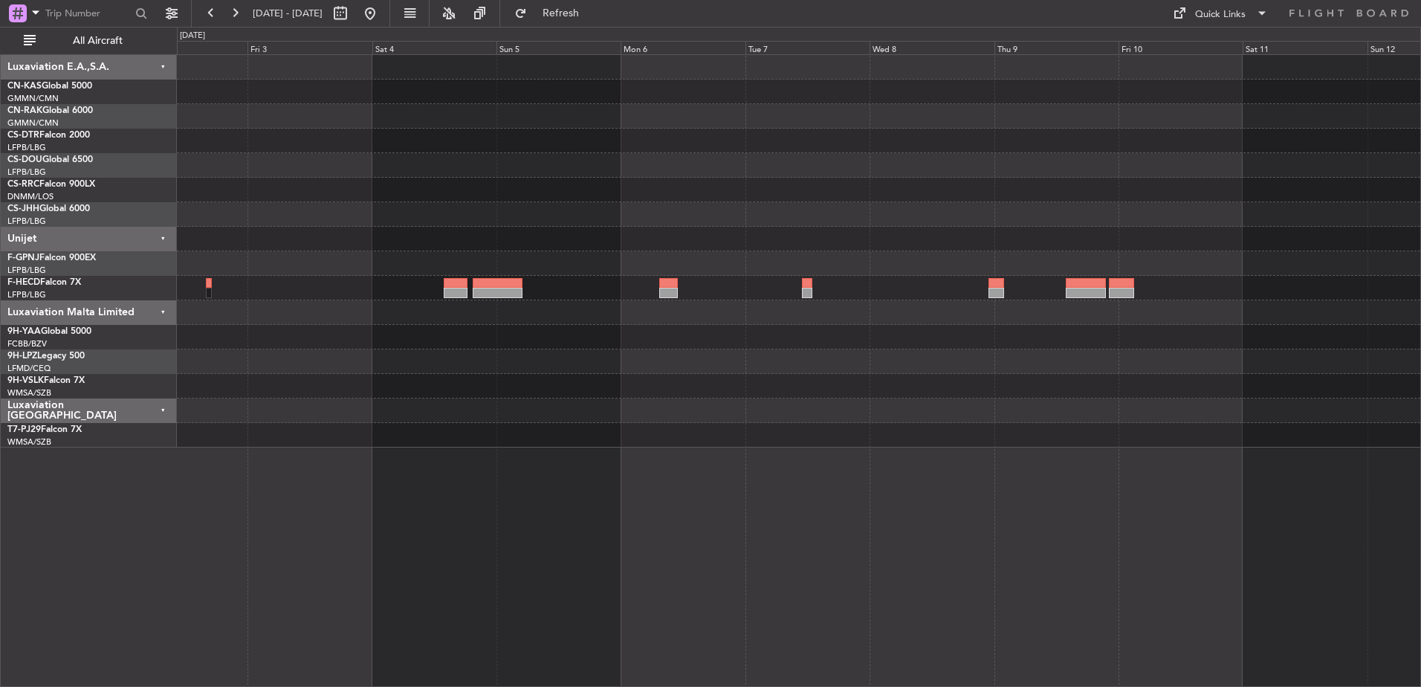
click at [745, 259] on div at bounding box center [798, 263] width 1243 height 25
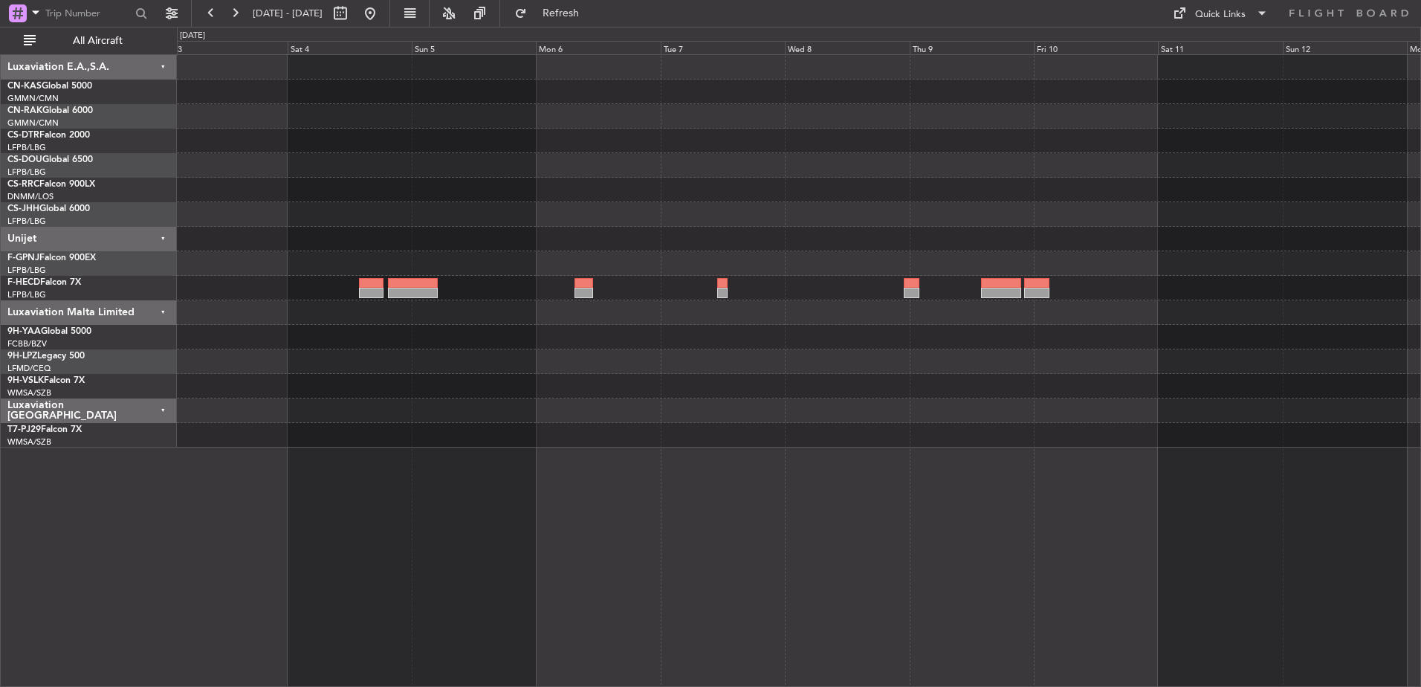
click at [528, 319] on div "Planned Maint [GEOGRAPHIC_DATA] ([GEOGRAPHIC_DATA])" at bounding box center [798, 251] width 1243 height 392
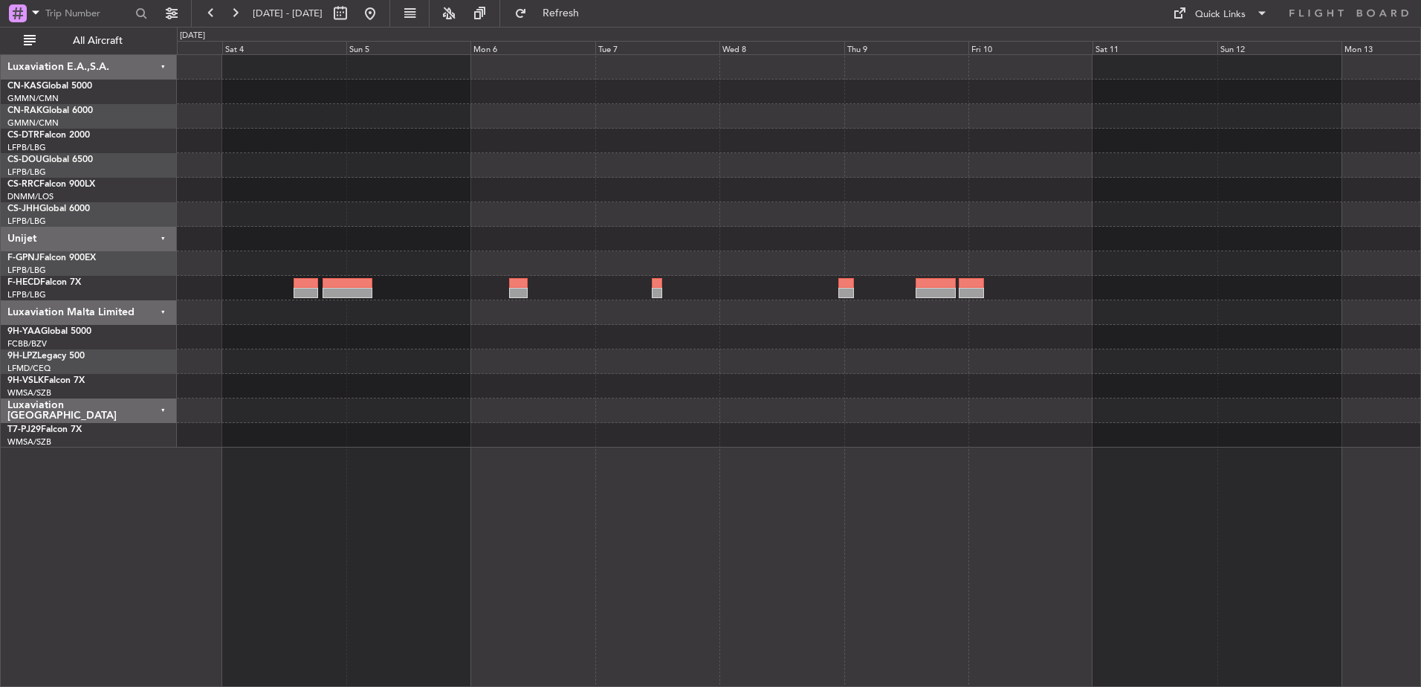
click at [618, 249] on div "Planned Maint [GEOGRAPHIC_DATA] ([GEOGRAPHIC_DATA])" at bounding box center [798, 251] width 1243 height 392
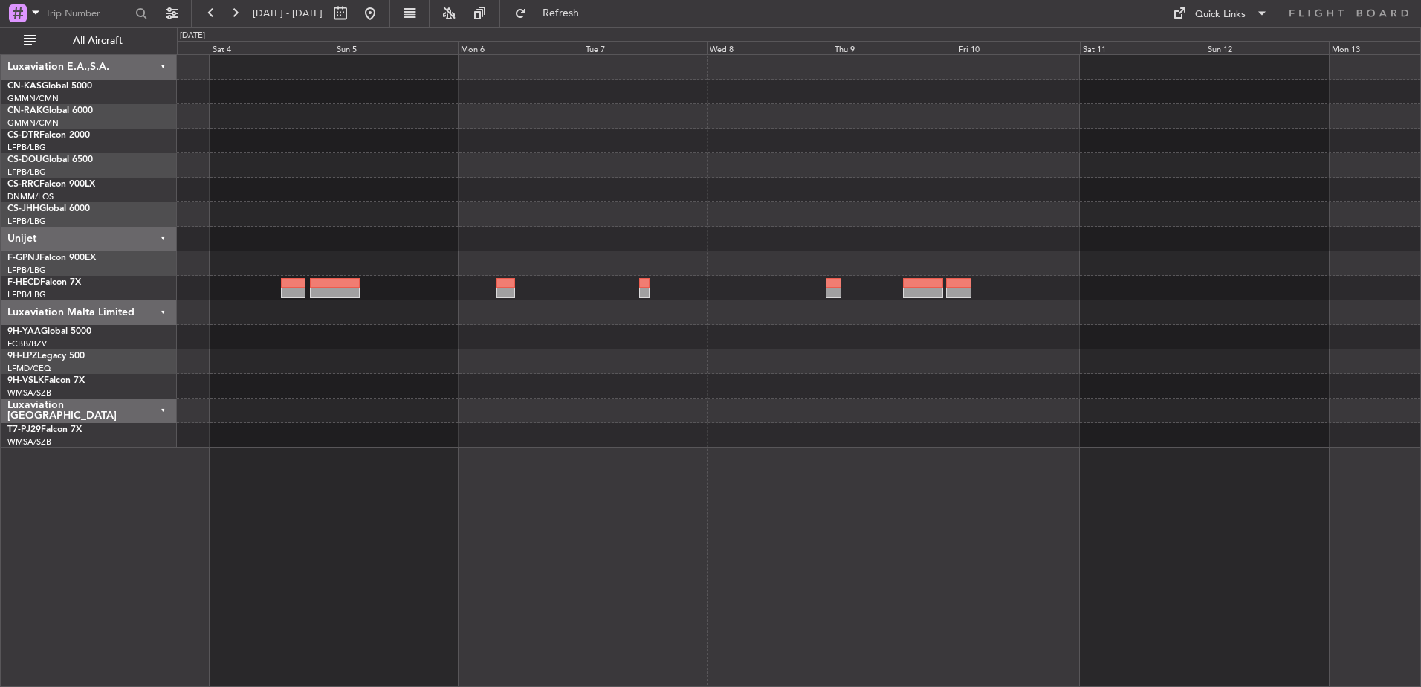
click at [729, 243] on div at bounding box center [798, 239] width 1243 height 25
click at [300, 213] on div at bounding box center [798, 214] width 1243 height 25
click at [777, 265] on div at bounding box center [798, 263] width 1243 height 25
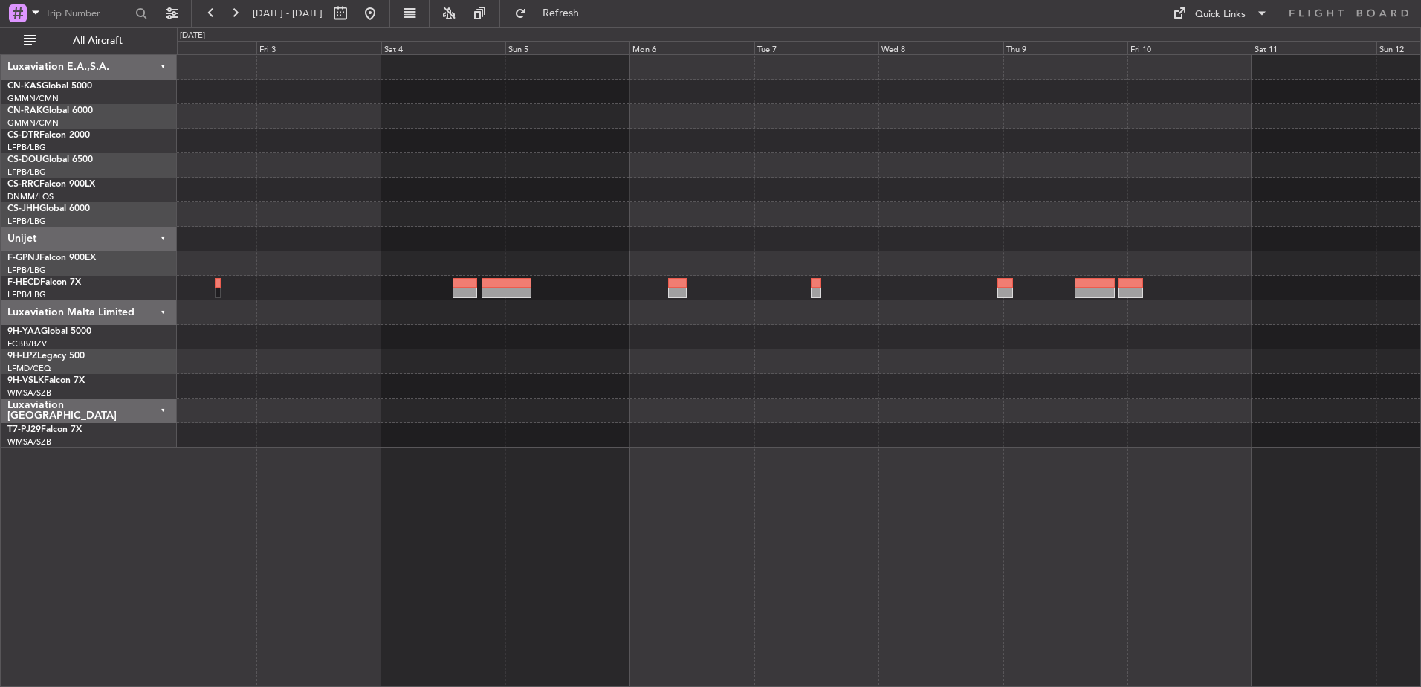
click at [1073, 172] on div "Planned Maint [GEOGRAPHIC_DATA] ([GEOGRAPHIC_DATA])" at bounding box center [798, 251] width 1243 height 392
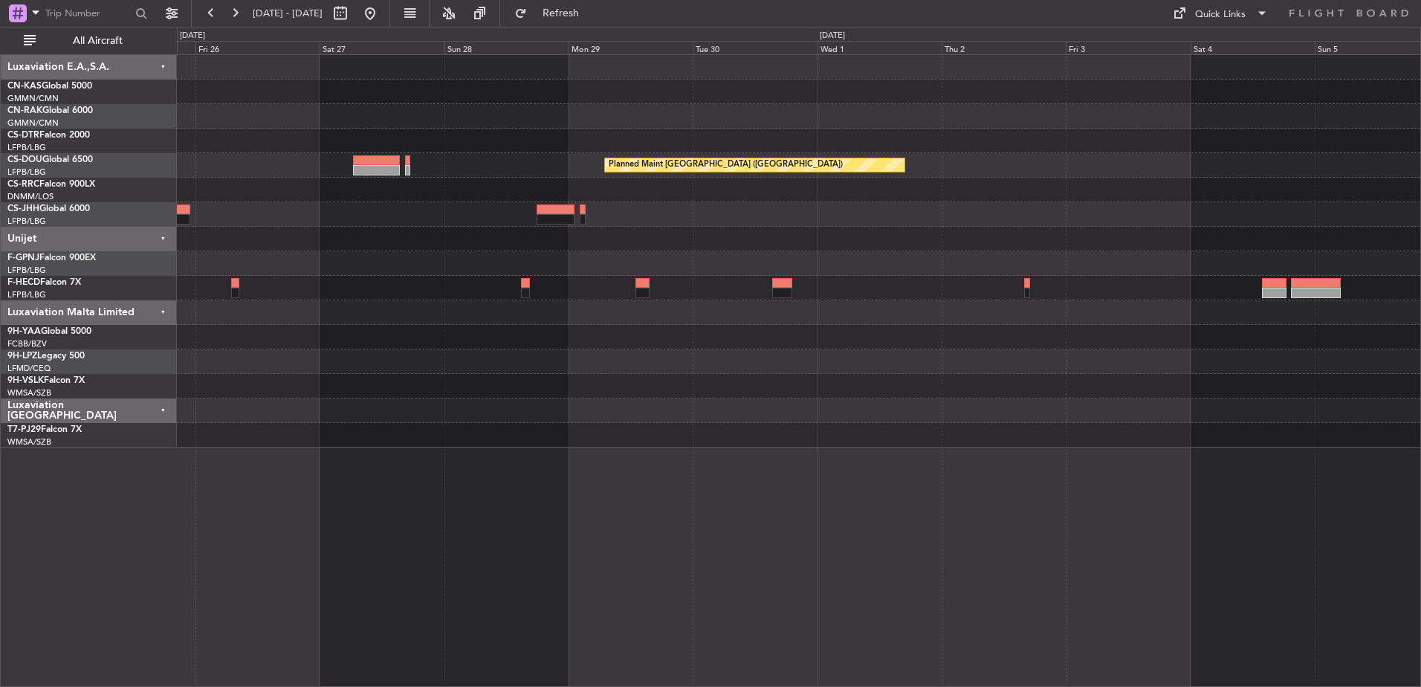
click at [772, 187] on div "Planned Maint Casablanca ([PERSON_NAME] Intl) Planned Maint [GEOGRAPHIC_DATA] (…" at bounding box center [798, 251] width 1243 height 392
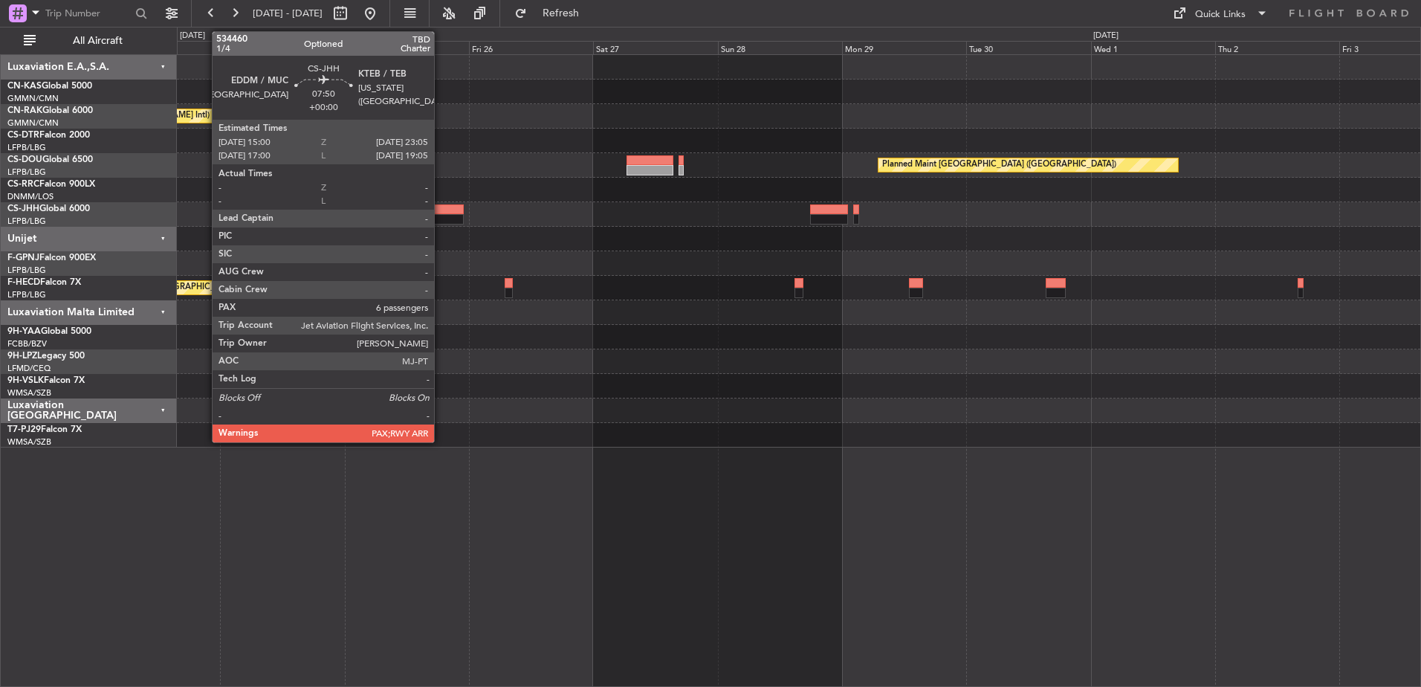
click at [914, 190] on div "Planned Maint Casablanca ([PERSON_NAME] Intl) Planned Maint [GEOGRAPHIC_DATA] (…" at bounding box center [798, 251] width 1243 height 392
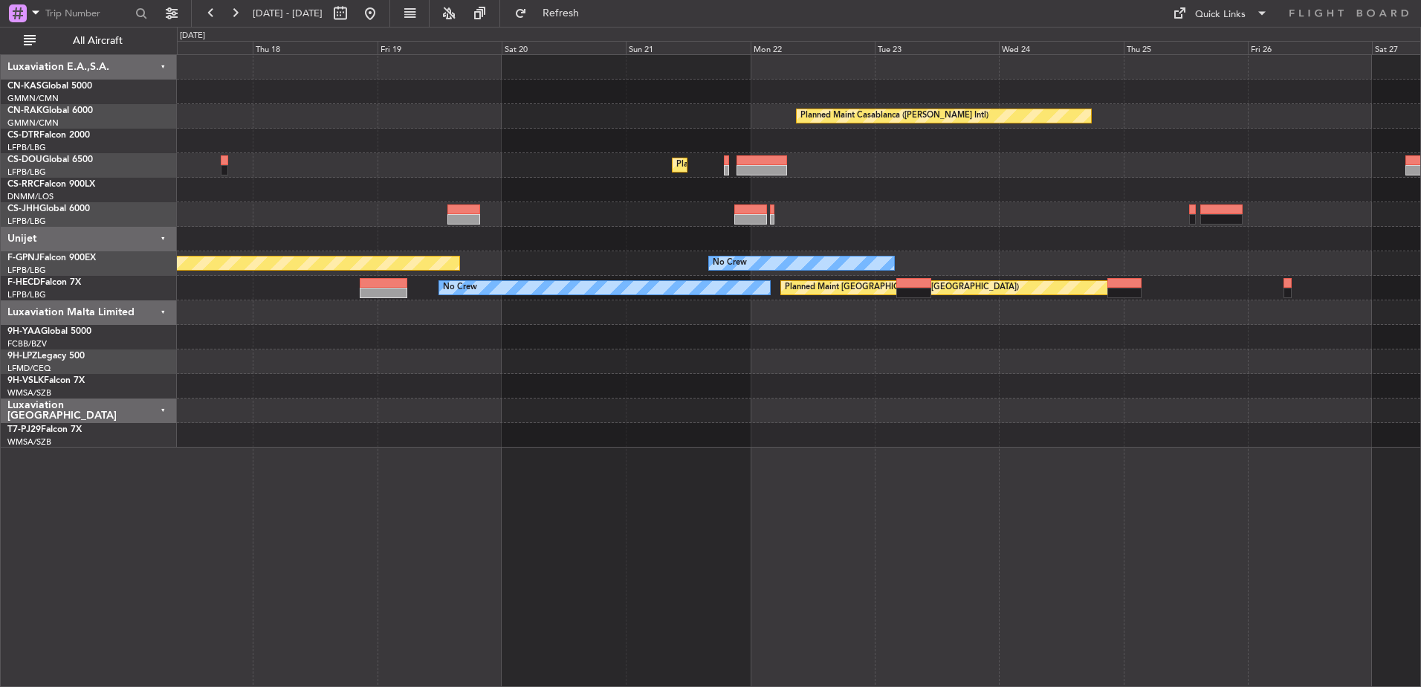
click at [853, 207] on div "Planned Maint Casablanca ([PERSON_NAME] Intl) Planned Maint [GEOGRAPHIC_DATA] (…" at bounding box center [798, 251] width 1243 height 392
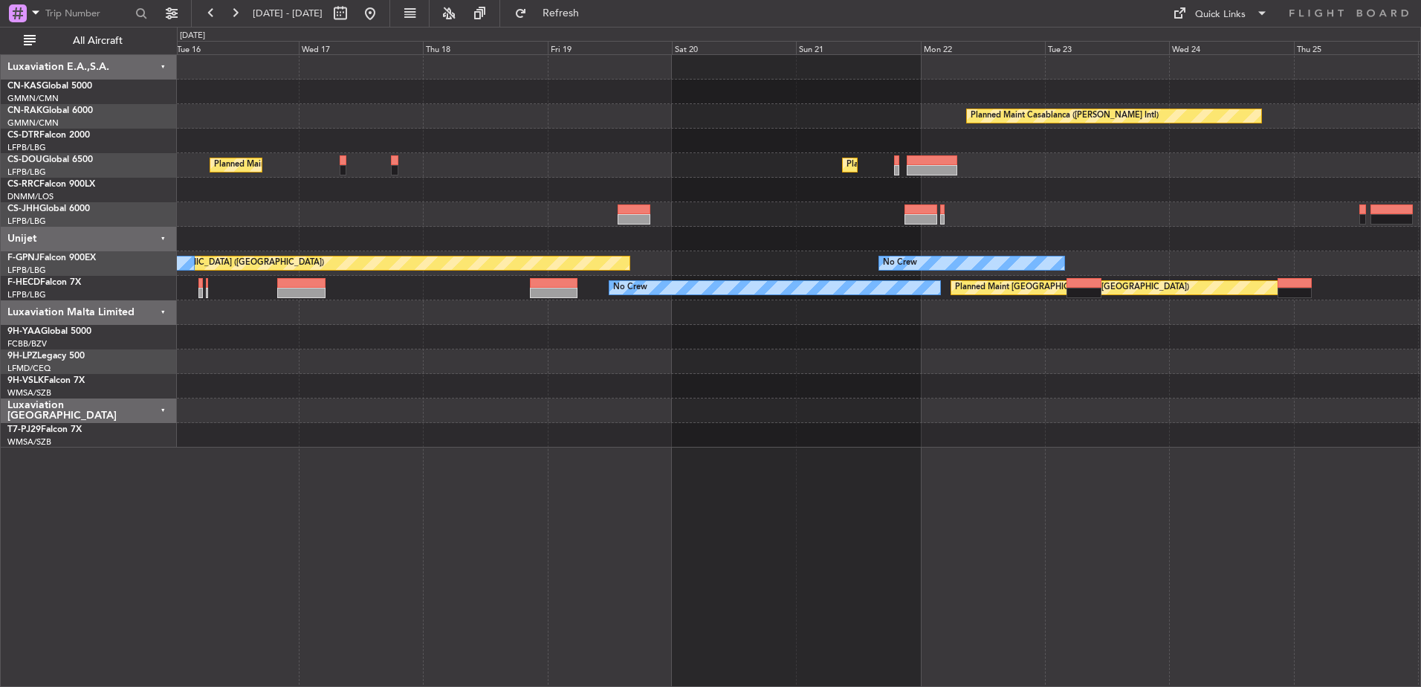
click at [896, 208] on div "Planned Maint Casablanca ([PERSON_NAME] Intl) Planned Maint [GEOGRAPHIC_DATA] (…" at bounding box center [798, 251] width 1243 height 392
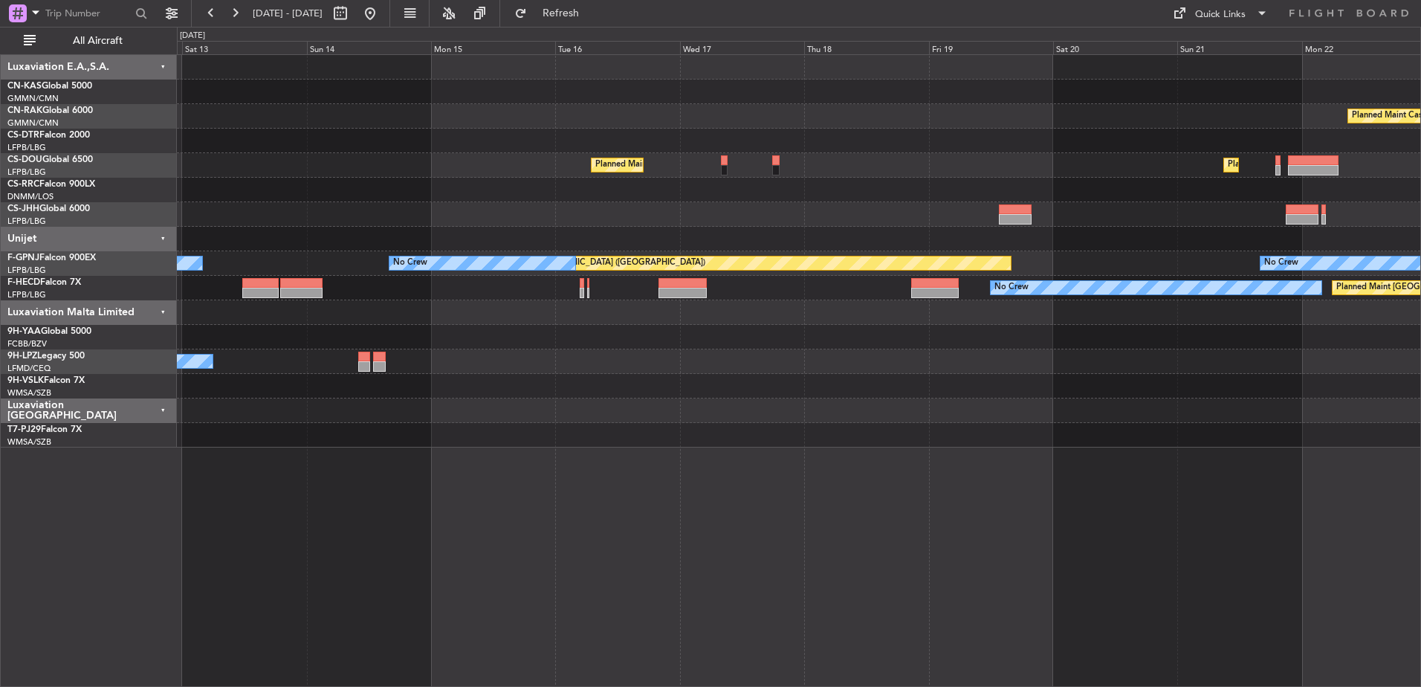
click at [735, 218] on div "Planned Maint Casablanca ([PERSON_NAME] Intl) Planned Maint [GEOGRAPHIC_DATA] (…" at bounding box center [798, 251] width 1243 height 392
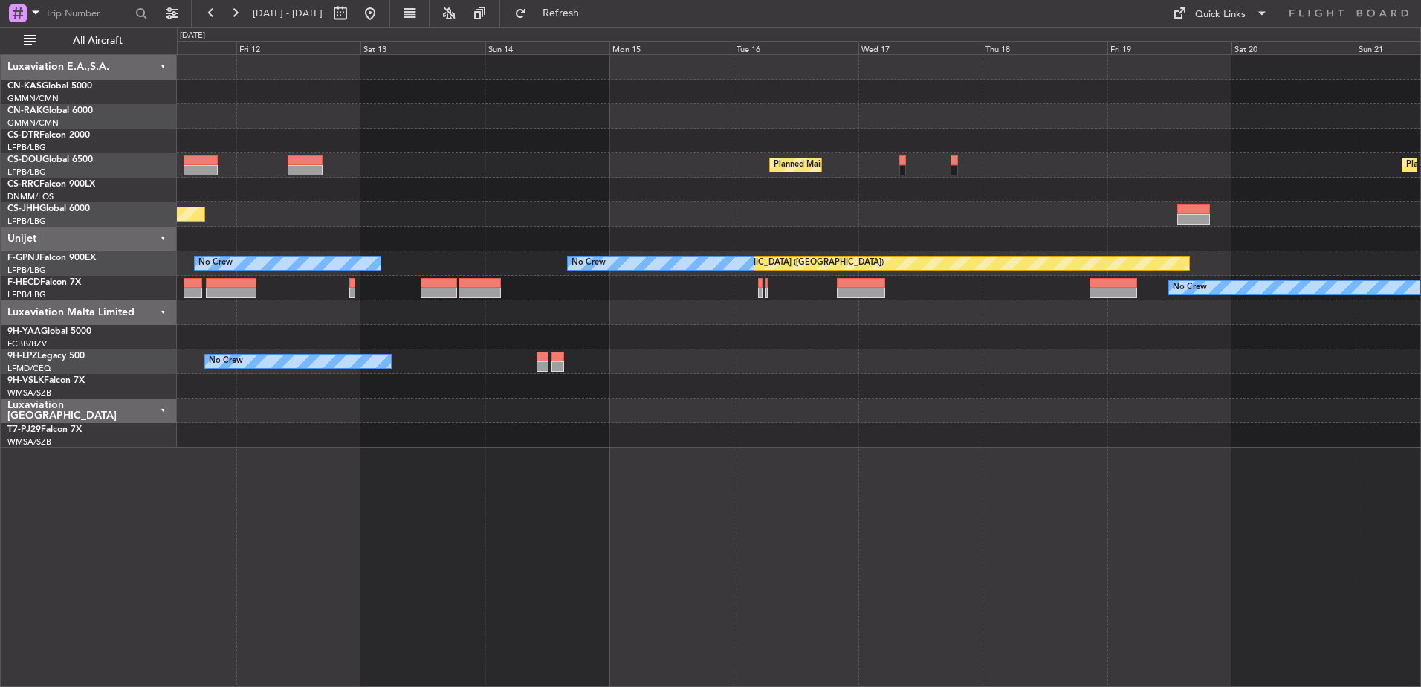
click at [734, 236] on div "Planned Maint Casablanca ([PERSON_NAME] Intl) Planned Maint [GEOGRAPHIC_DATA] (…" at bounding box center [798, 251] width 1243 height 392
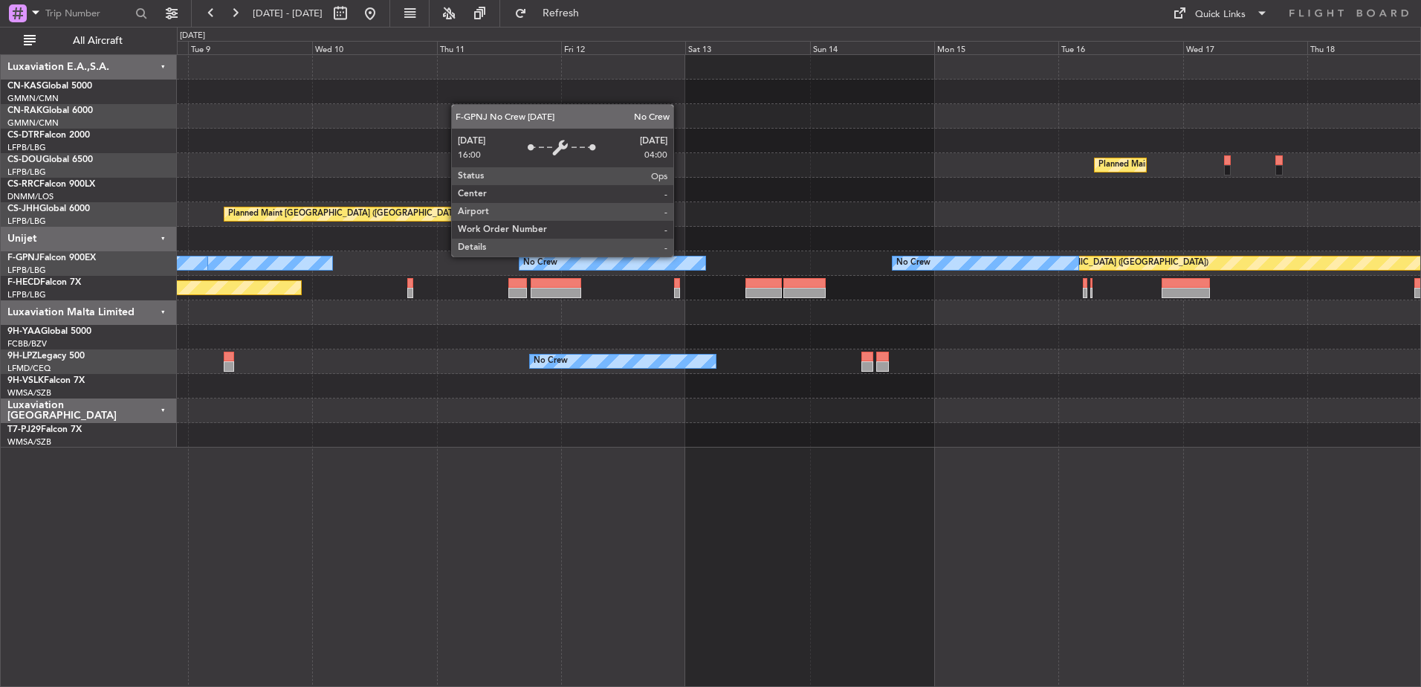
click at [678, 239] on div "Planned Maint [GEOGRAPHIC_DATA] ([GEOGRAPHIC_DATA]) Planned Maint [GEOGRAPHIC_D…" at bounding box center [798, 251] width 1243 height 392
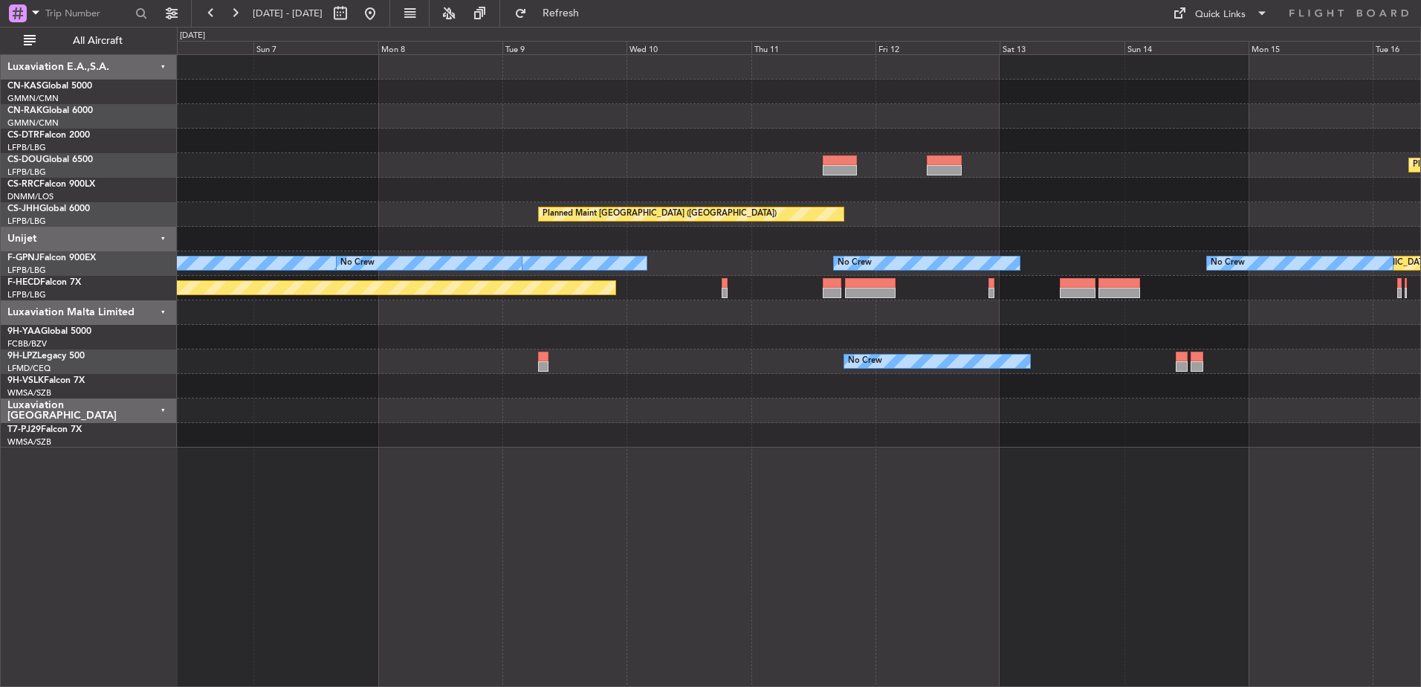
click at [783, 240] on div "Planned Maint [GEOGRAPHIC_DATA] ([GEOGRAPHIC_DATA]) Planned Maint [GEOGRAPHIC_D…" at bounding box center [798, 251] width 1243 height 392
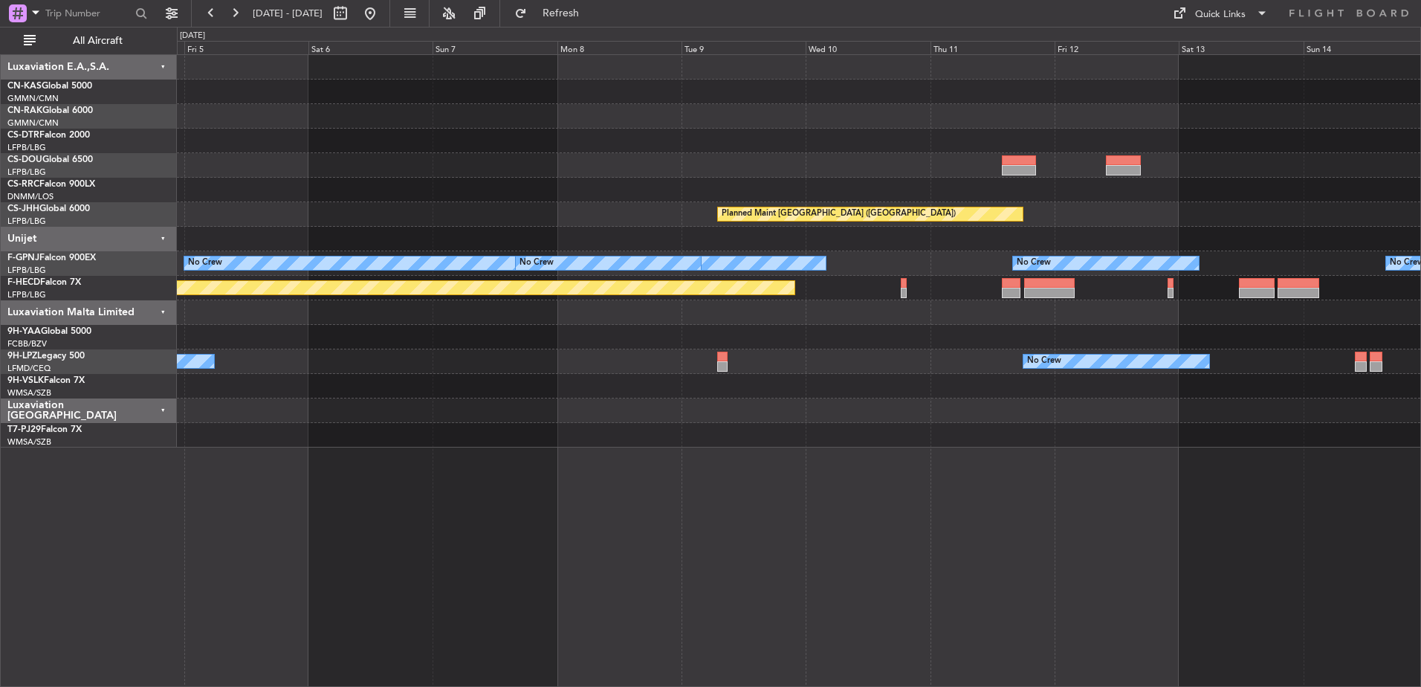
click at [714, 205] on div "Planned Maint [GEOGRAPHIC_DATA] ([GEOGRAPHIC_DATA]) Planned Maint [GEOGRAPHIC_D…" at bounding box center [798, 251] width 1243 height 392
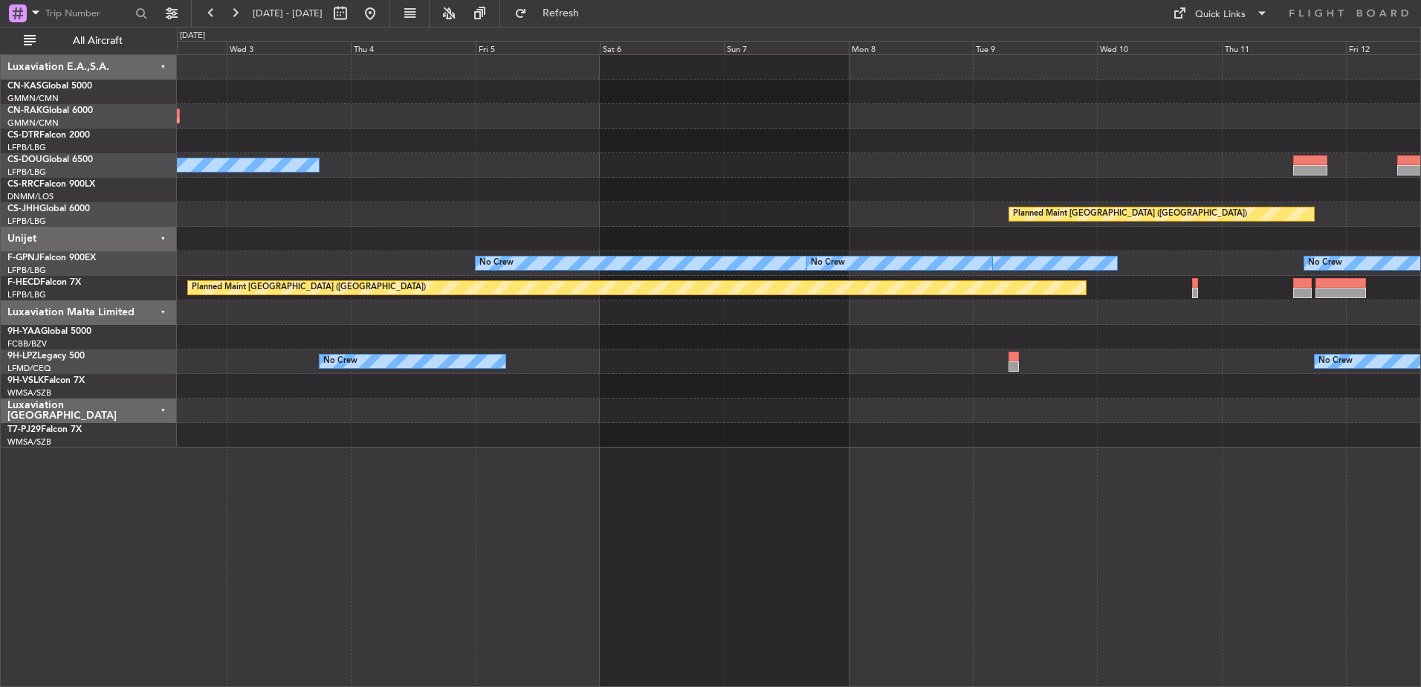
click at [677, 210] on div "Planned Maint [GEOGRAPHIC_DATA] ([GEOGRAPHIC_DATA]) No Crew Planned Maint [GEOG…" at bounding box center [798, 251] width 1243 height 392
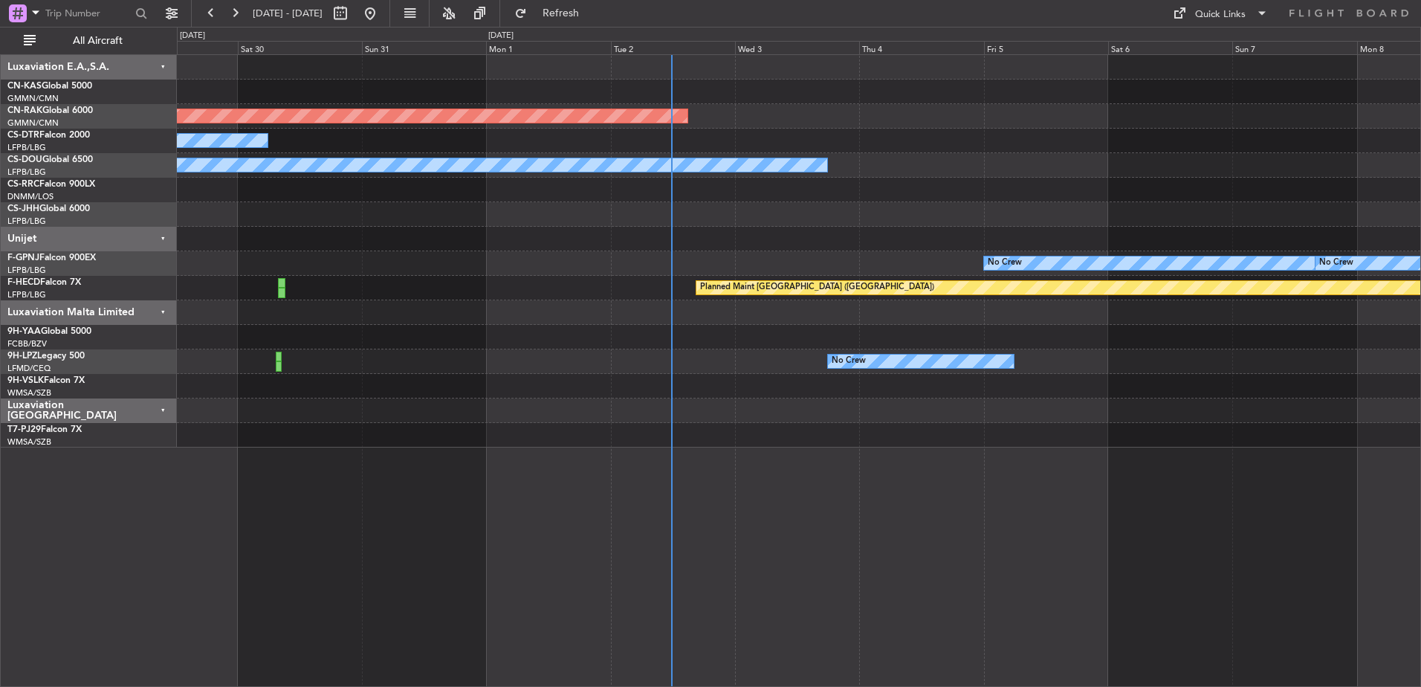
click at [831, 200] on div "Planned Maint [GEOGRAPHIC_DATA] ([GEOGRAPHIC_DATA]) No Crew No Crew Planned Mai…" at bounding box center [798, 251] width 1243 height 392
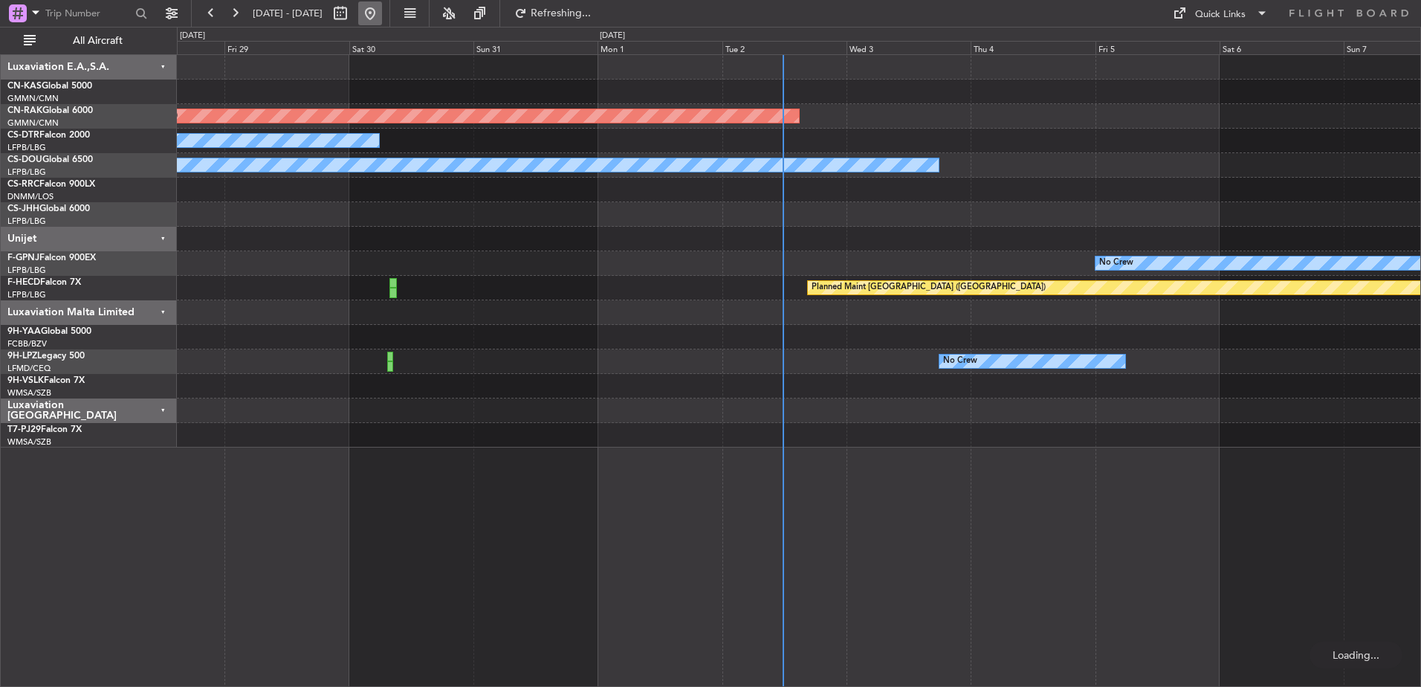
click at [382, 19] on button at bounding box center [370, 13] width 24 height 24
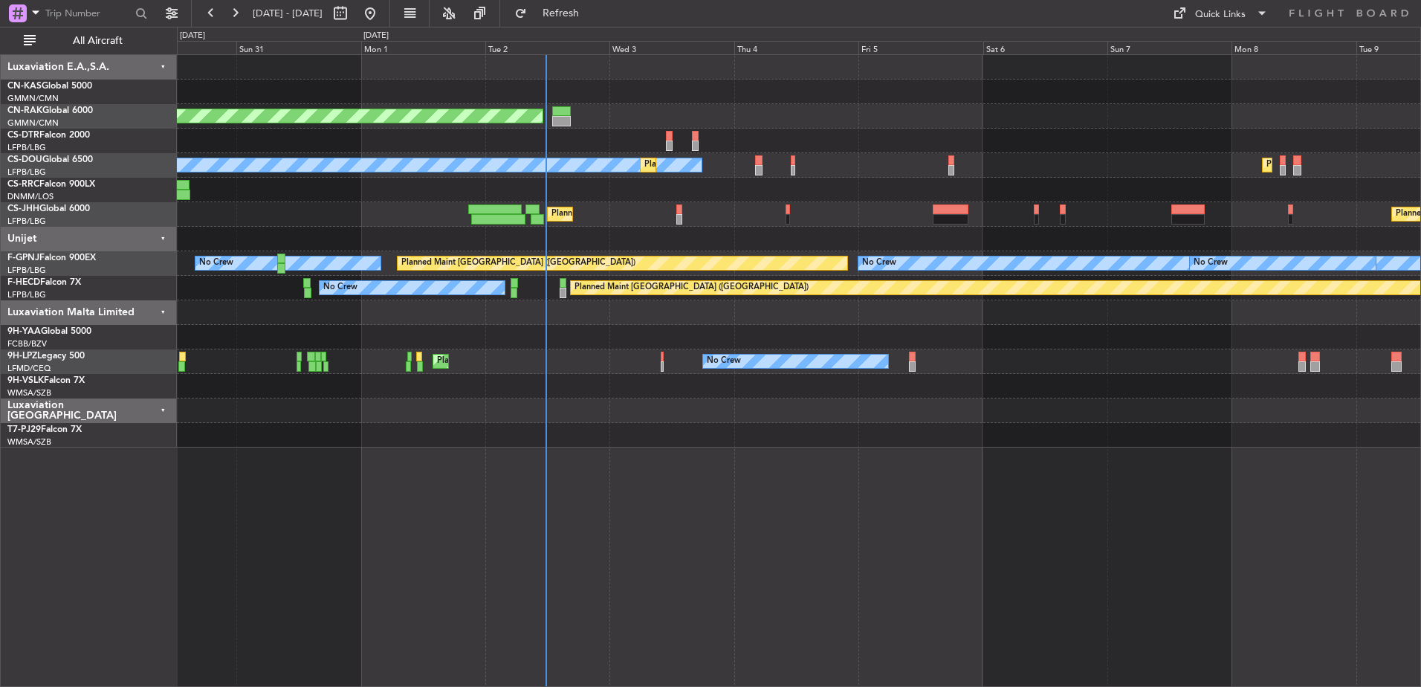
click at [388, 219] on div "Planned Maint [GEOGRAPHIC_DATA] ([GEOGRAPHIC_DATA]) Planned Maint [GEOGRAPHIC_D…" at bounding box center [798, 214] width 1243 height 25
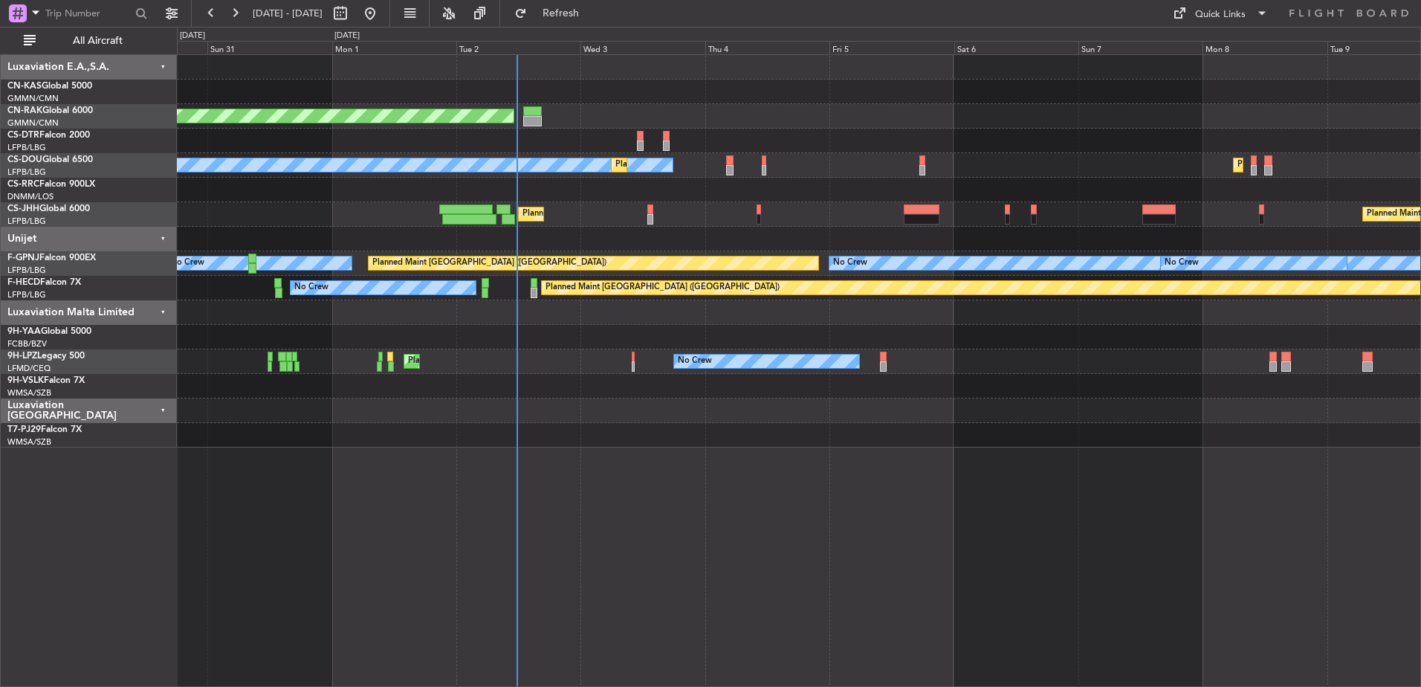
click at [531, 212] on div "Planned Maint [GEOGRAPHIC_DATA] ([GEOGRAPHIC_DATA]) Planned Maint [GEOGRAPHIC_D…" at bounding box center [798, 214] width 1243 height 25
